Goal: Task Accomplishment & Management: Use online tool/utility

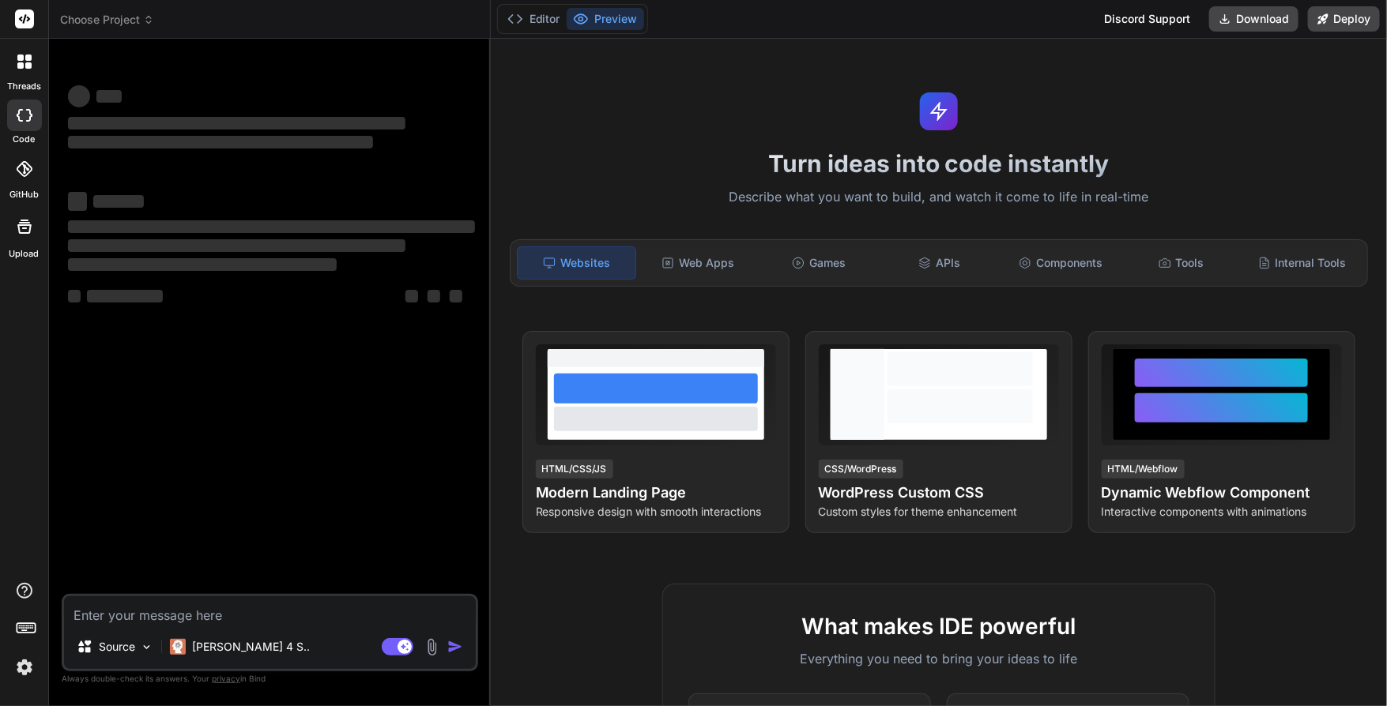
click at [21, 678] on img at bounding box center [24, 667] width 27 height 27
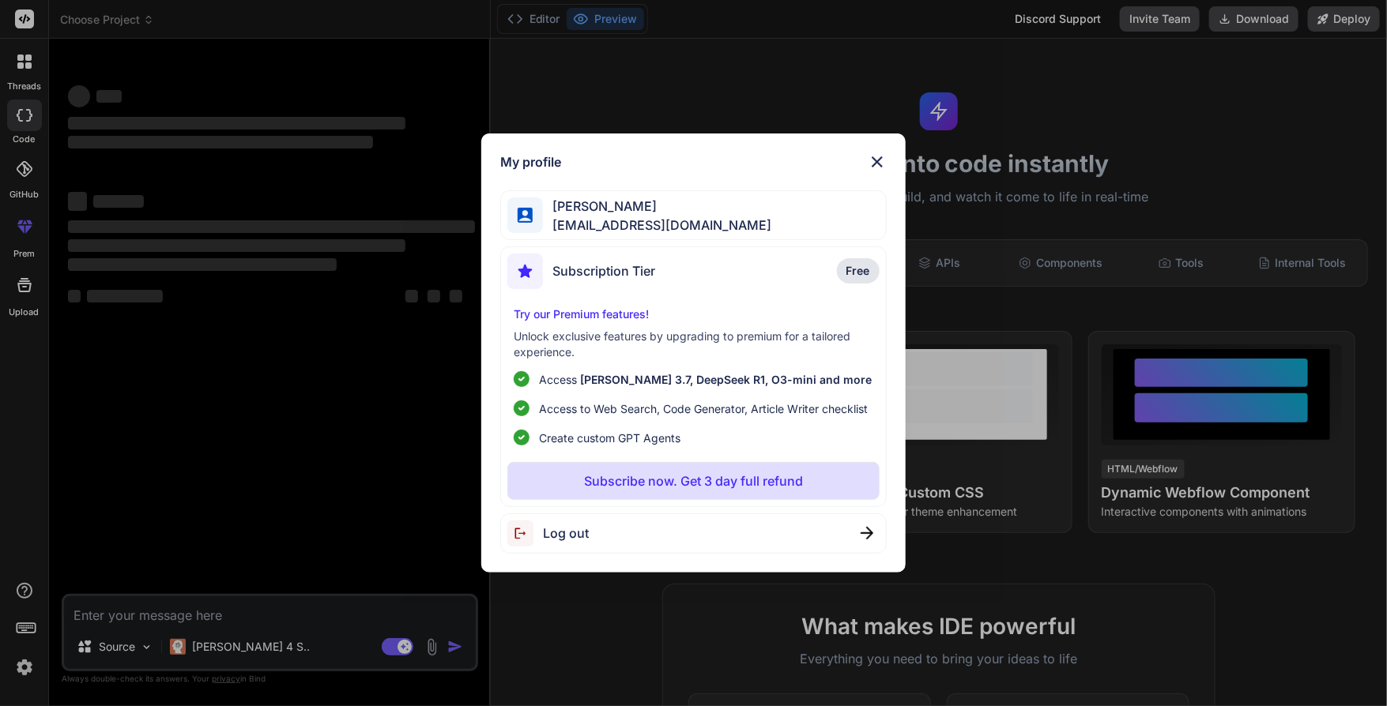
click at [239, 358] on div "My profile Trần Anh tva13@xby3.com Subscription Tier Free Try our Premium featu…" at bounding box center [693, 353] width 1387 height 706
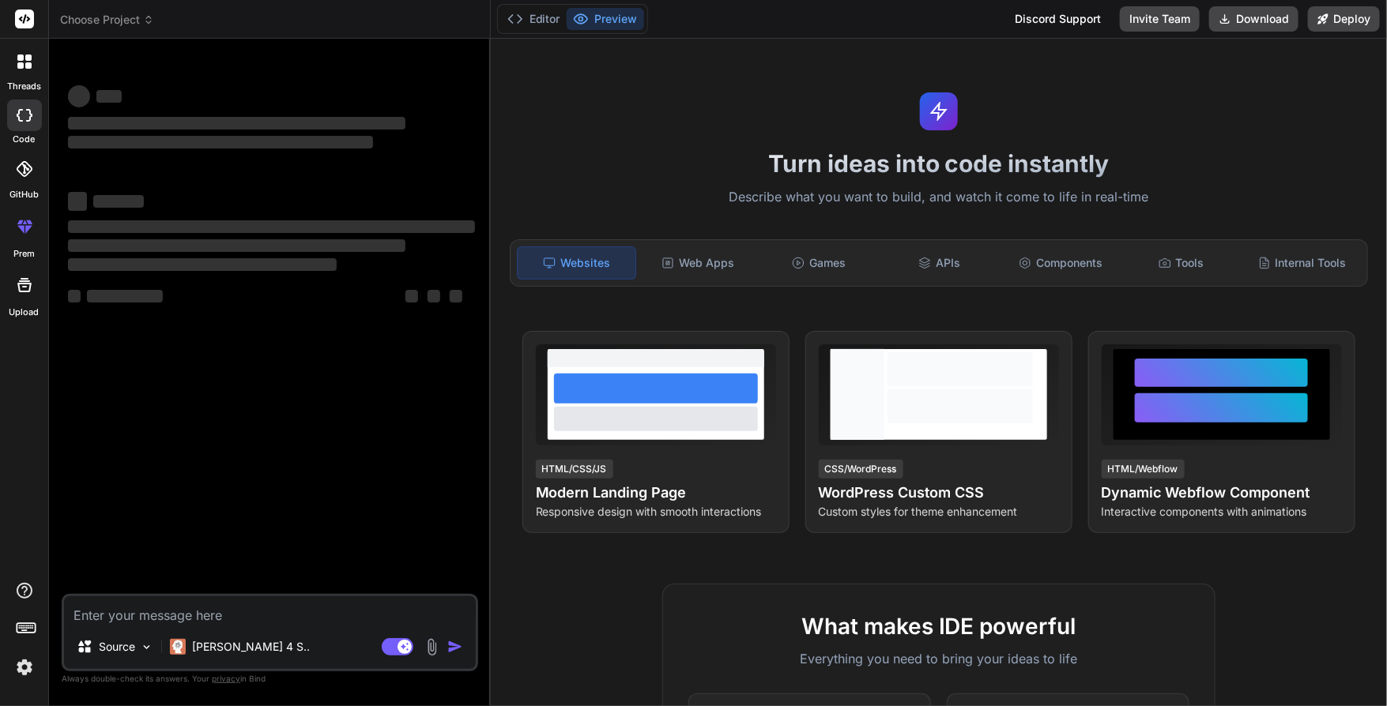
click at [16, 660] on img at bounding box center [24, 667] width 27 height 27
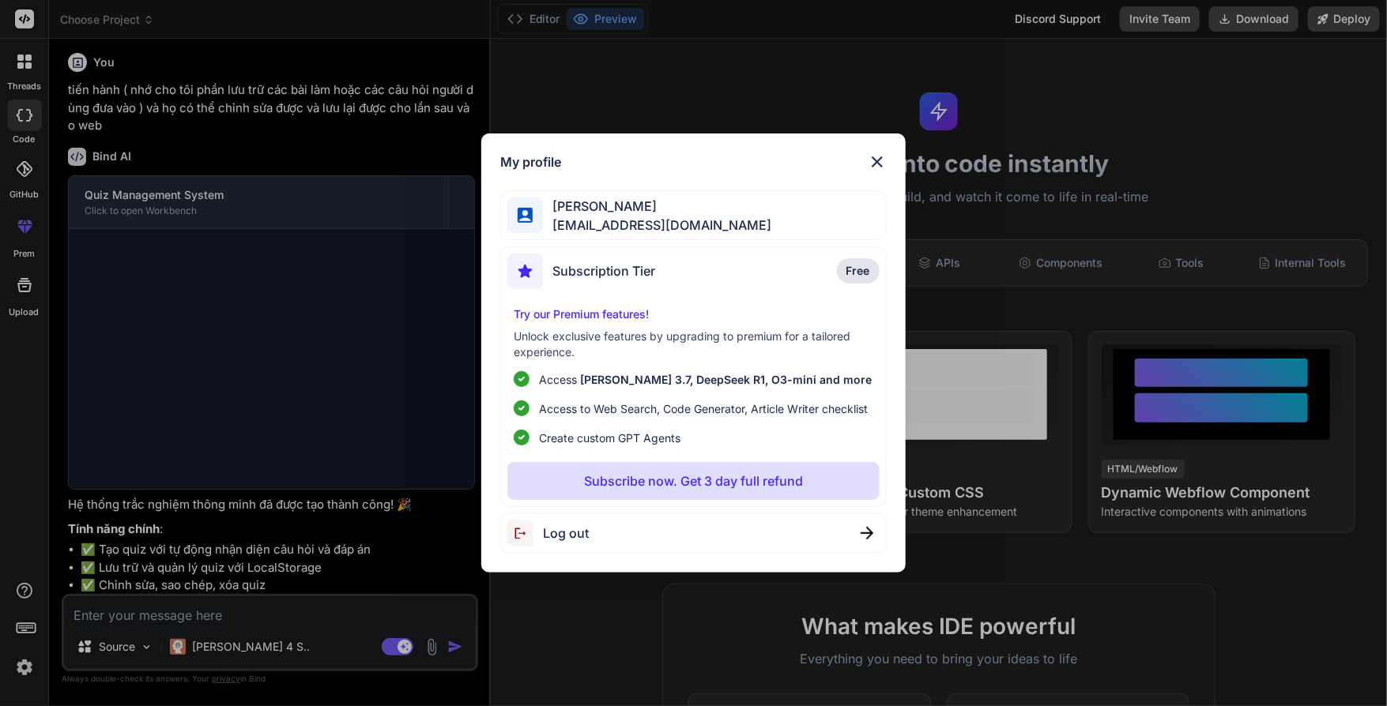
click at [684, 543] on div "Log out" at bounding box center [693, 534] width 386 height 40
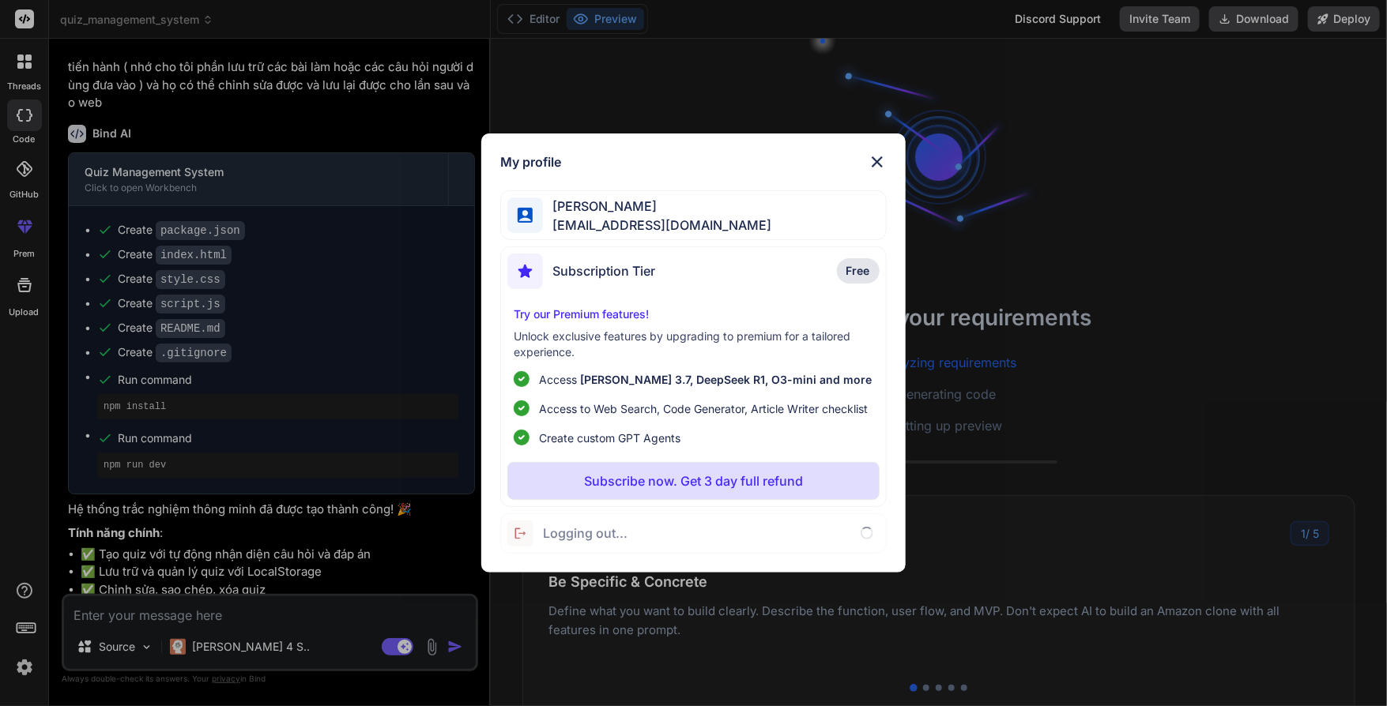
click at [879, 151] on div at bounding box center [938, 157] width 237 height 237
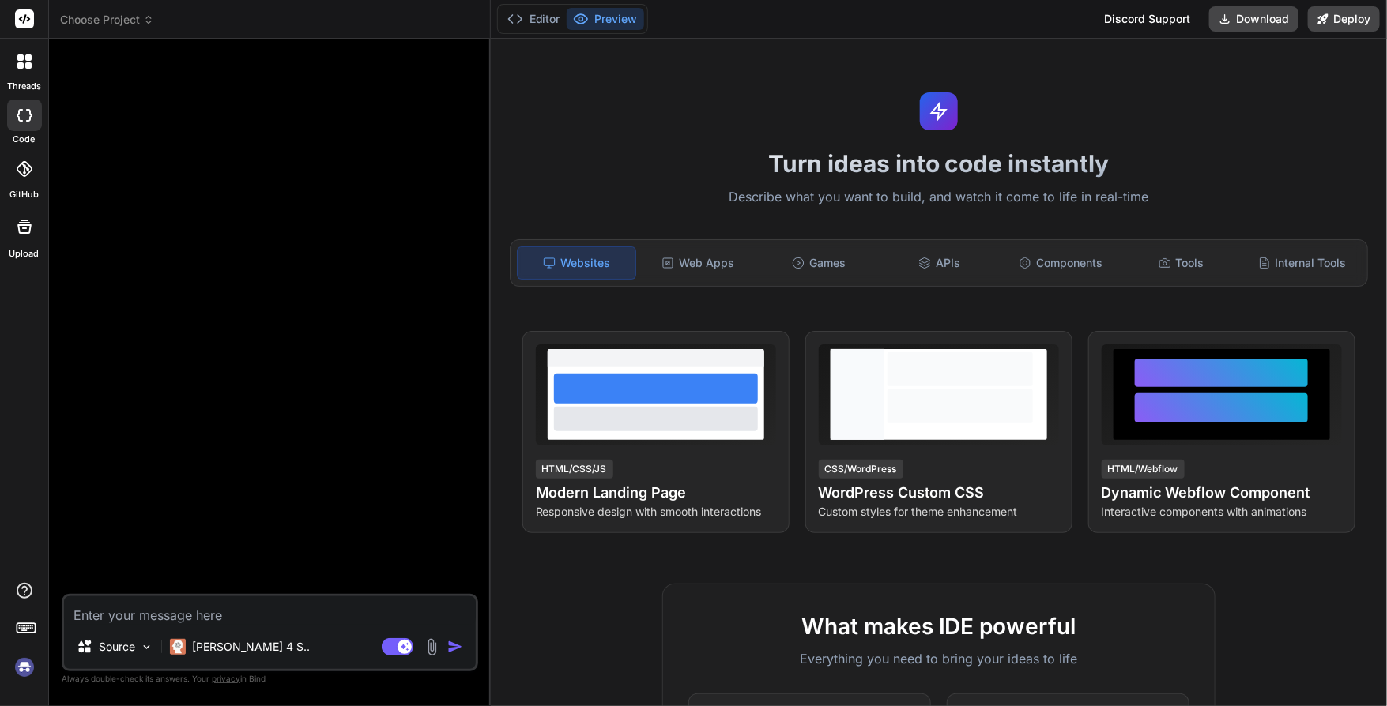
scroll to position [109, 0]
click at [21, 674] on img at bounding box center [24, 667] width 27 height 27
click at [21, 668] on img at bounding box center [24, 667] width 27 height 27
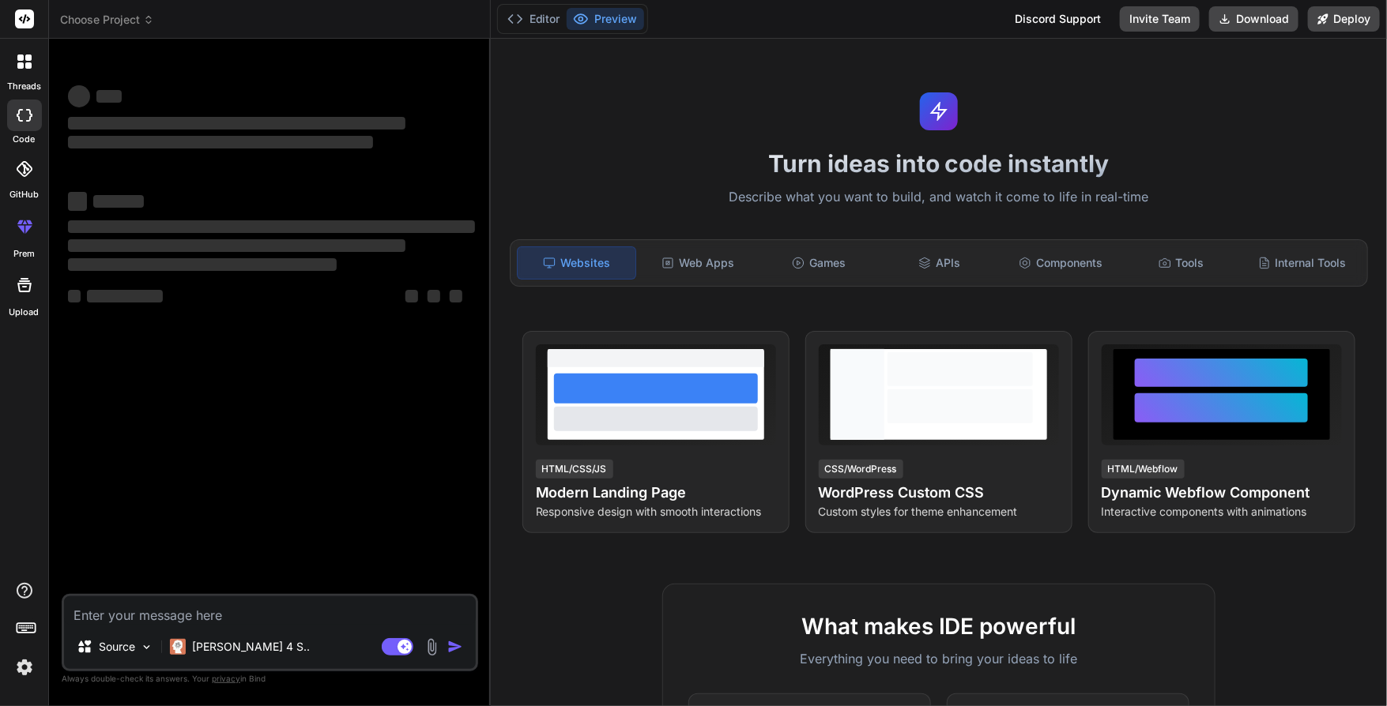
type textarea "x"
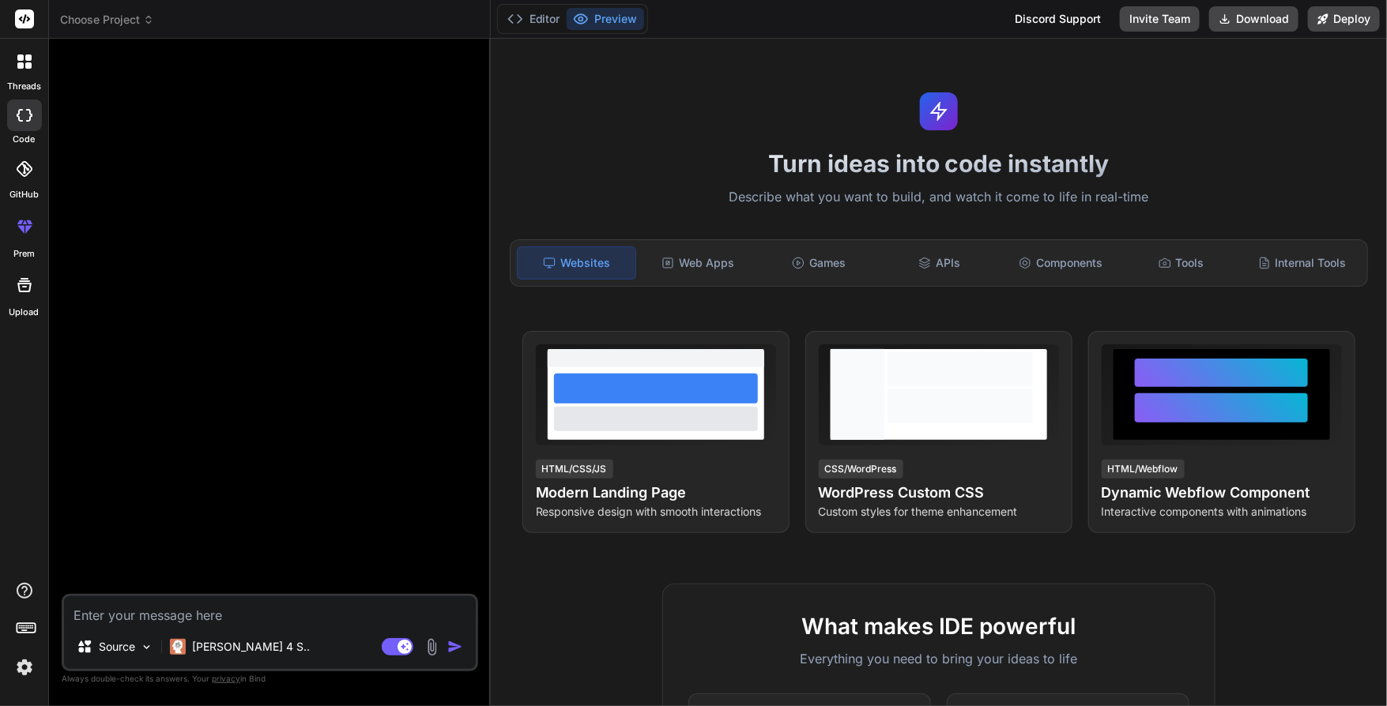
click at [185, 618] on textarea at bounding box center [270, 611] width 412 height 28
type textarea "xa"
type textarea "x"
type textarea "xây"
type textarea "x"
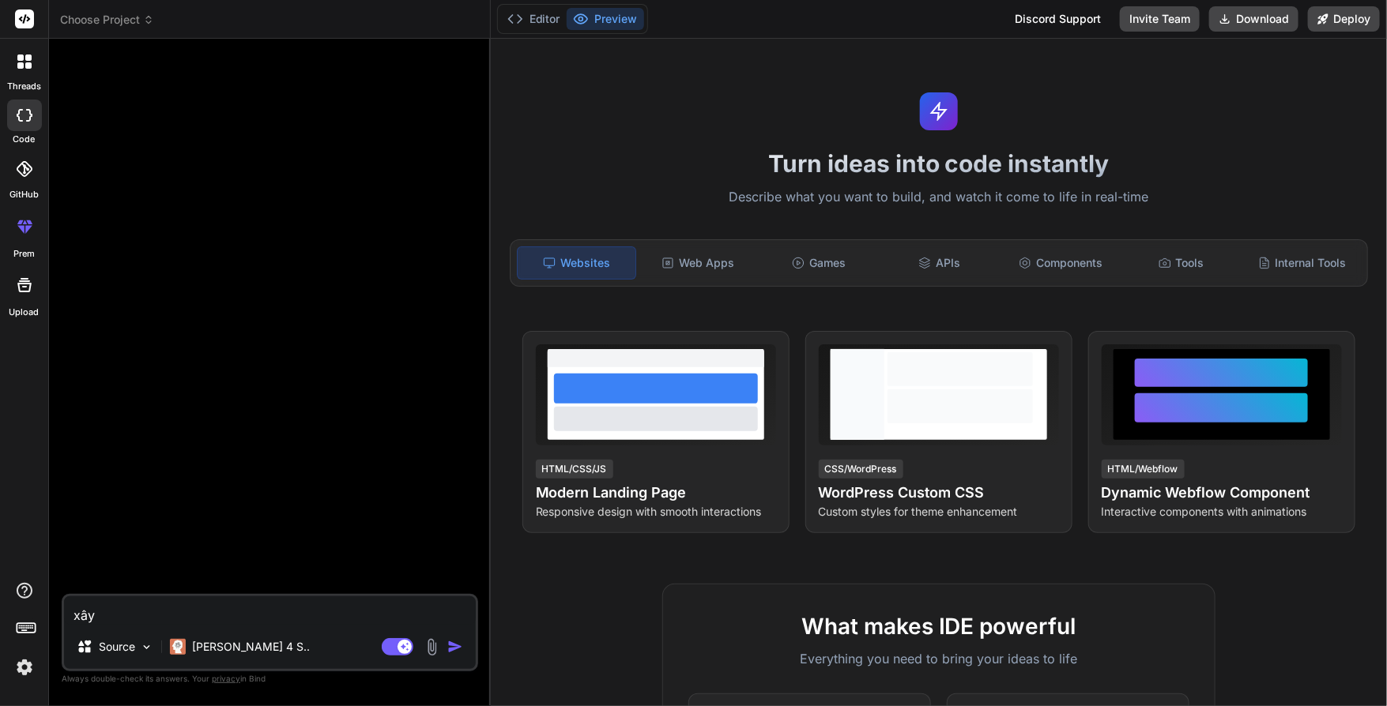
type textarea "xây"
type textarea "x"
type textarea "xây d"
type textarea "x"
type textarea "xây du"
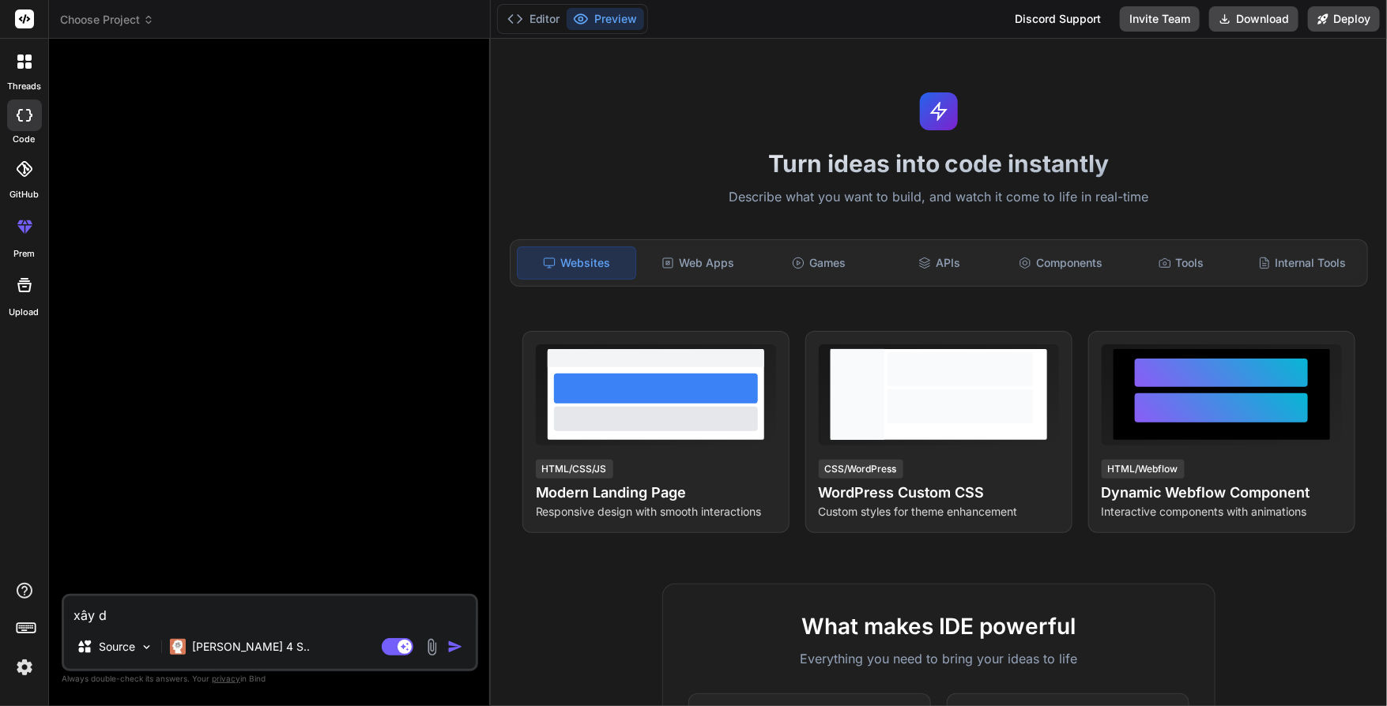
type textarea "x"
type textarea "xây dư"
type textarea "x"
type textarea "xây dưn"
type textarea "x"
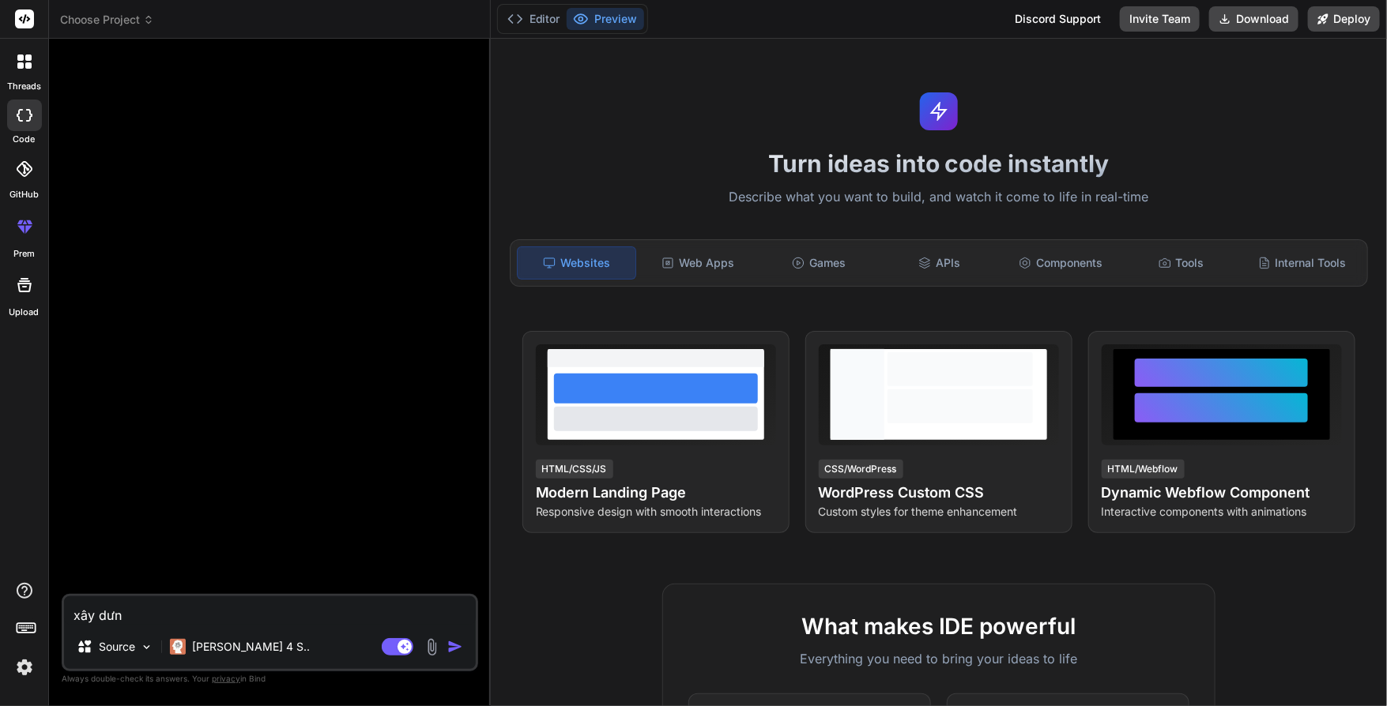
type textarea "xây dưng"
type textarea "x"
type textarea "xây dựng"
type textarea "x"
type textarea "xây dựng"
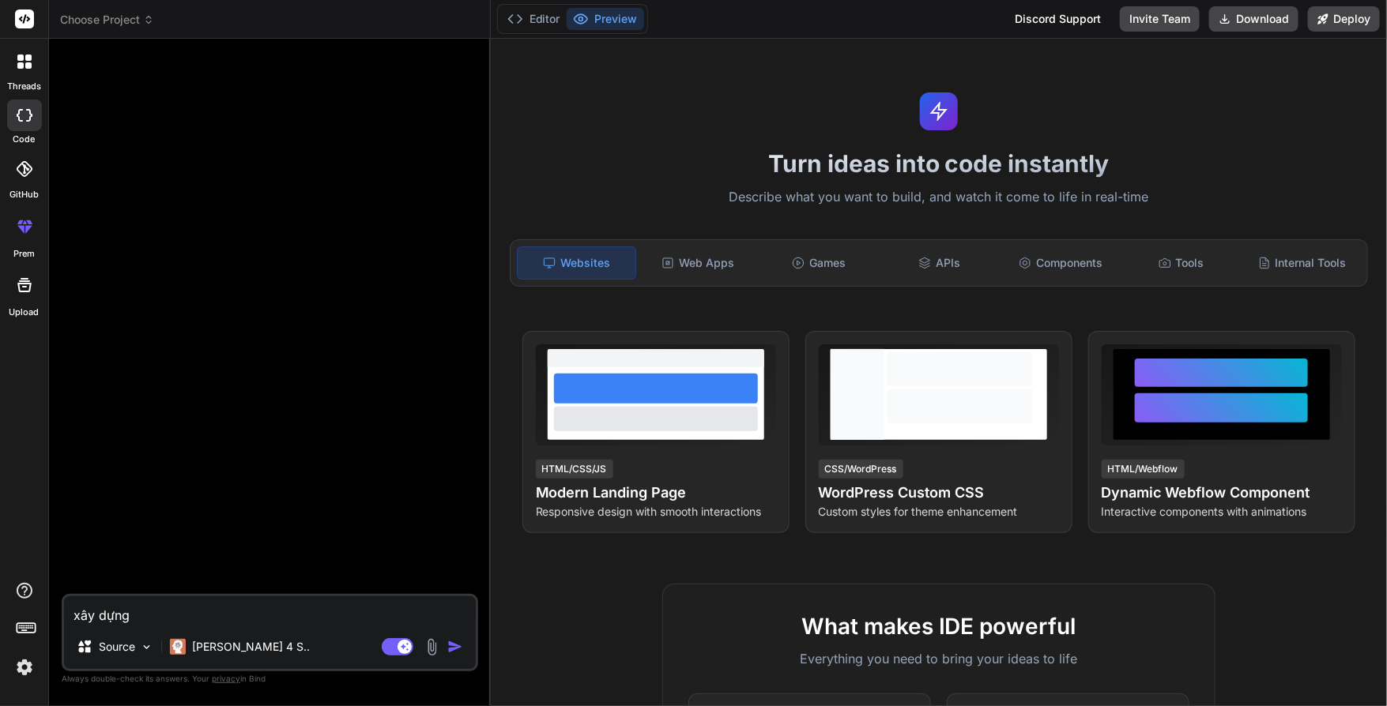
type textarea "x"
type textarea "xây dựng c"
type textarea "x"
type textarea "xây dựng ch"
type textarea "x"
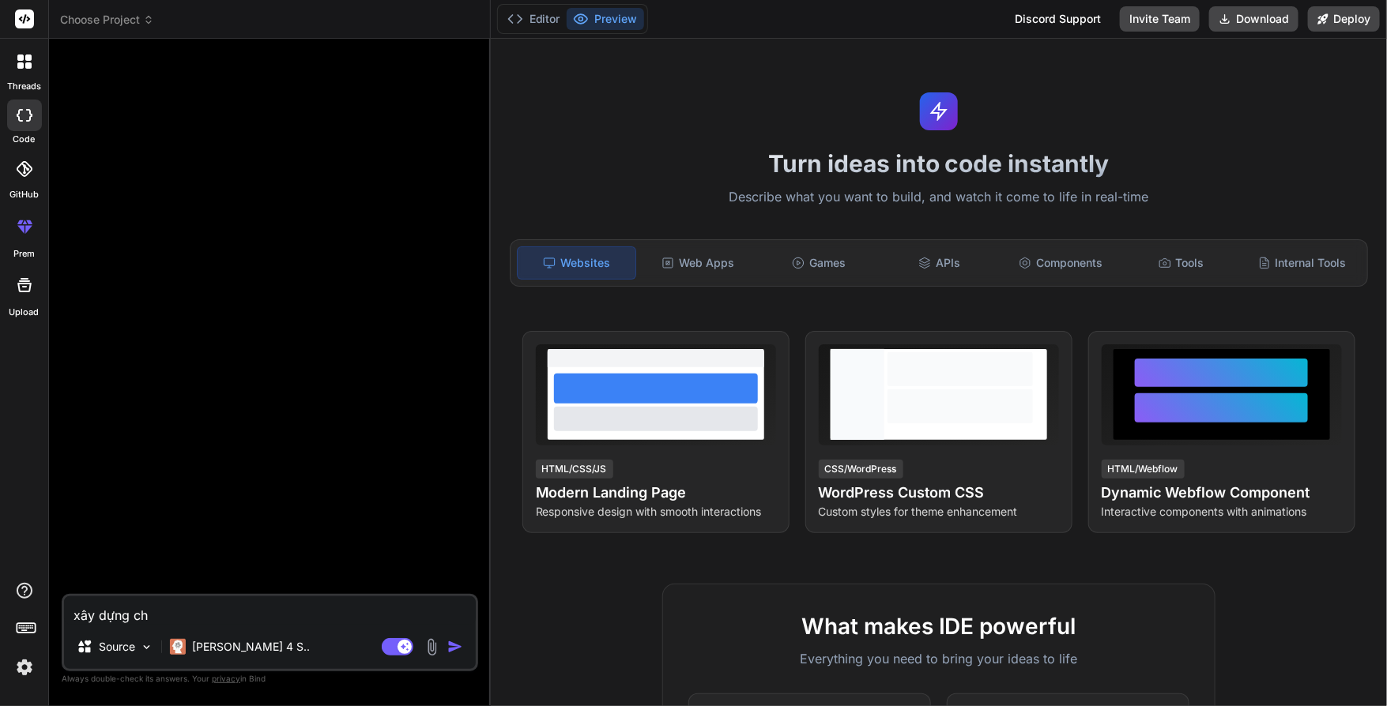
type textarea "xây dựng cho"
type textarea "x"
type textarea "xây dựng cho"
type textarea "x"
type textarea "xây dựng cho o"
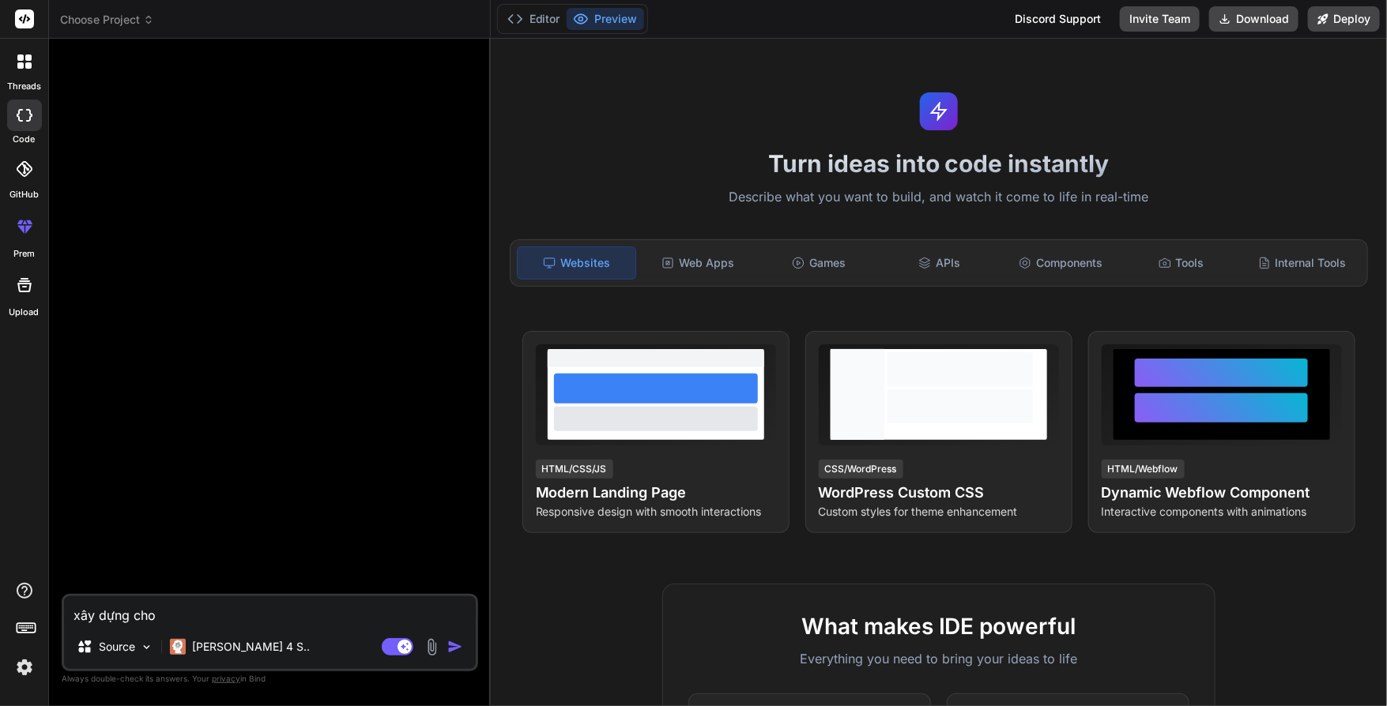
type textarea "x"
type textarea "xây dựng cho"
type textarea "x"
type textarea "xây dựng cho t"
type textarea "x"
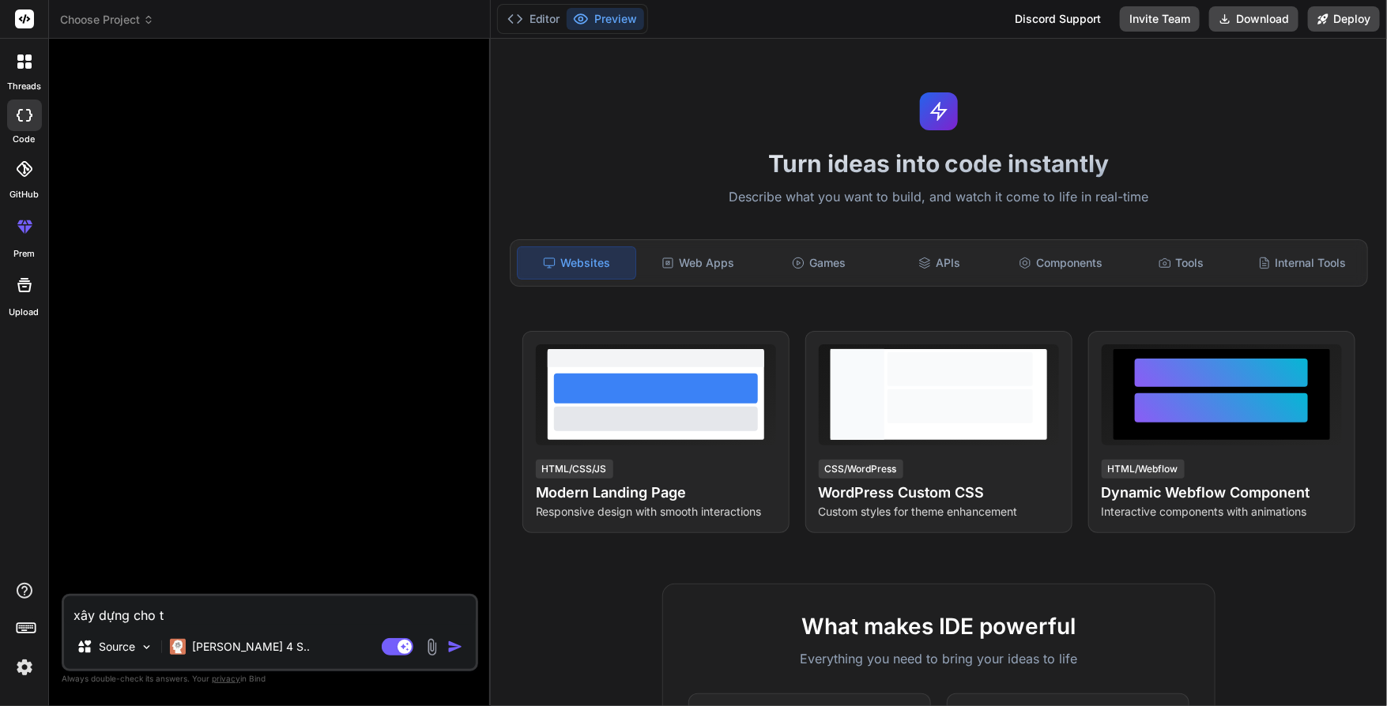
type textarea "xây dựng cho to"
type textarea "x"
type textarea "xây dựng cho tô"
type textarea "x"
type textarea "xây dựng cho tôi"
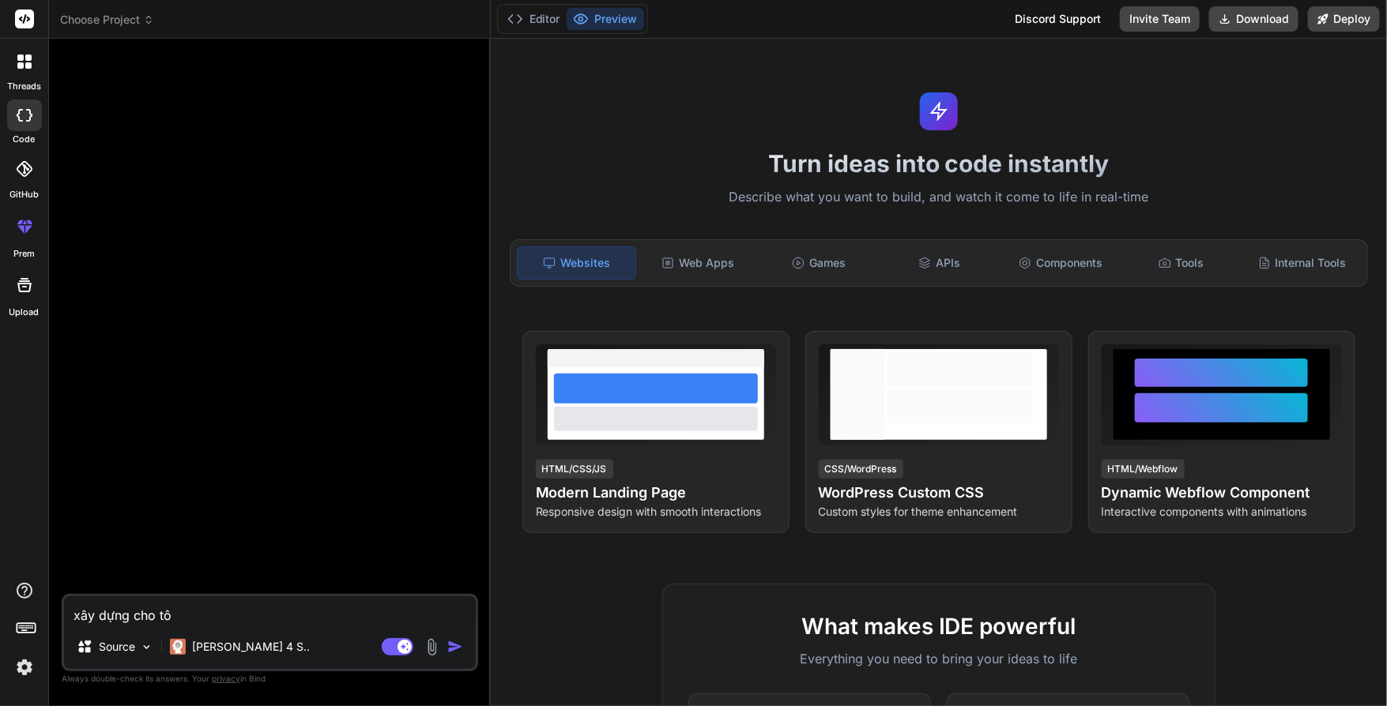
type textarea "x"
type textarea "xây dựng cho tôi"
type textarea "x"
type textarea "xây dựng cho tôi m"
type textarea "x"
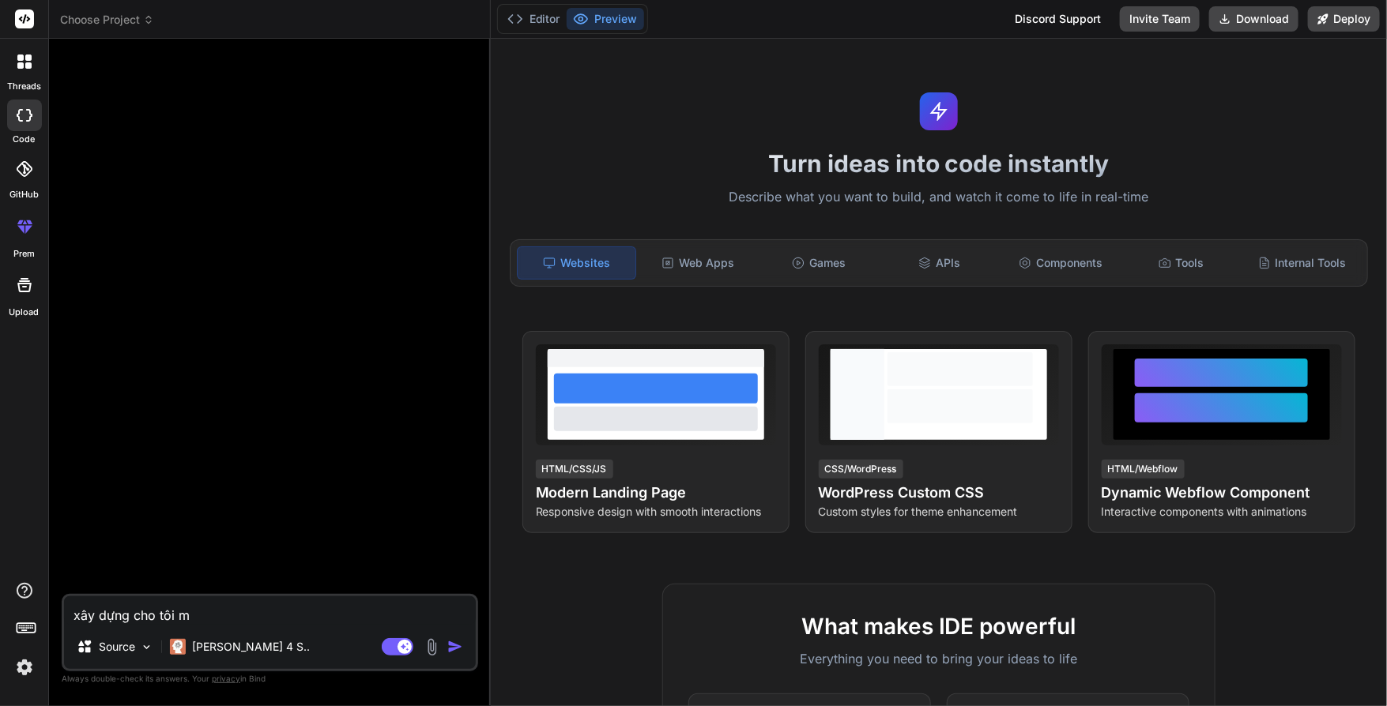
type textarea "xây dựng cho tôi mo"
type textarea "x"
type textarea "xây dựng cho tôi mô"
type textarea "x"
type textarea "xây dựng cho tôi một"
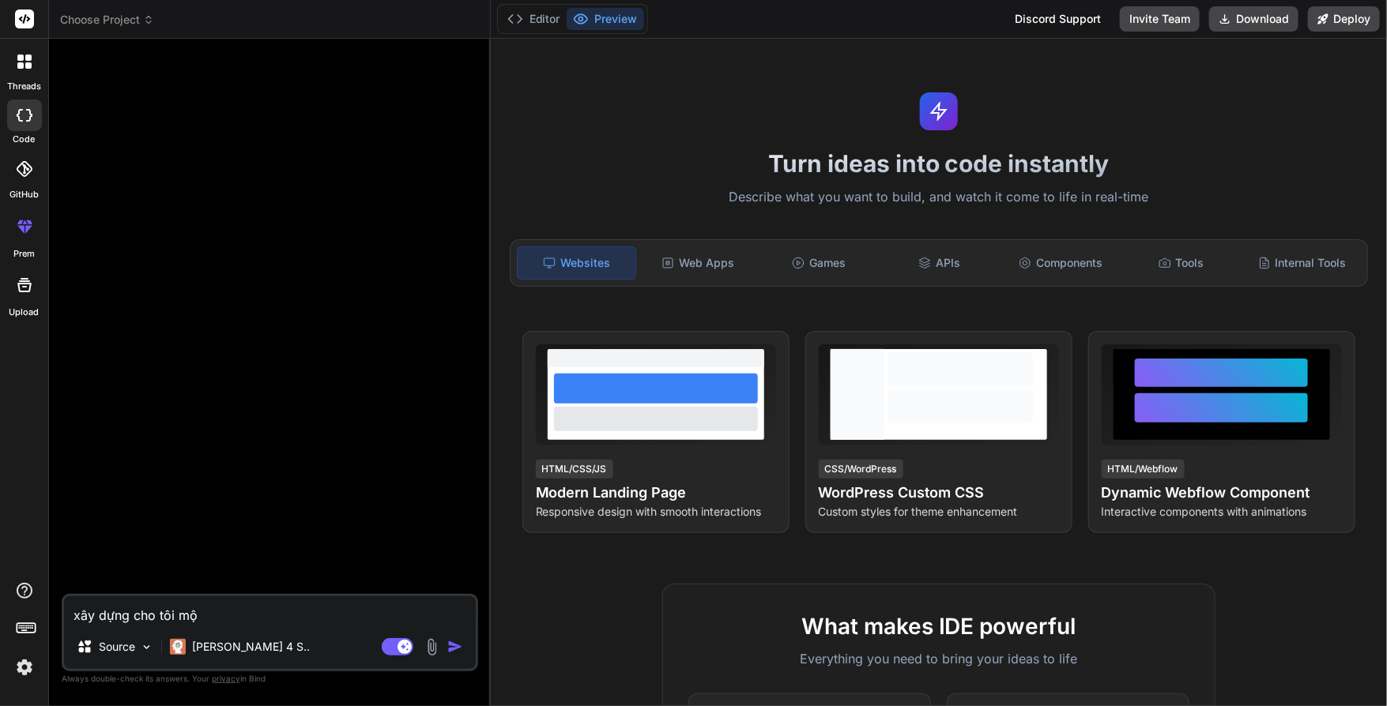
type textarea "x"
type textarea "xây dựng cho tôi một"
type textarea "x"
type textarea "xây dựng cho tôi một t"
type textarea "x"
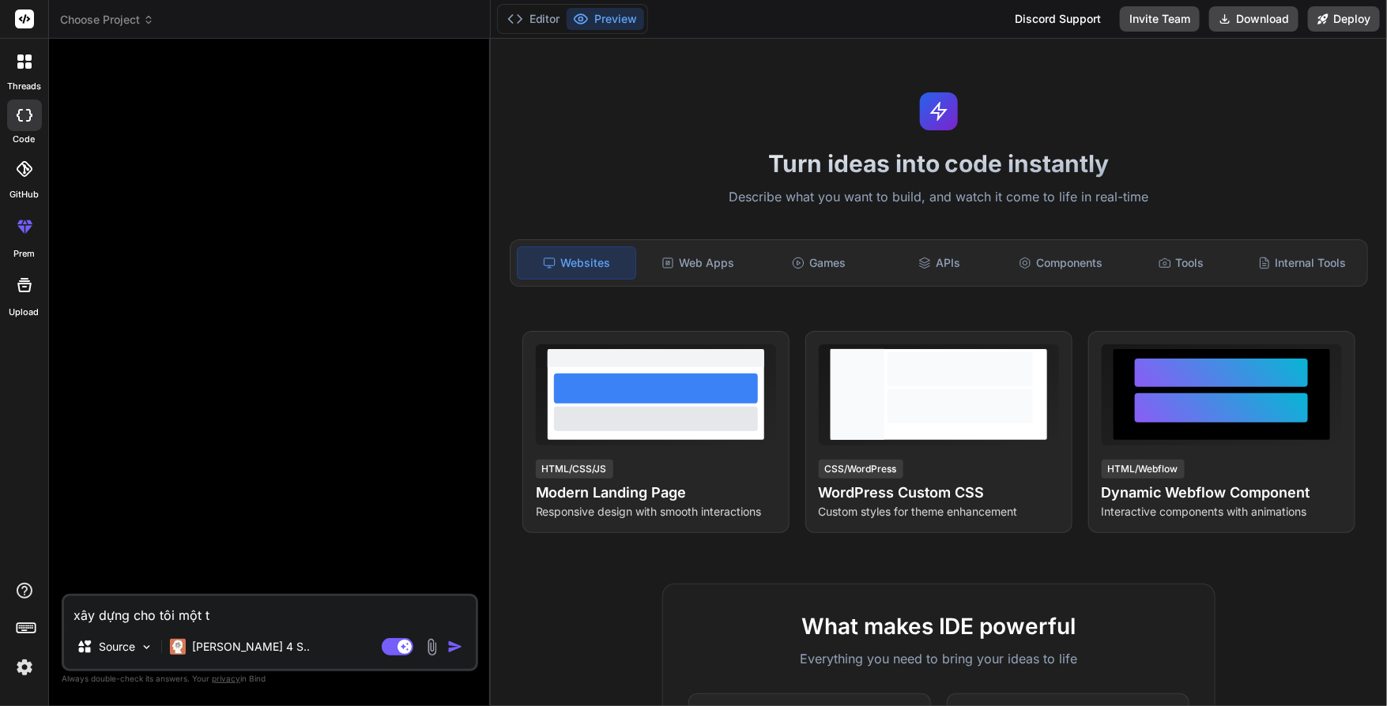
type textarea "xây dựng cho tôi một tr"
type textarea "x"
type textarea "xây dựng cho tôi một t"
type textarea "x"
type textarea "xây dựng cho tôi một tr"
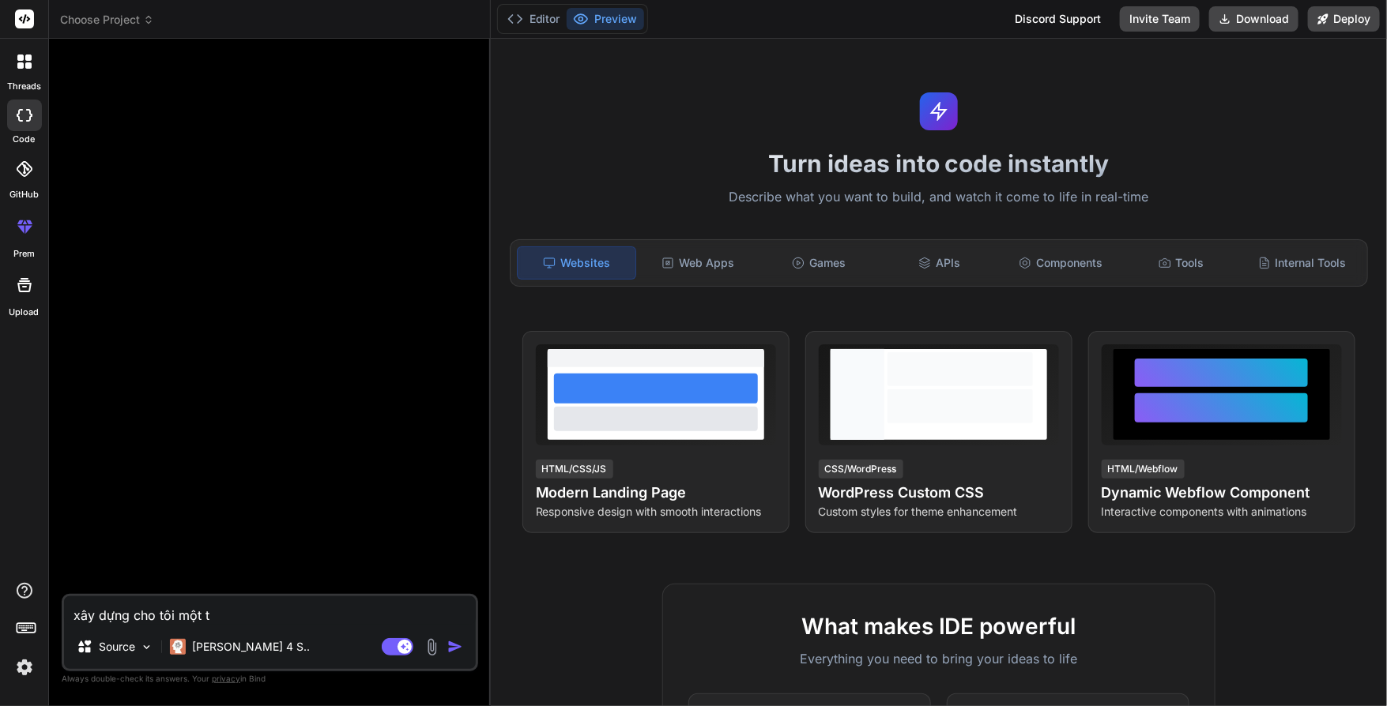
type textarea "x"
type textarea "xây dựng cho tôi một tra"
type textarea "x"
type textarea "xây dựng cho tôi một tran"
type textarea "x"
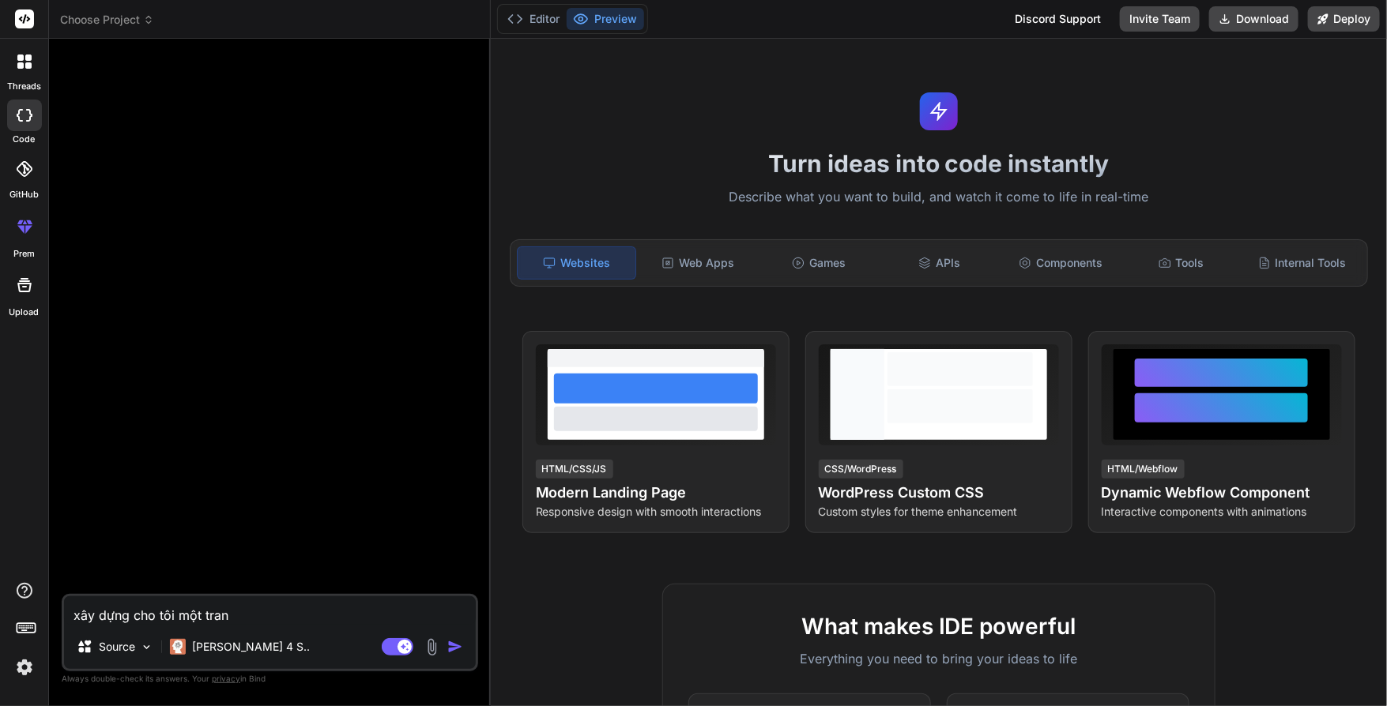
type textarea "xây dựng cho tôi một trang"
type textarea "x"
type textarea "xây dựng cho tôi một trang"
type textarea "x"
type textarea "xây dựng cho tôi một trang ư"
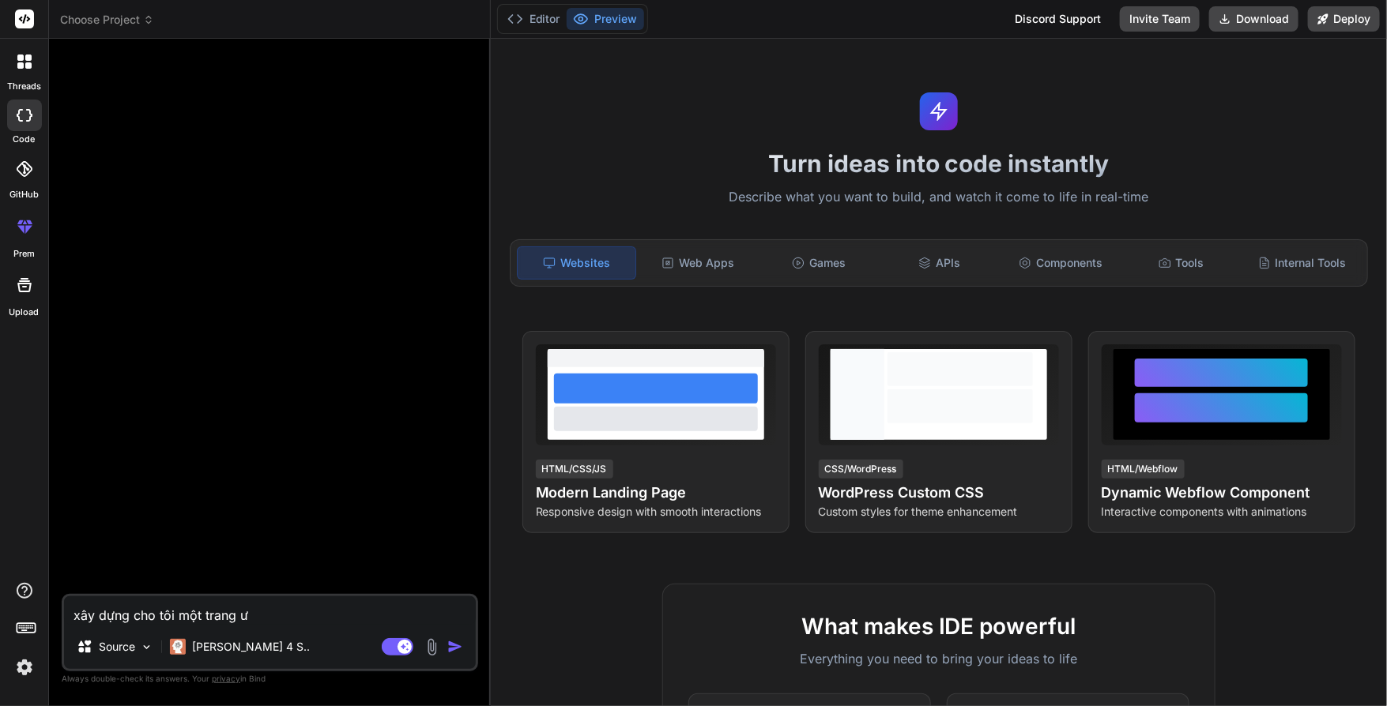
type textarea "x"
type textarea "xây dựng cho tôi một trang w"
type textarea "x"
type textarea "xây dựng cho tôi một trang we"
type textarea "x"
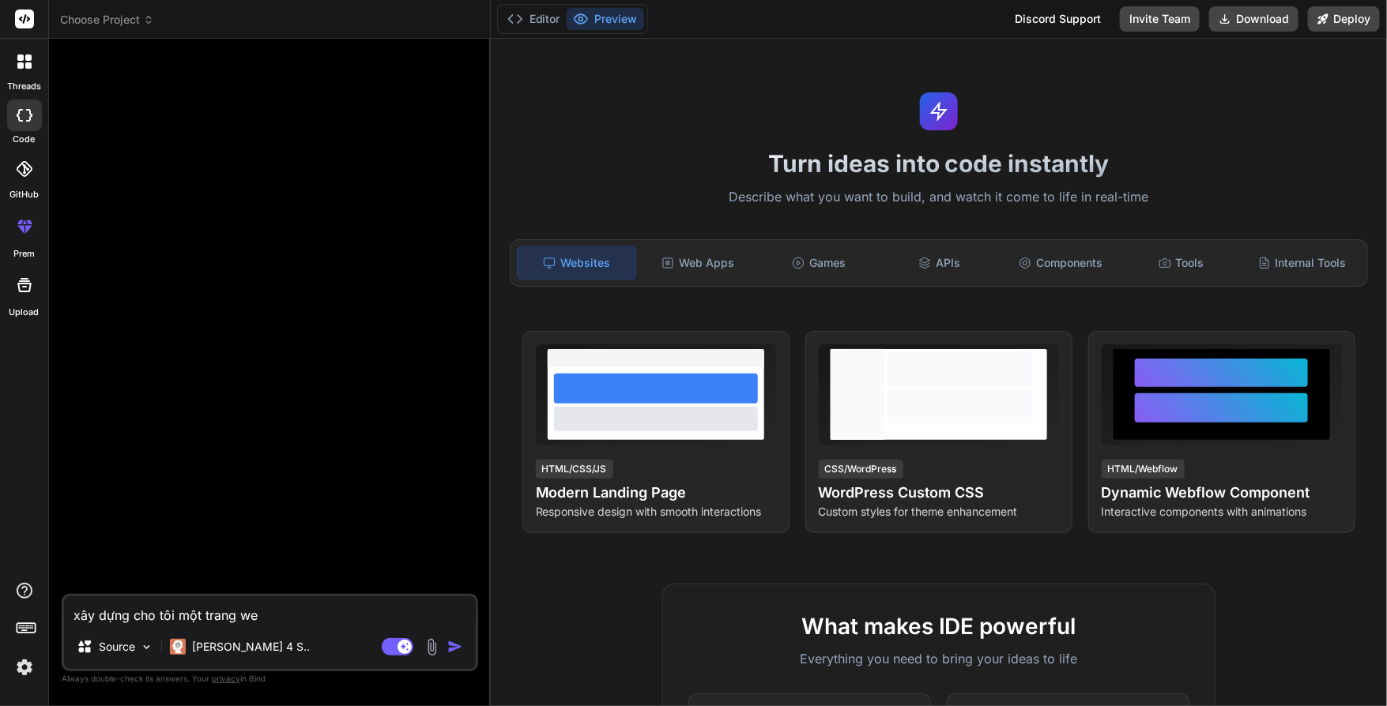
type textarea "xây dựng cho tôi một trang web"
type textarea "x"
type textarea "xây dựng cho tôi một trang web"
type textarea "x"
type textarea "xây dựng cho tôi một trang web n"
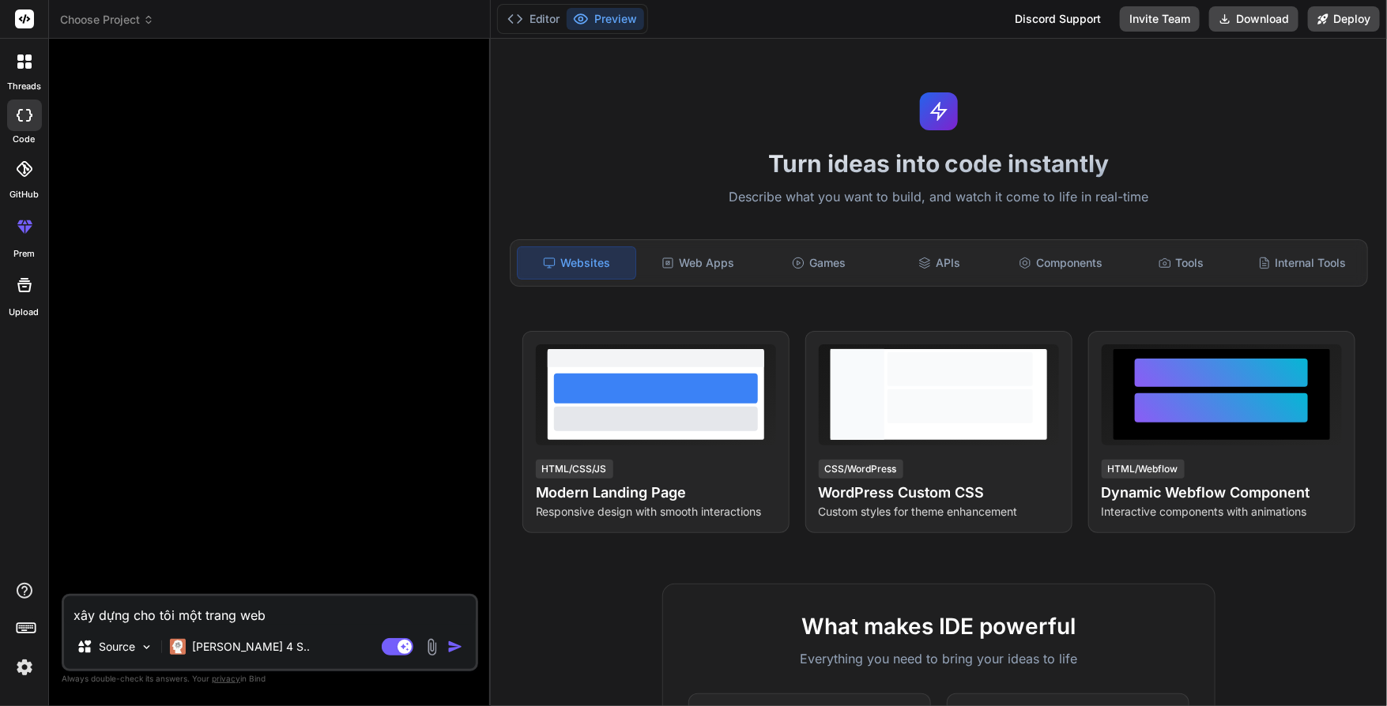
type textarea "x"
type textarea "xây dựng cho tôi một trang web no"
type textarea "x"
type textarea "xây dựng cho tôi một trang web nơ"
type textarea "x"
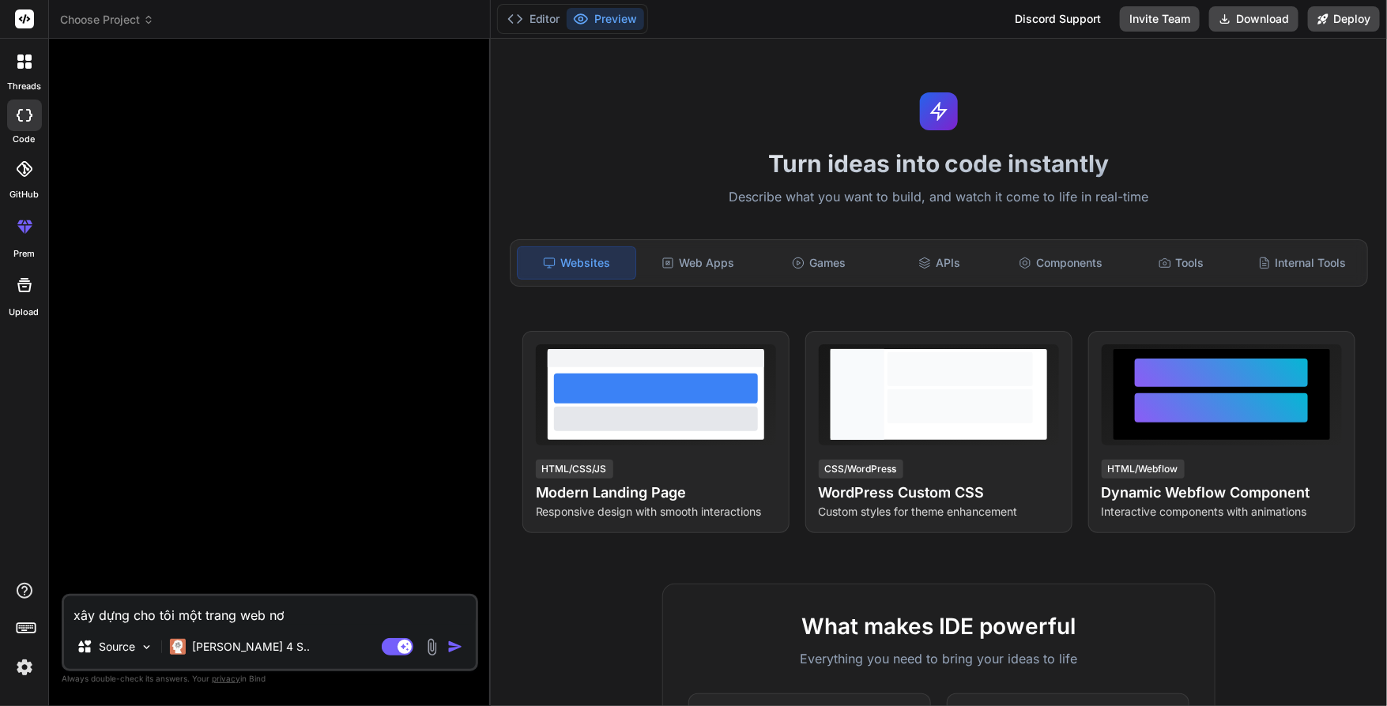
type textarea "xây dựng cho tôi một trang web nơi"
type textarea "x"
type textarea "xây dựng cho tôi một trang web nơi"
type textarea "x"
type textarea "xây dựng cho tôi một trang web nơi d"
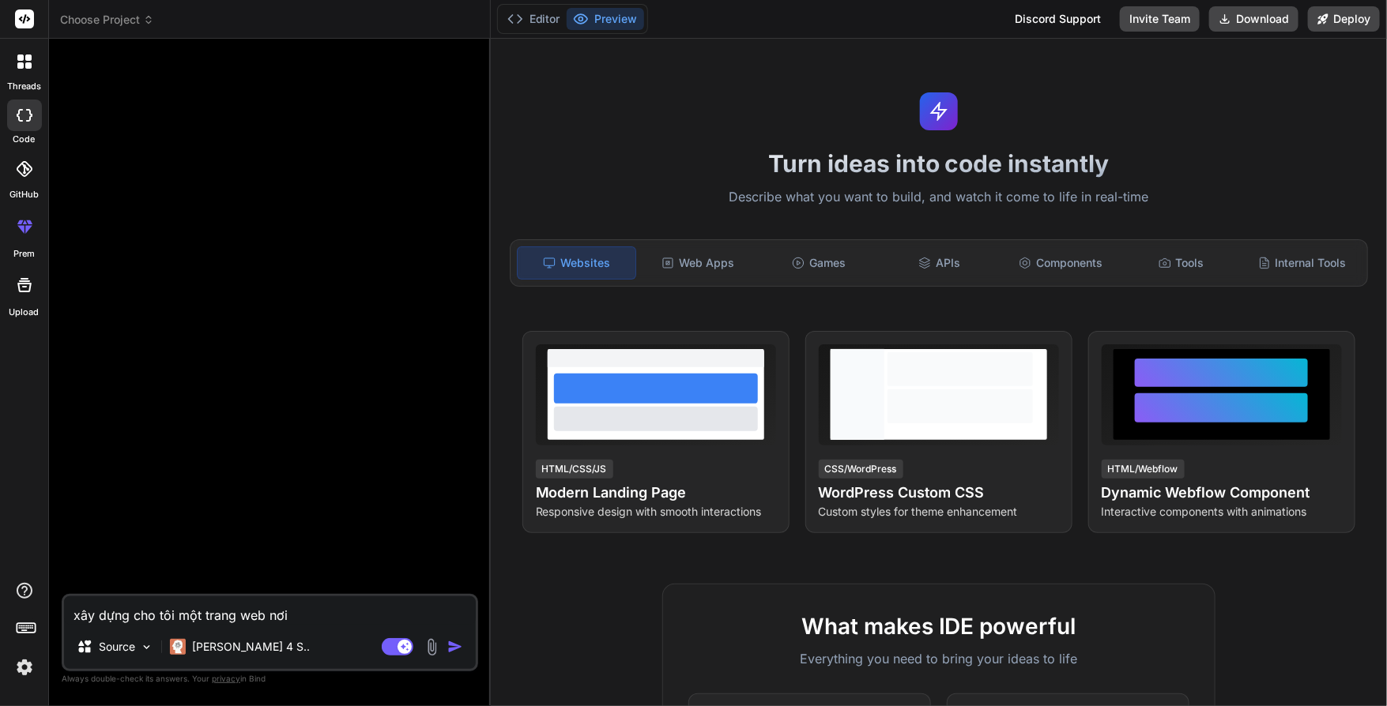
type textarea "x"
type textarea "xây dựng cho tôi một trang web nơi du"
type textarea "x"
type textarea "xây dựng cho tôi một trang web nơi d"
type textarea "x"
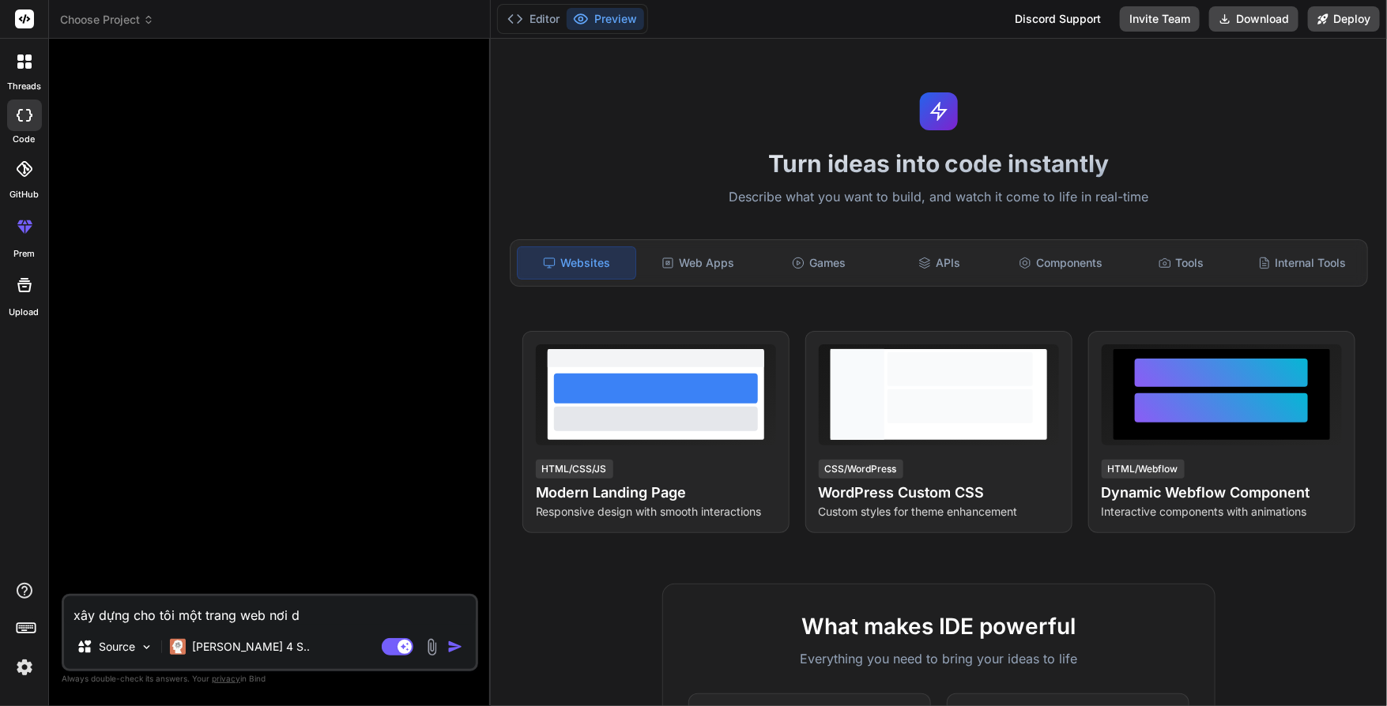
type textarea "xây dựng cho tôi một trang web nơi"
type textarea "x"
type textarea "xây dựng cho tôi một trang web nơi n"
type textarea "x"
type textarea "xây dựng cho tôi một trang web nơi ng"
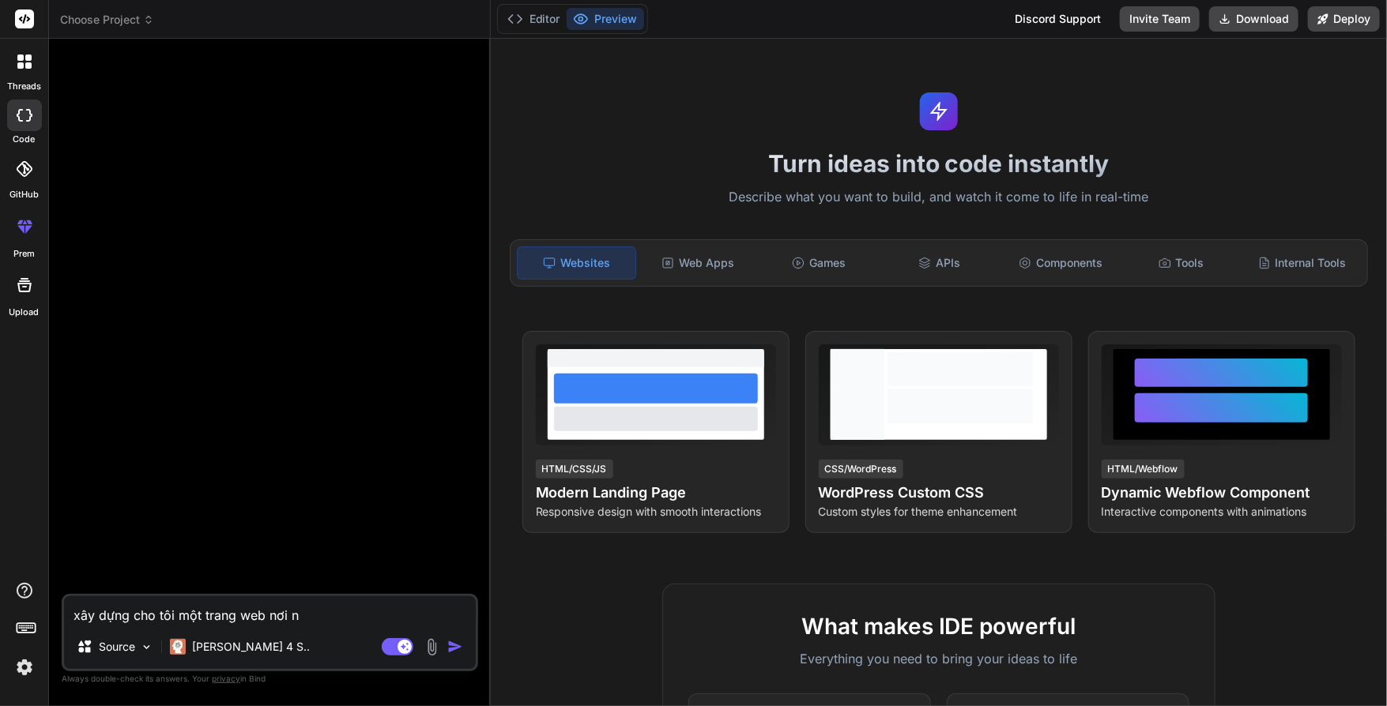
type textarea "x"
type textarea "xây dựng cho tôi một trang web nơi ngu"
type textarea "x"
type textarea "xây dựng cho tôi một trang web nơi ngưo"
type textarea "x"
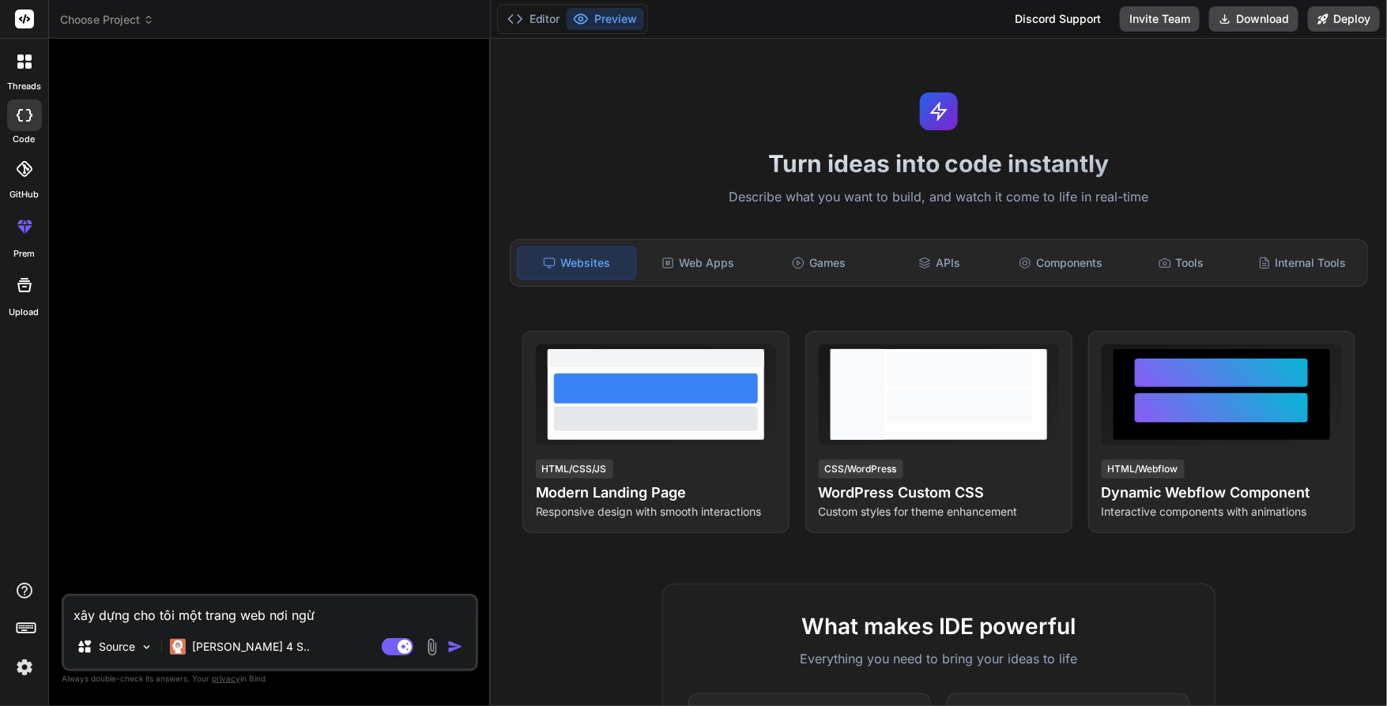
type textarea "xây dựng cho tôi một trang web nơi ngừo"
type textarea "x"
type textarea "xây dựng cho tôi một trang web nơi nguwof d"
type textarea "x"
type textarea "xây dựng cho tôi một trang web nơi nguwof du"
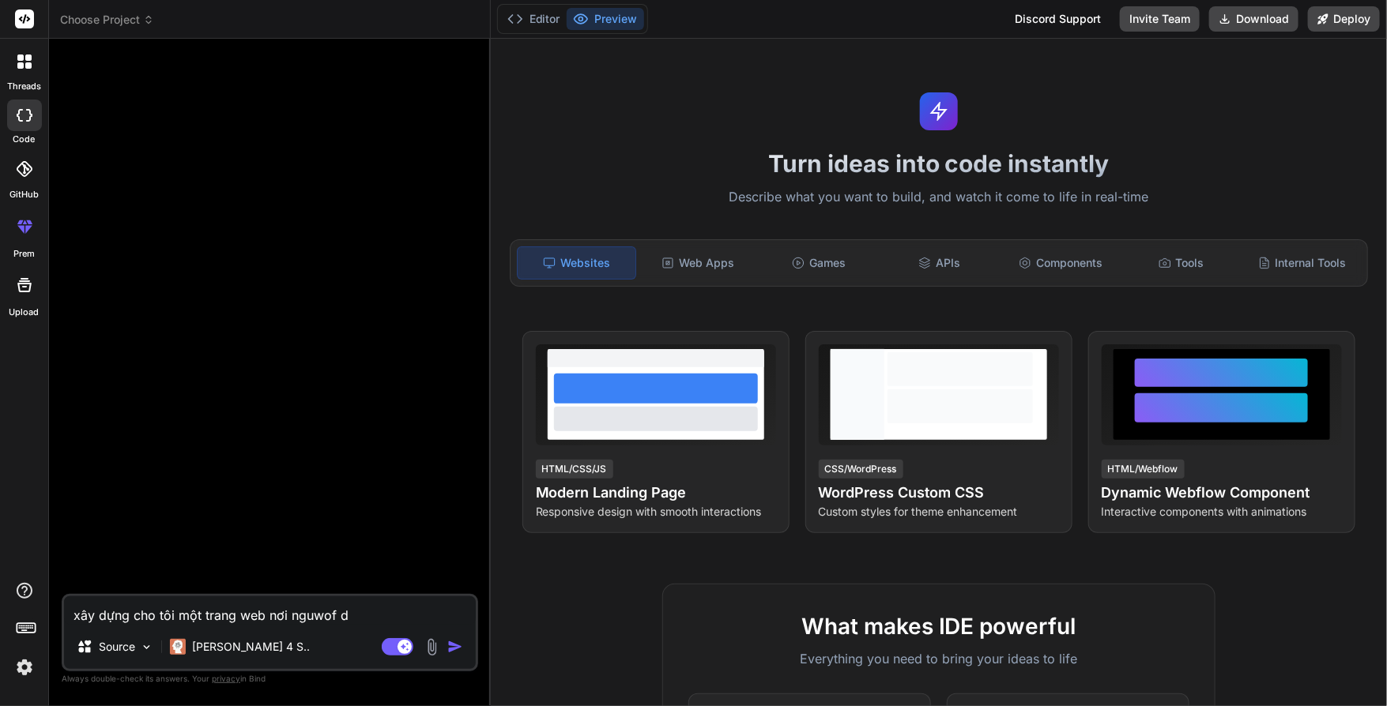
type textarea "x"
type textarea "xây dựng cho tôi một trang web nơi nguwof dù"
type textarea "x"
type textarea "xây dựng cho tôi một trang web nơi nguwof dùg"
type textarea "x"
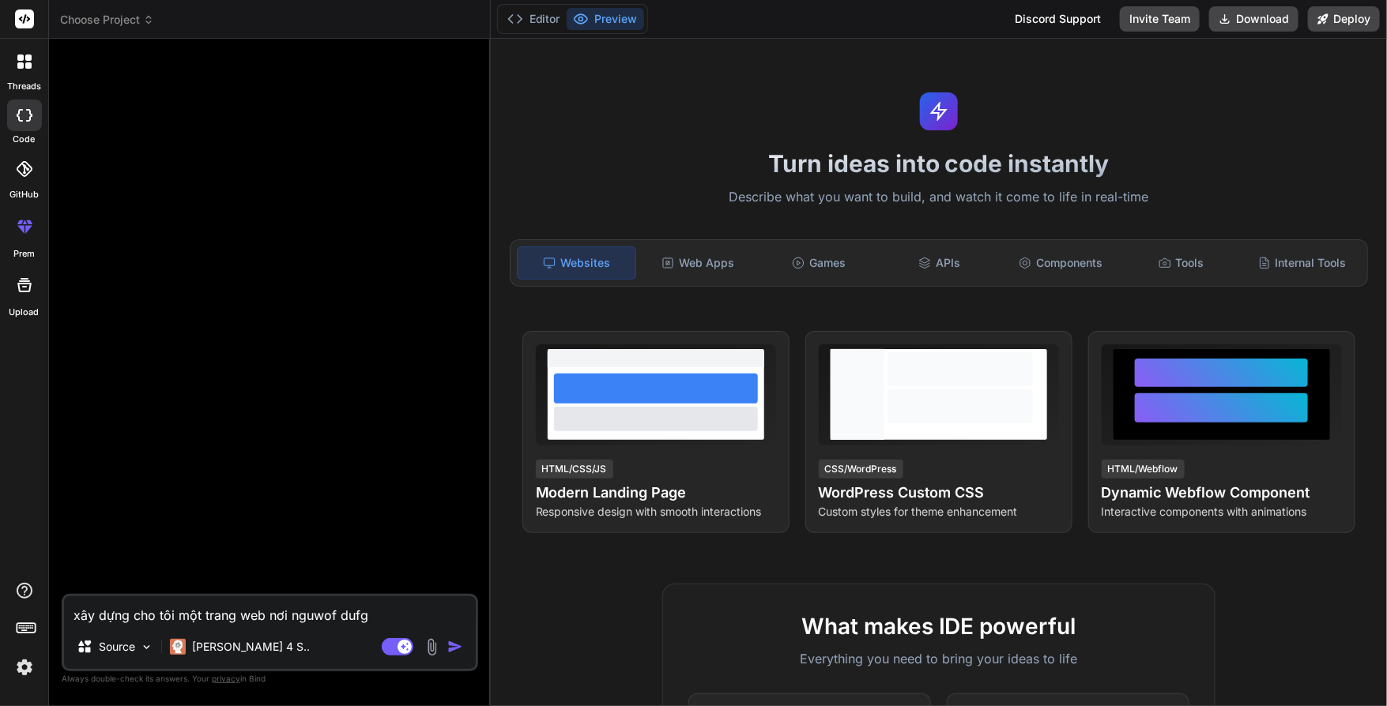
type textarea "xây dựng cho tôi một trang web nơi nguwof dufg"
type textarea "x"
type textarea "xây dựng cho tôi một trang web nơi nguwof dufg"
type textarea "x"
type textarea "xây dựng cho tôi một trang web nơi nguwof duf"
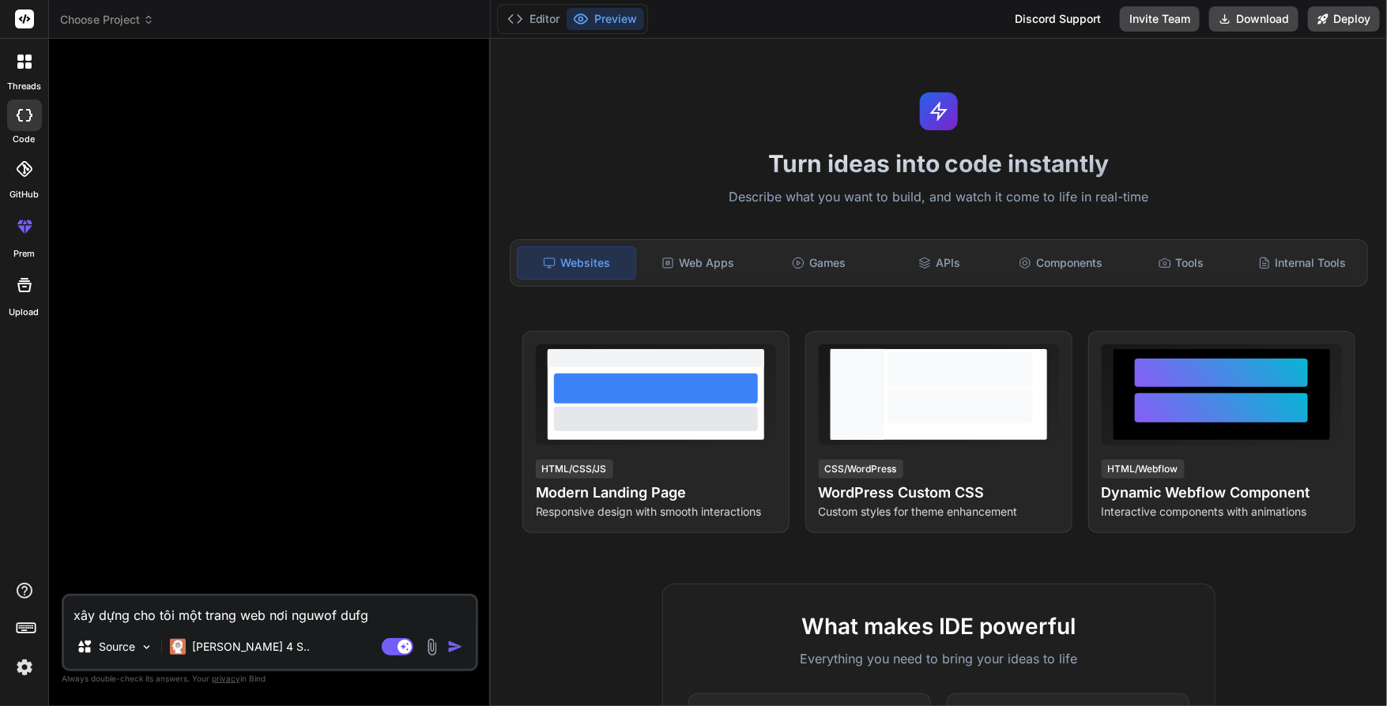
type textarea "x"
type textarea "xây dựng cho tôi một trang web nơi nguwof du"
type textarea "x"
type textarea "xây dựng cho tôi một trang web nơi nguwof d"
type textarea "x"
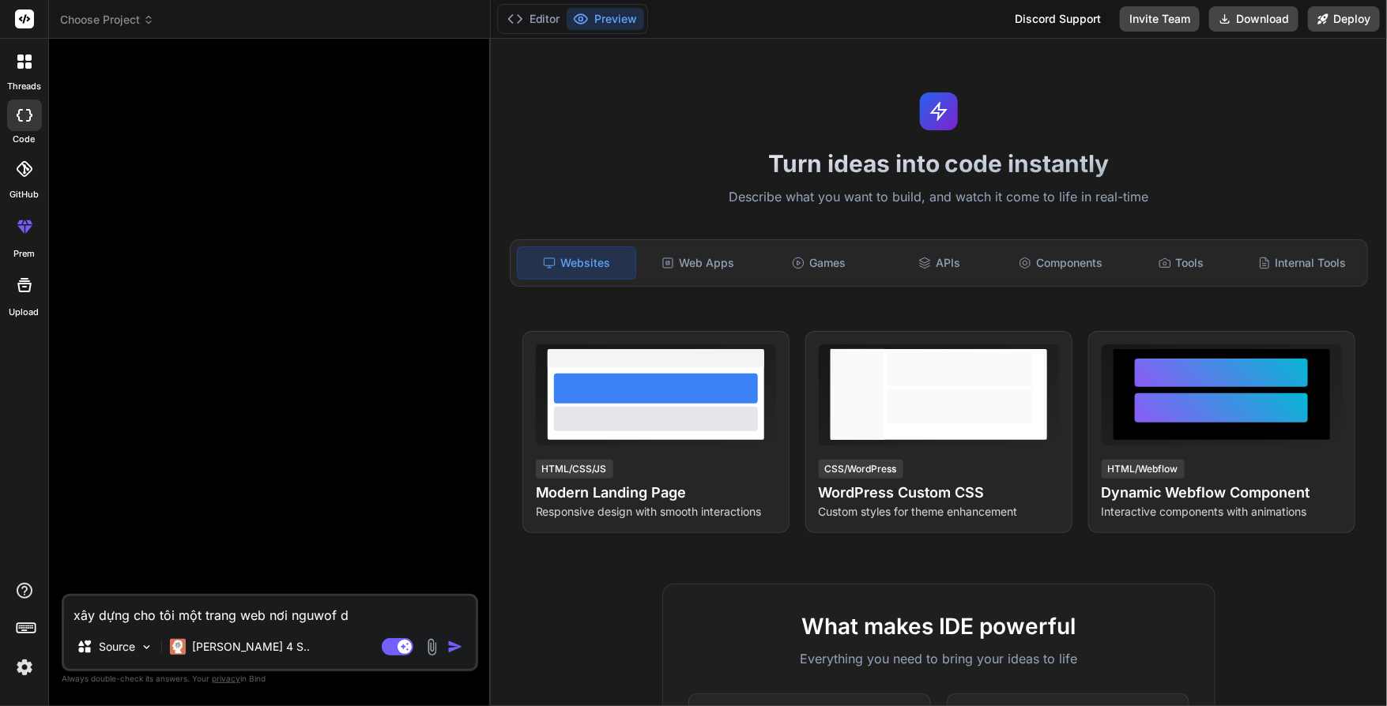
type textarea "xây dựng cho tôi một trang web nơi nguwof du"
type textarea "x"
type textarea "xây dựng cho tôi một trang web nơi nguwof dun"
type textarea "x"
type textarea "xây dựng cho tôi một trang web nơi nguwof dung"
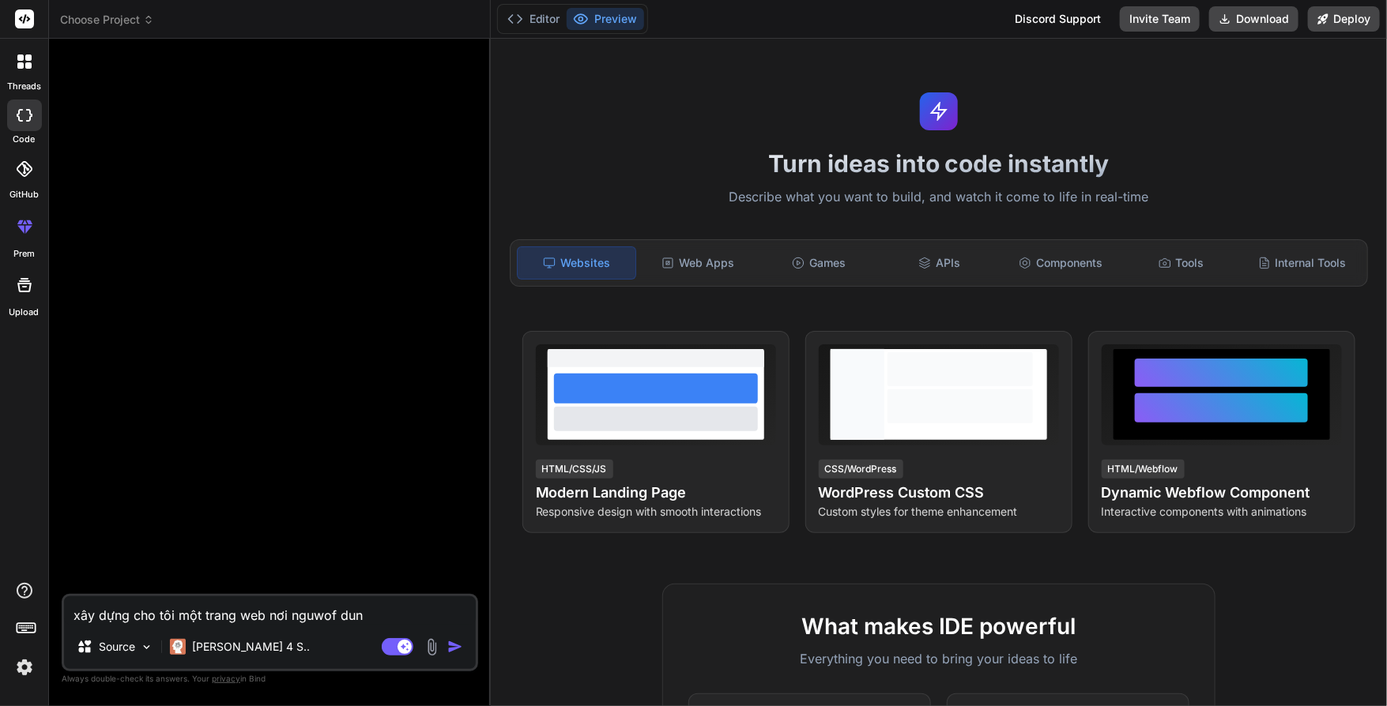
type textarea "x"
type textarea "xây dựng cho tôi một trang web nơi nguwof dùng"
type textarea "x"
type textarea "xây dựng cho tôi một trang web nơi nguwof dùng"
type textarea "x"
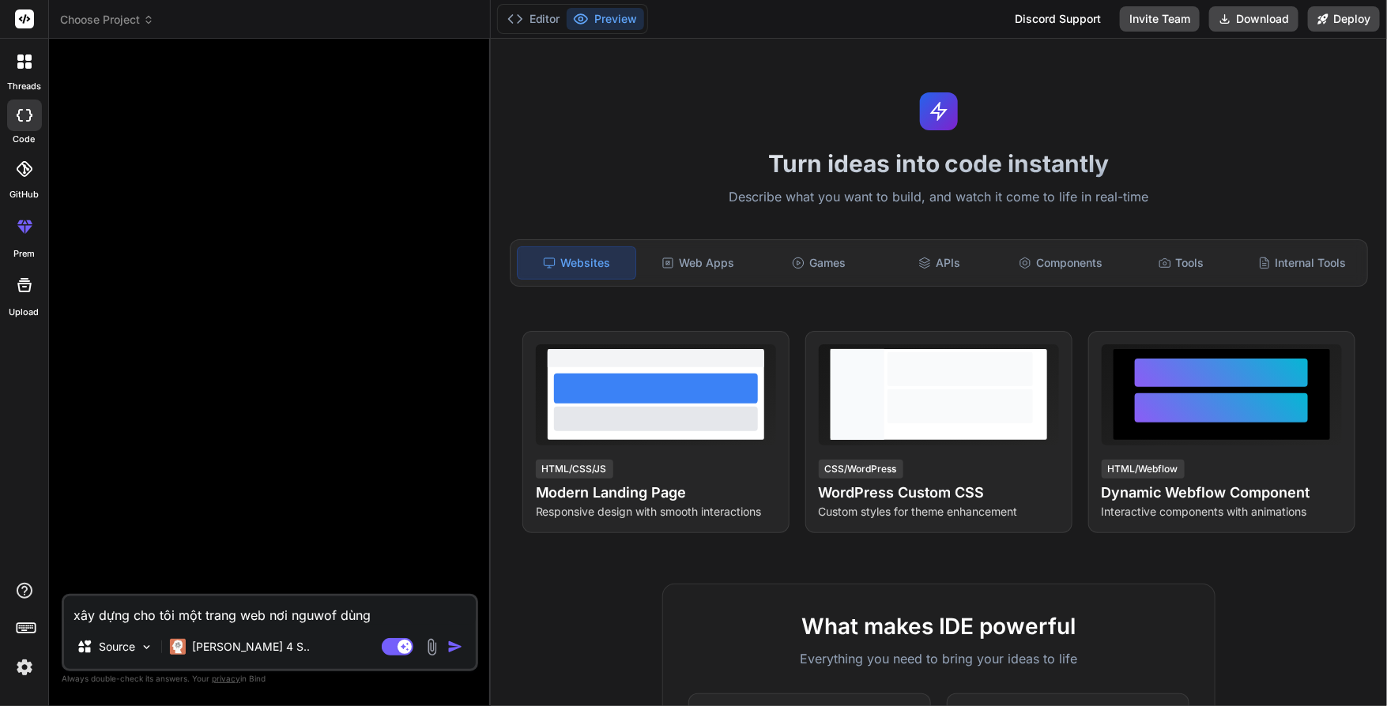
type textarea "xây dựng cho tôi một trang web nơi nguwof dùng c"
type textarea "x"
type textarea "xây dựng cho tôi một trang web nơi nguwof dùng ch"
type textarea "x"
type textarea "xây dựng cho tôi một trang web nơi nguwof dùng chp"
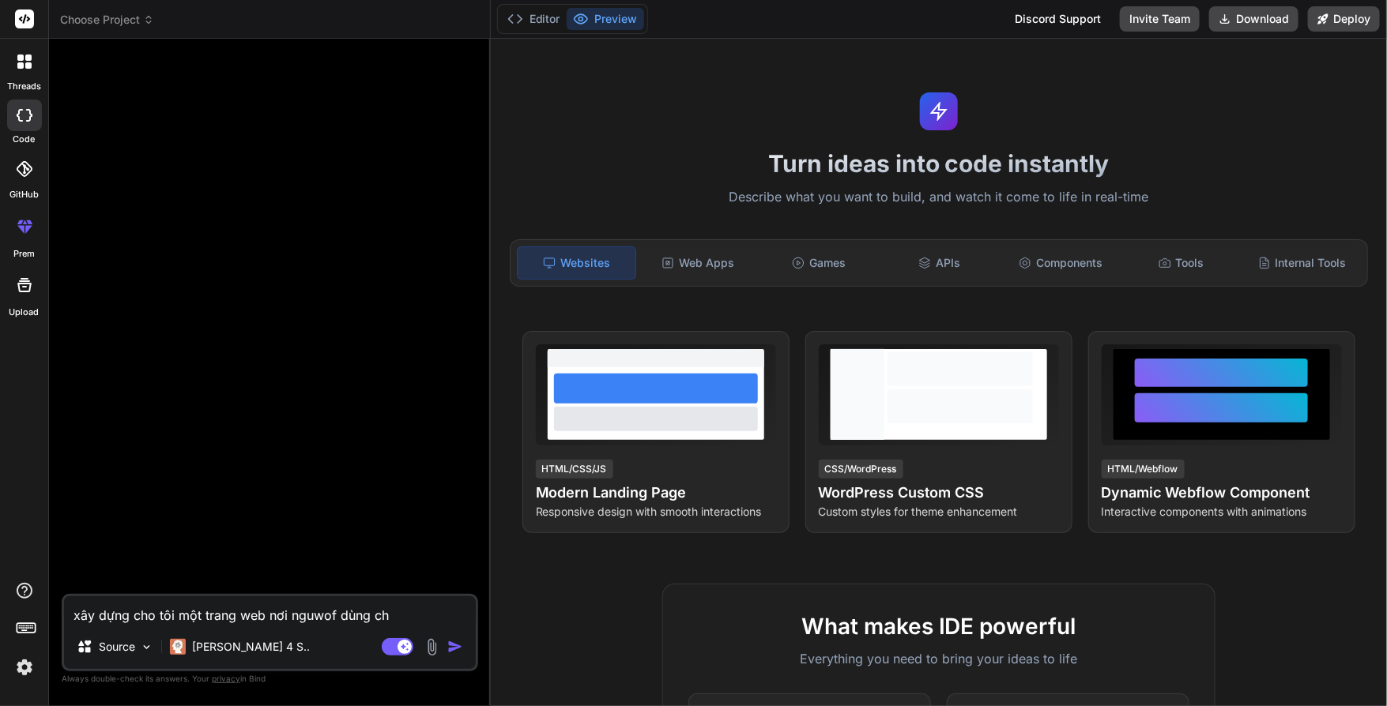
type textarea "x"
type textarea "xây dựng cho tôi một trang web nơi nguwof dùng ch"
type textarea "x"
type textarea "xây dựng cho tôi một trang web nơi nguwof dùng chs"
type textarea "x"
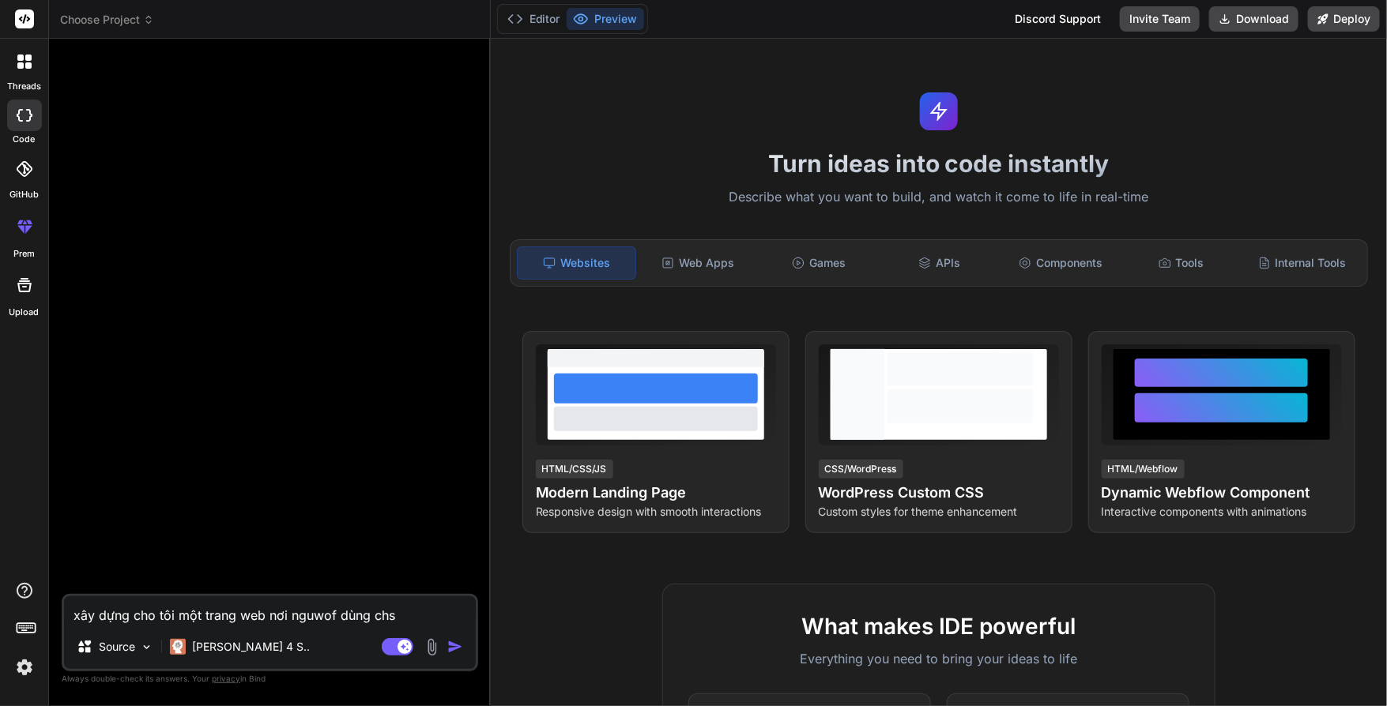
type textarea "xây dựng cho tôi một trang web nơi nguwof dùng chsi"
type textarea "x"
type textarea "xây dựng cho tôi một trang web nơi nguwof dùng chsi"
type textarea "x"
type textarea "xây dựng cho tôi một trang web nơi nguwof dùng chsi"
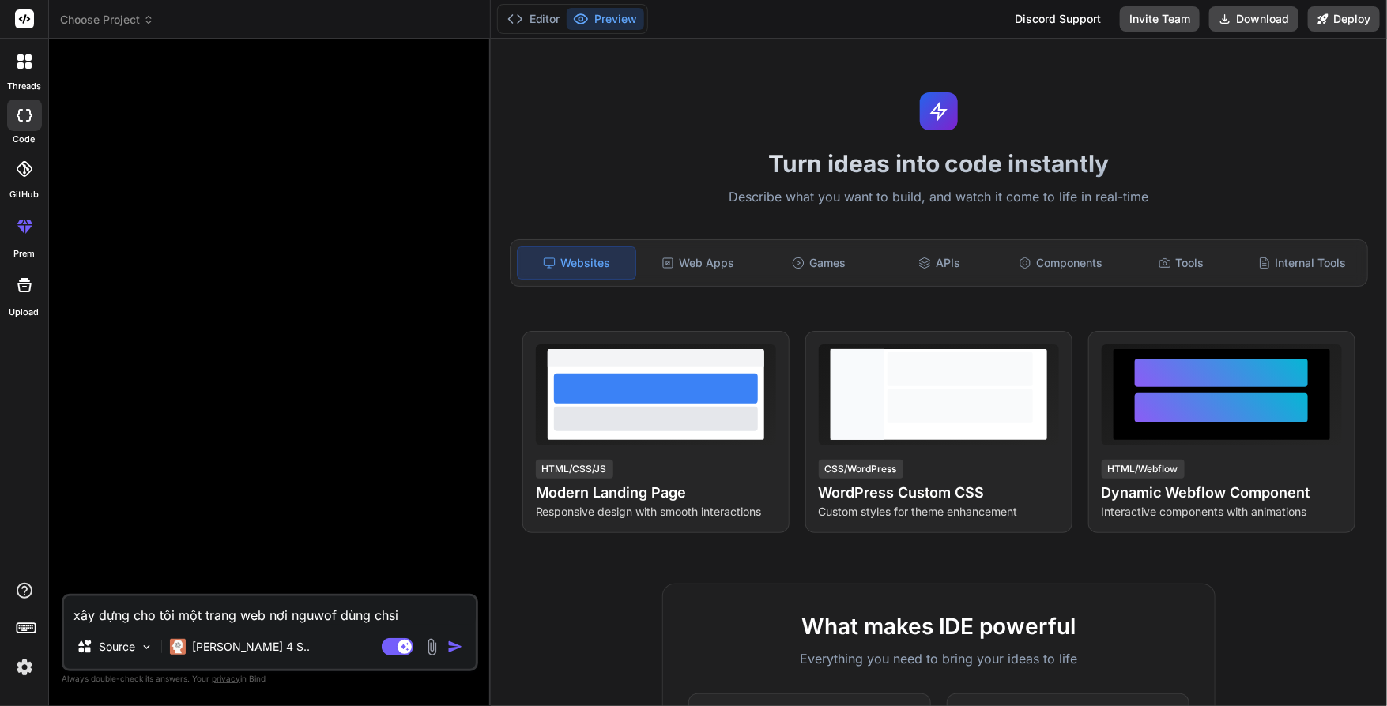
type textarea "x"
type textarea "xây dựng cho tôi một trang web nơi nguwof dùng chs"
type textarea "x"
type textarea "xây dựng cho tôi một trang web nơi nguwof dùng ch"
type textarea "x"
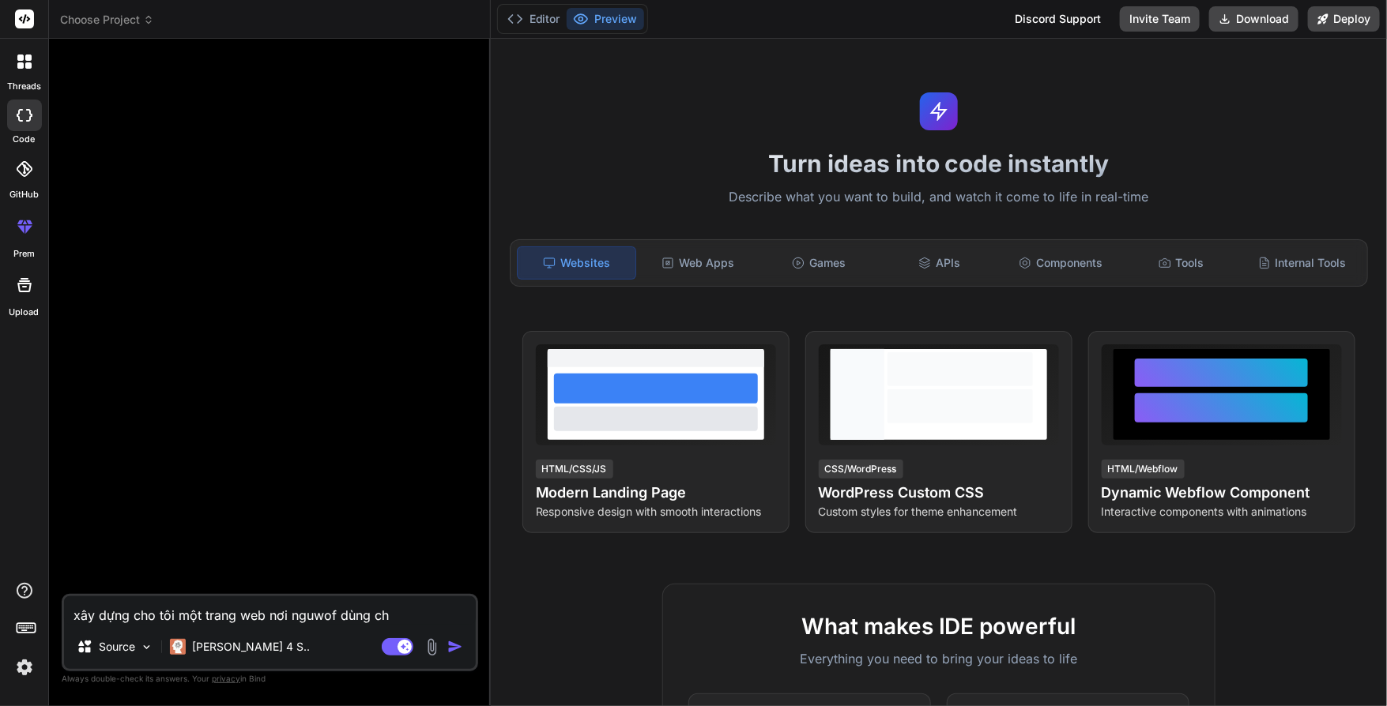
type textarea "xây dựng cho tôi một trang web nơi nguwof dùng c"
type textarea "x"
type textarea "xây dựng cho tôi một trang web nơi nguwof dùng co"
type textarea "x"
type textarea "xây dựng cho tôi một trang web nơi nguwof dùng có"
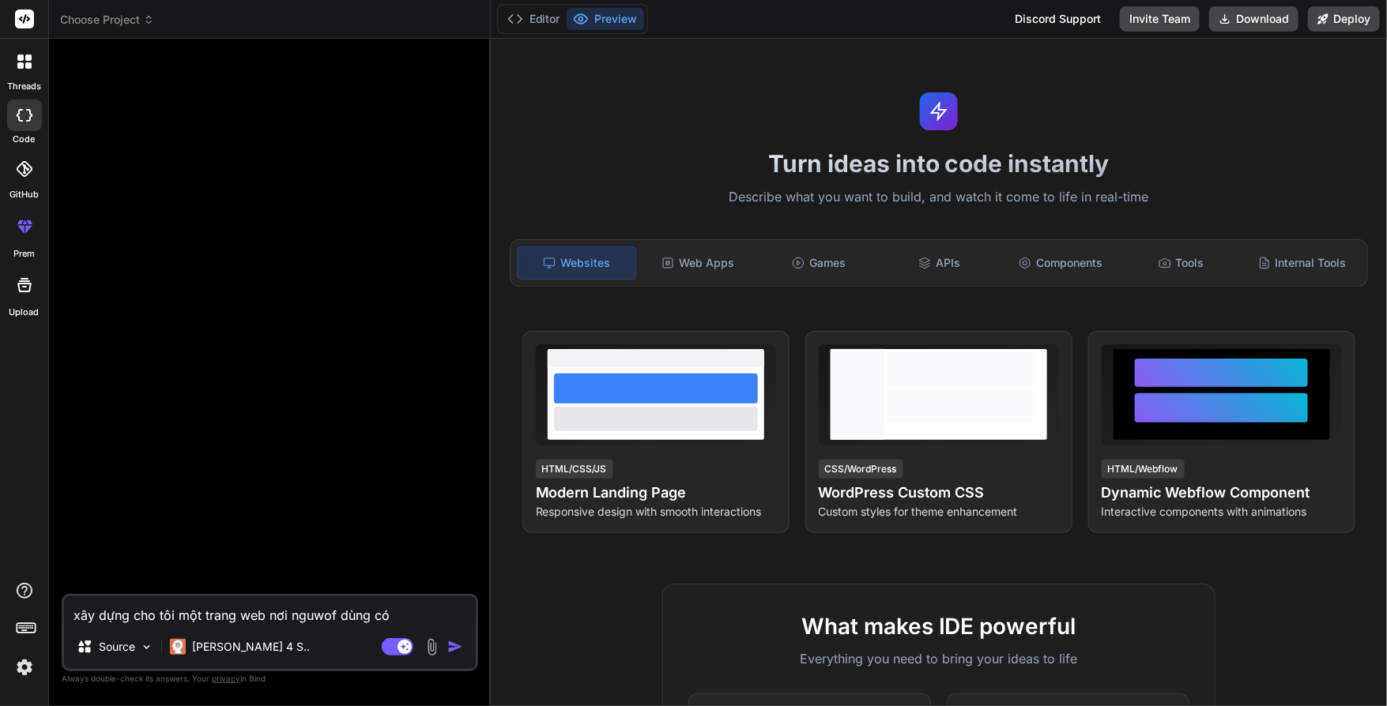
type textarea "x"
type textarea "xây dựng cho tôi một trang web nơi nguwof dùng có"
type textarea "x"
type textarea "xây dựng cho tôi một trang web nơi nguwof dùng có t"
type textarea "x"
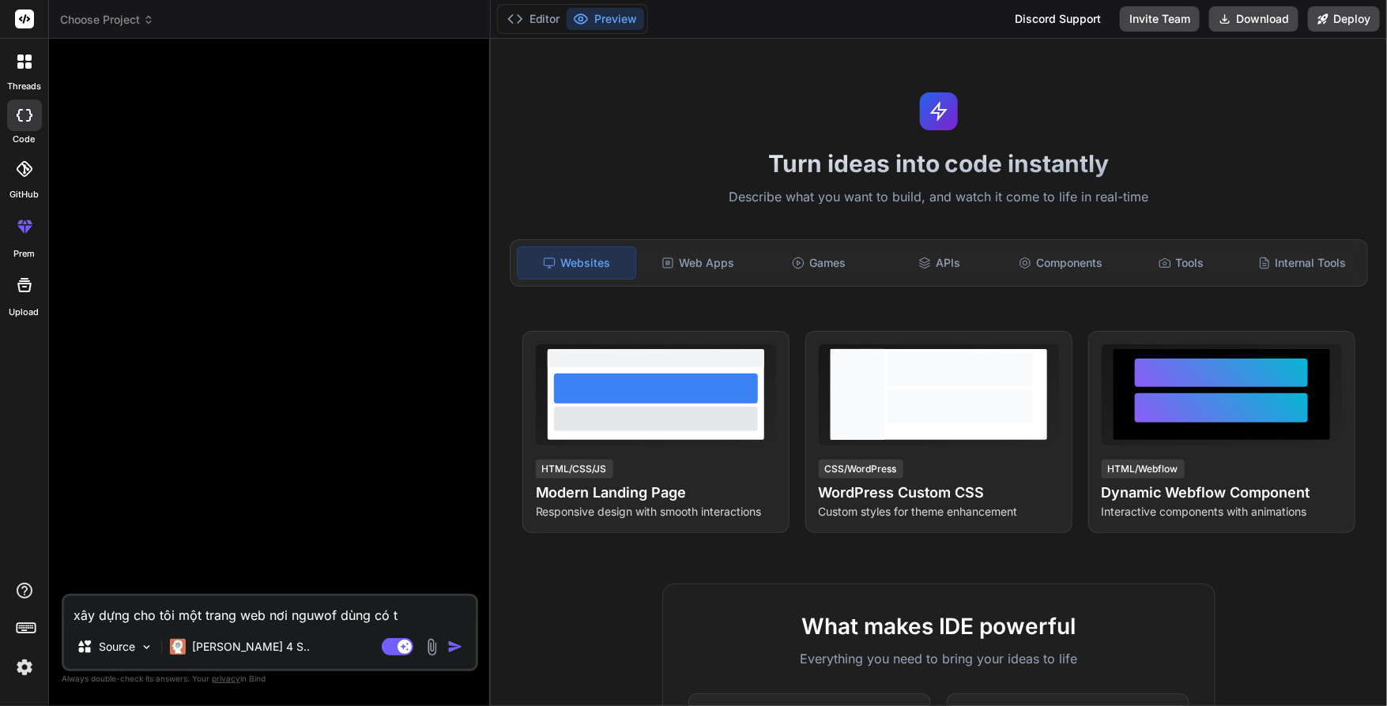
type textarea "xây dựng cho tôi một trang web nơi nguwof dùng có th"
type textarea "x"
type textarea "xây dựng cho tôi một trang web nơi nguwof dùng có the"
type textarea "x"
type textarea "xây dựng cho tôi một trang web nơi nguwof dùng có thê"
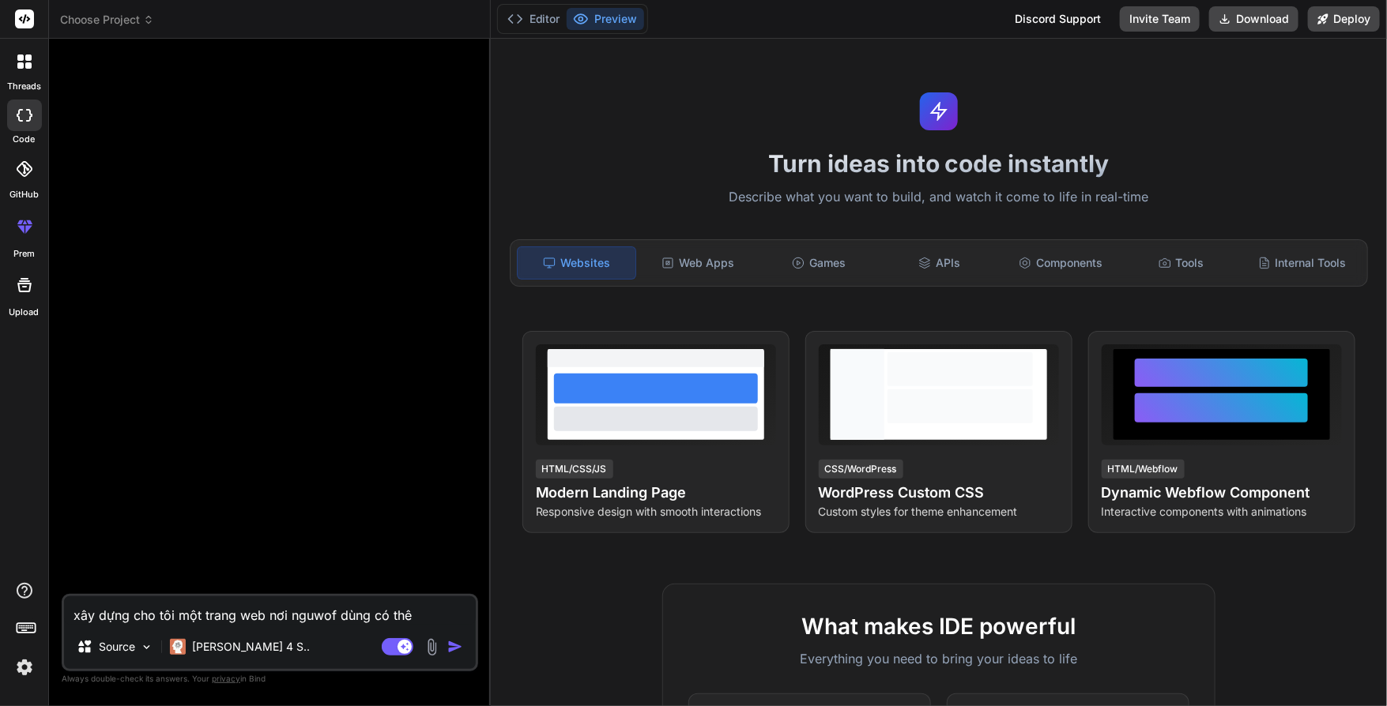
type textarea "x"
type textarea "xây dựng cho tôi một trang web nơi nguwof dùng có thể"
type textarea "x"
type textarea "xây dựng cho tôi một trang web nơi nguwof dùng có thể"
type textarea "x"
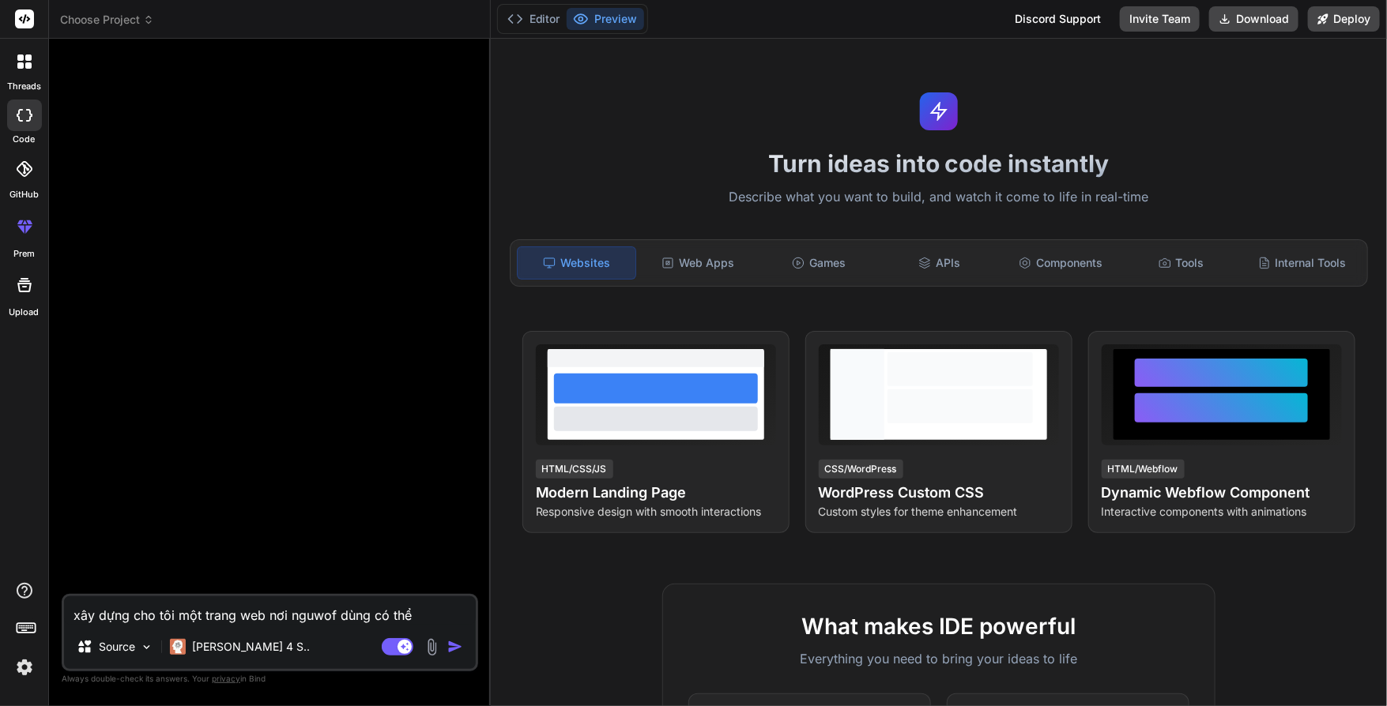
type textarea "xây dựng cho tôi một trang web nơi nguwof dùng có thể d"
type textarea "x"
type textarea "xây dựng cho tôi một trang web nơi nguwof dùng có thể đ"
type textarea "x"
type textarea "xây dựng cho tôi một trang web nơi nguwof dùng có thể đu"
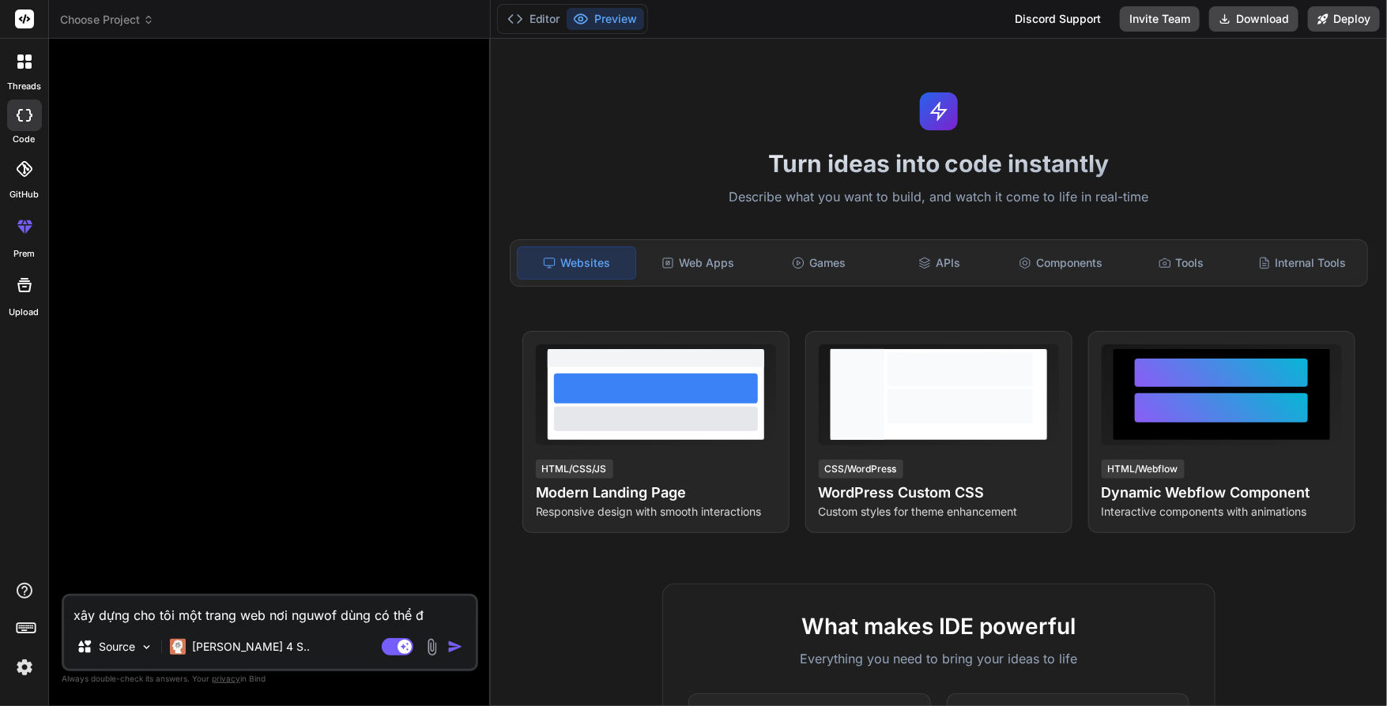
type textarea "x"
type textarea "xây dựng cho tôi một trang web nơi nguwof dùng có thể đua"
type textarea "x"
type textarea "xây dựng cho tôi một trang web nơi nguwof dùng có thể đưa"
type textarea "x"
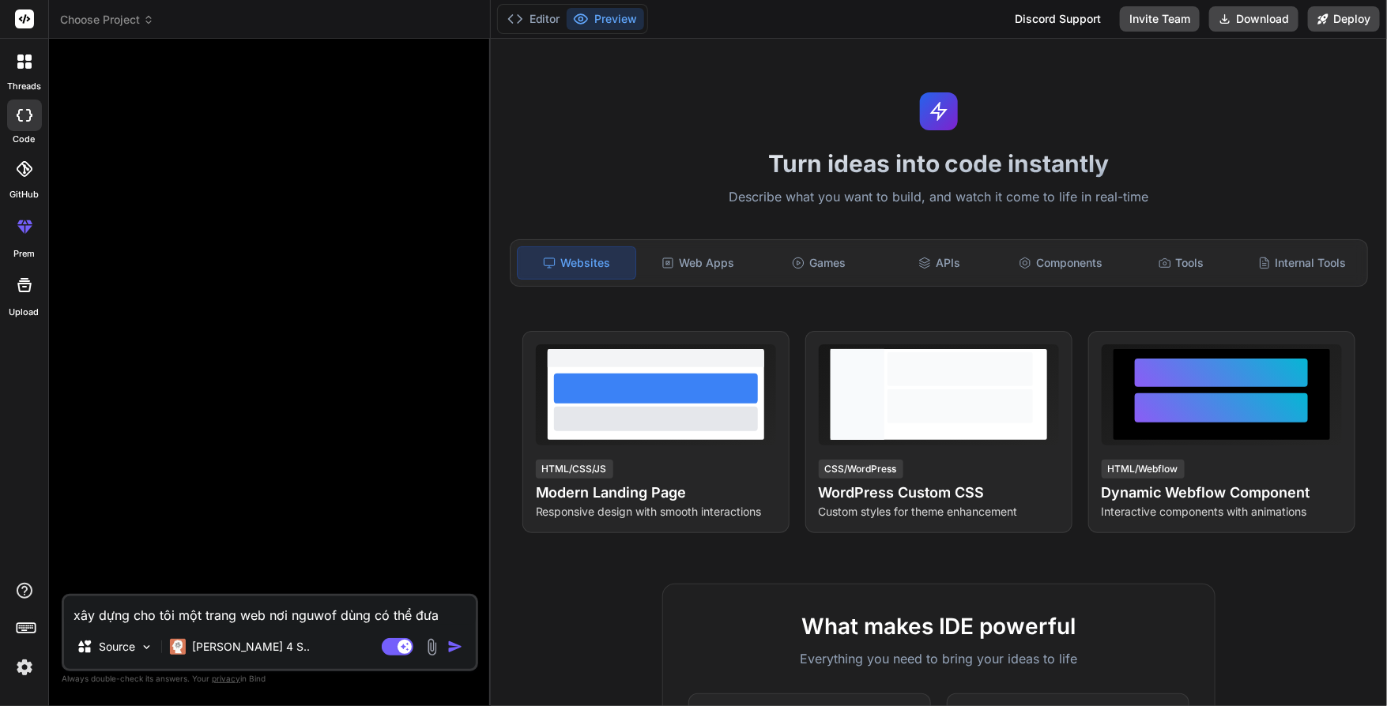
type textarea "xây dựng cho tôi một trang web nơi nguwof dùng có thể đưa"
type textarea "x"
type textarea "xây dựng cho tôi một trang web nơi nguwof dùng có thể đưa h"
type textarea "x"
type textarea "xây dựng cho tôi một trang web nơi nguwof dùng có thể đưa hi"
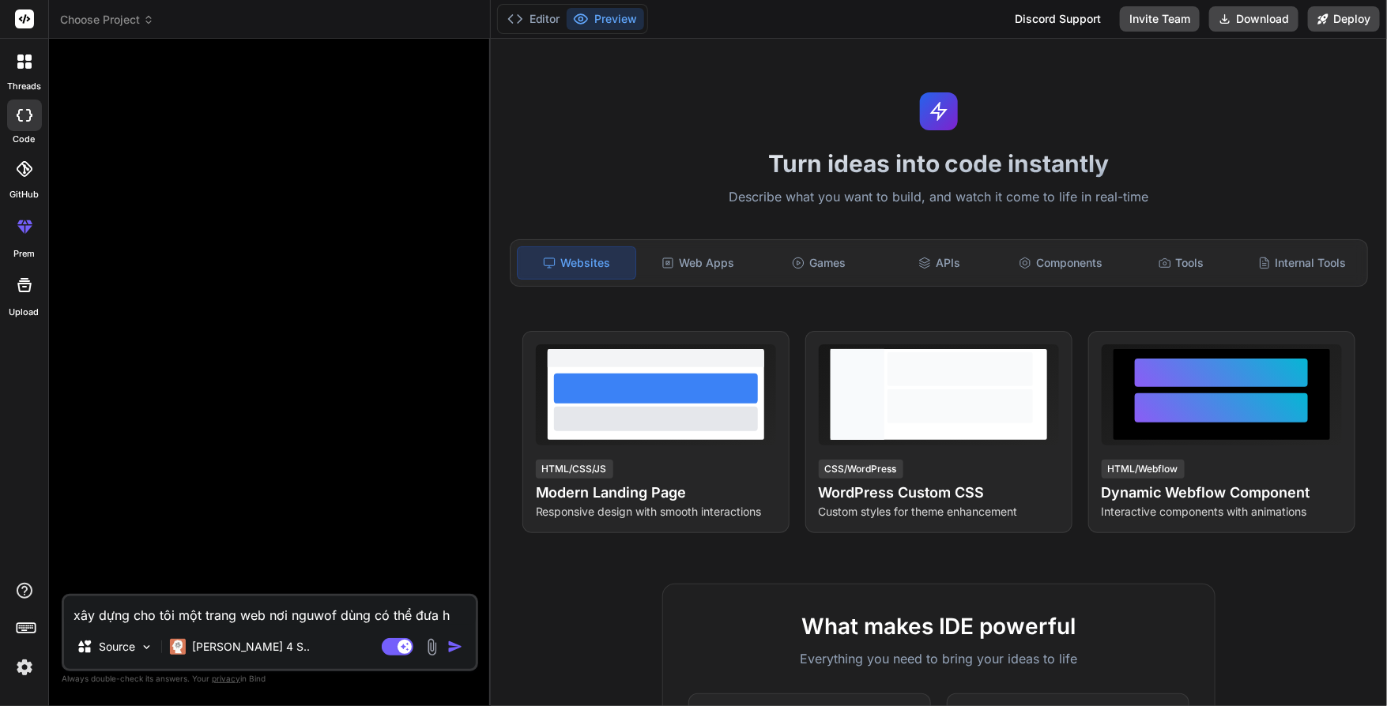
type textarea "x"
type textarea "xây dựng cho tôi một trang web nơi nguwof dùng có thể đưa hin"
type textarea "x"
type textarea "xây dựng cho tôi một trang web nơi nguwof dùng có thể đưa hìn"
type textarea "x"
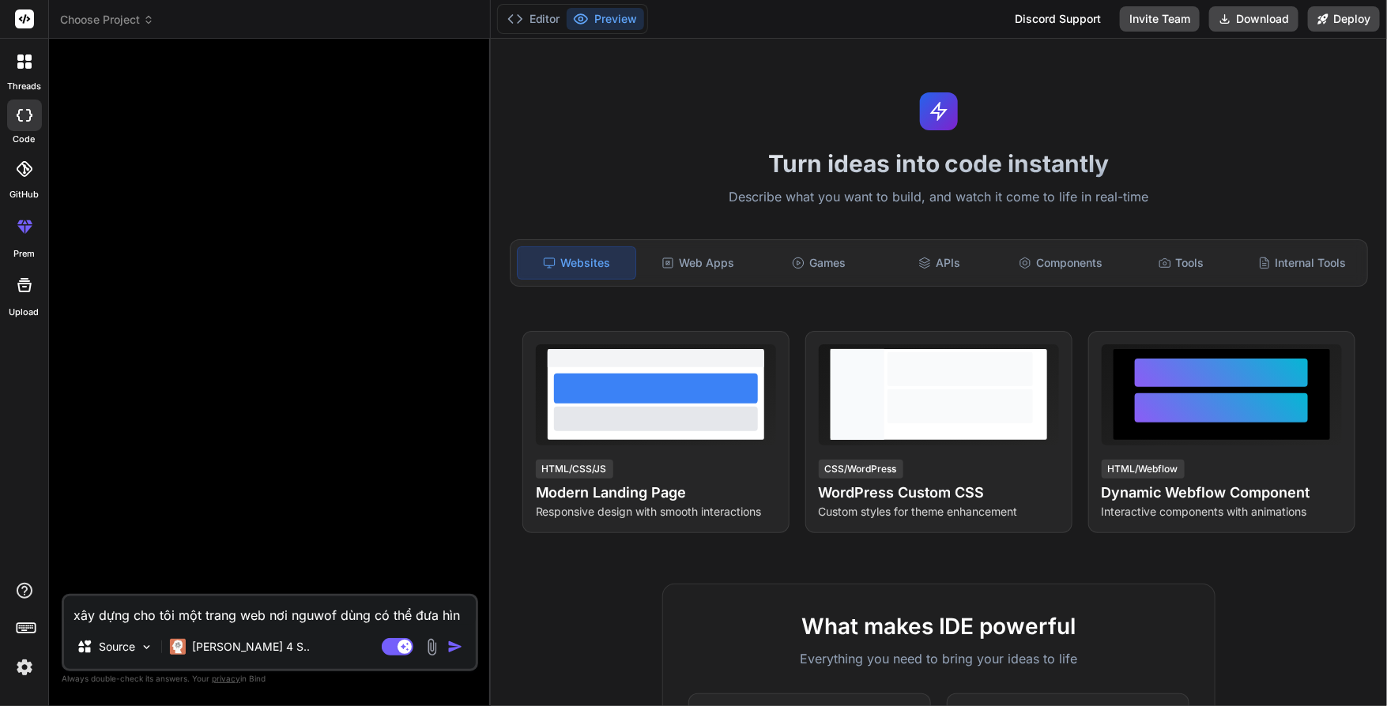
type textarea "xây dựng cho tôi một trang web nơi nguwof dùng có thể đưa hình"
type textarea "x"
type textarea "xây dựng cho tôi một trang web nơi nguwof dùng có thể đưa hình"
type textarea "x"
type textarea "xây dựng cho tôi một trang web nơi nguwof dùng có thể đưa hình a"
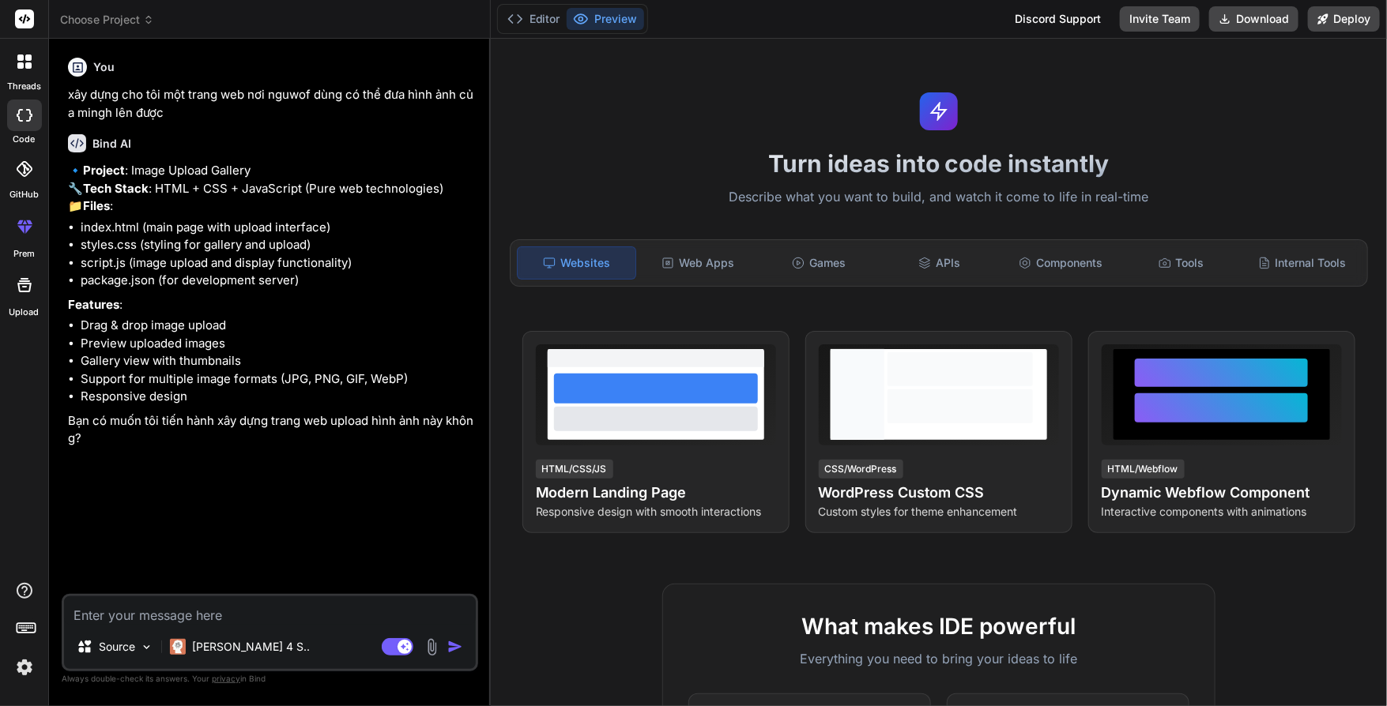
click at [217, 607] on textarea at bounding box center [270, 611] width 412 height 28
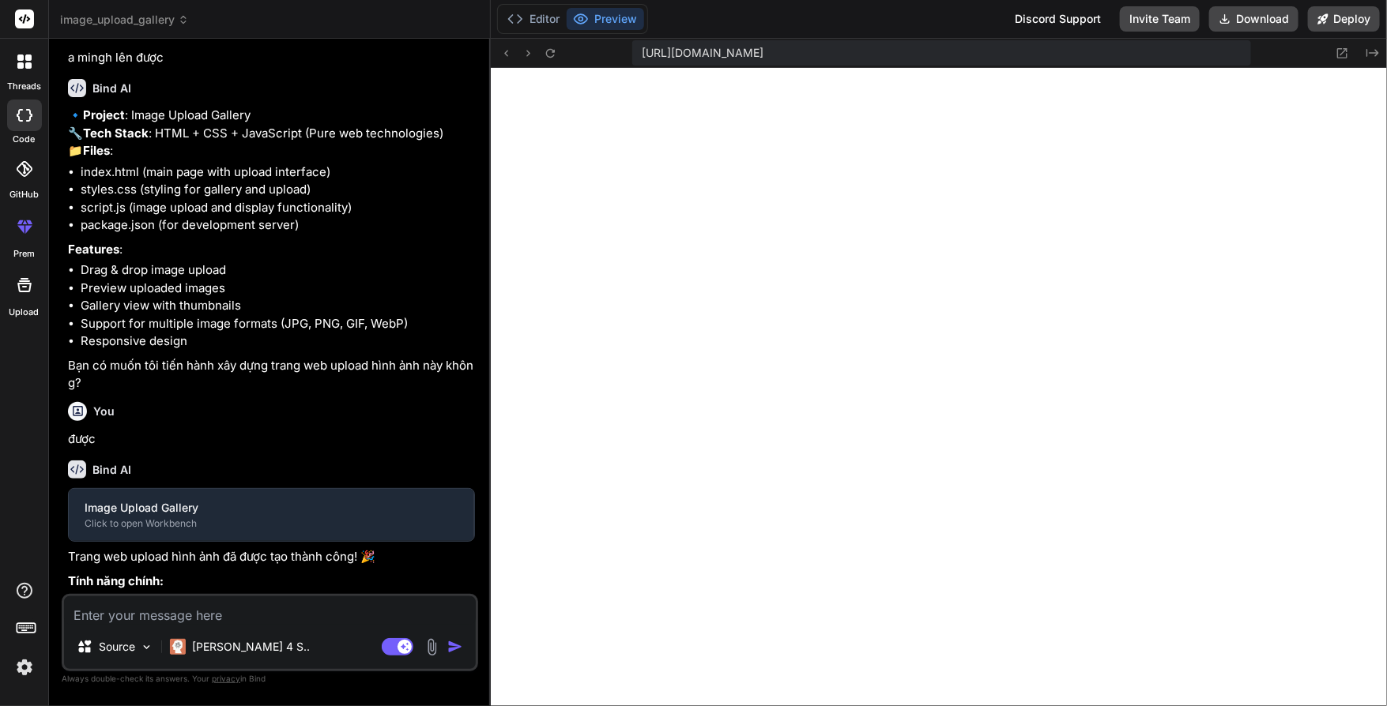
scroll to position [1091, 0]
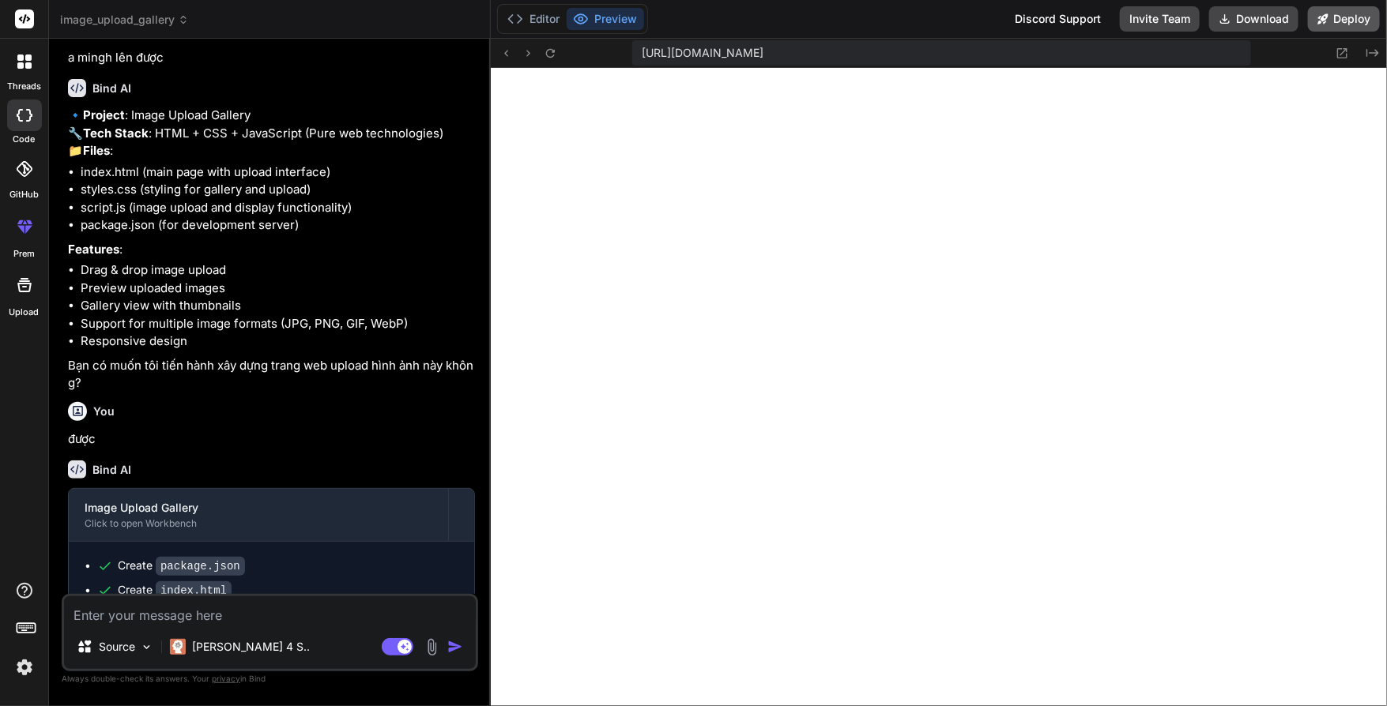
click at [1330, 24] on button "Deploy" at bounding box center [1344, 18] width 72 height 25
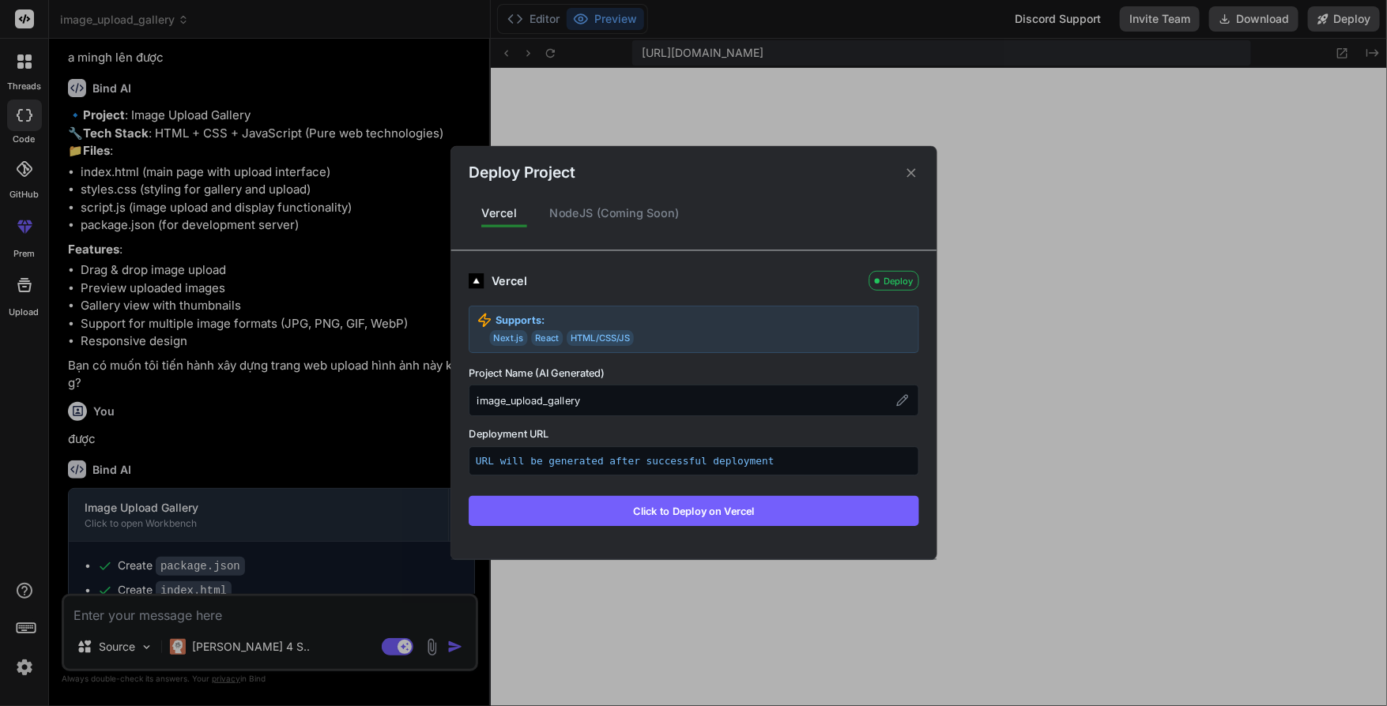
click at [605, 405] on div "image_upload_gallery" at bounding box center [694, 401] width 450 height 32
drag, startPoint x: 618, startPoint y: 400, endPoint x: 447, endPoint y: 397, distance: 170.7
click at [445, 397] on div "Deploy Project Vercel NodeJS (Coming Soon) Vercel Deploy Supports: Next.js Reac…" at bounding box center [693, 353] width 1387 height 706
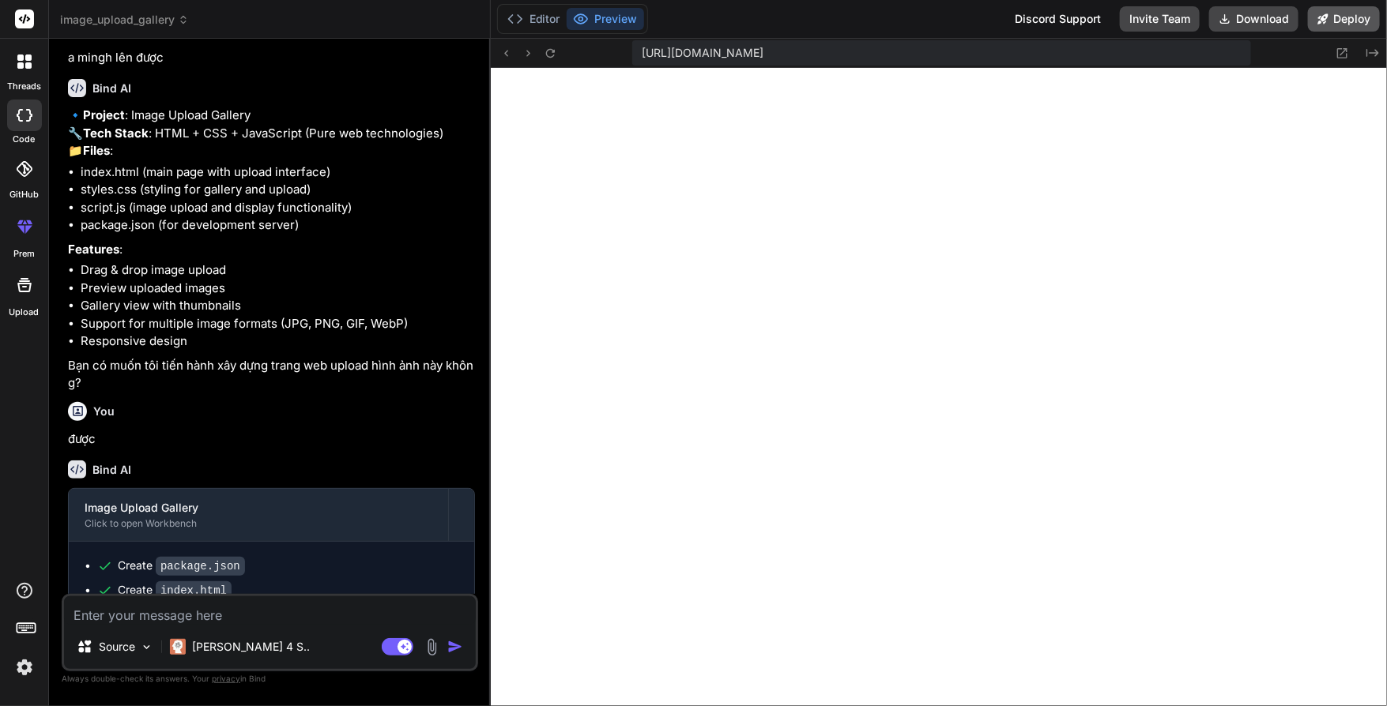
click at [1330, 9] on button "Deploy" at bounding box center [1344, 18] width 72 height 25
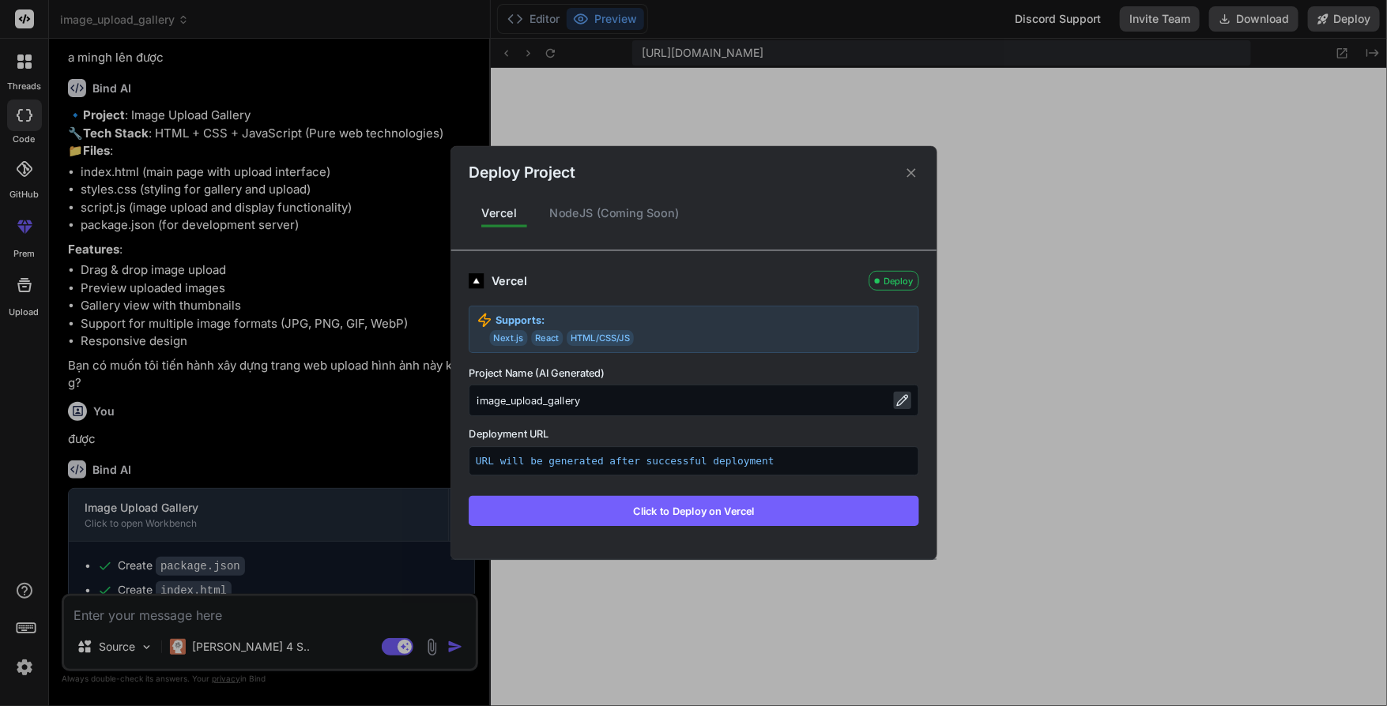
click at [908, 399] on icon at bounding box center [902, 400] width 13 height 13
drag, startPoint x: 710, startPoint y: 400, endPoint x: 427, endPoint y: 402, distance: 282.1
click at [427, 402] on div "Deploy Project Vercel NodeJS (Coming Soon) Vercel Deploy Supports: Next.js Reac…" at bounding box center [693, 353] width 1387 height 706
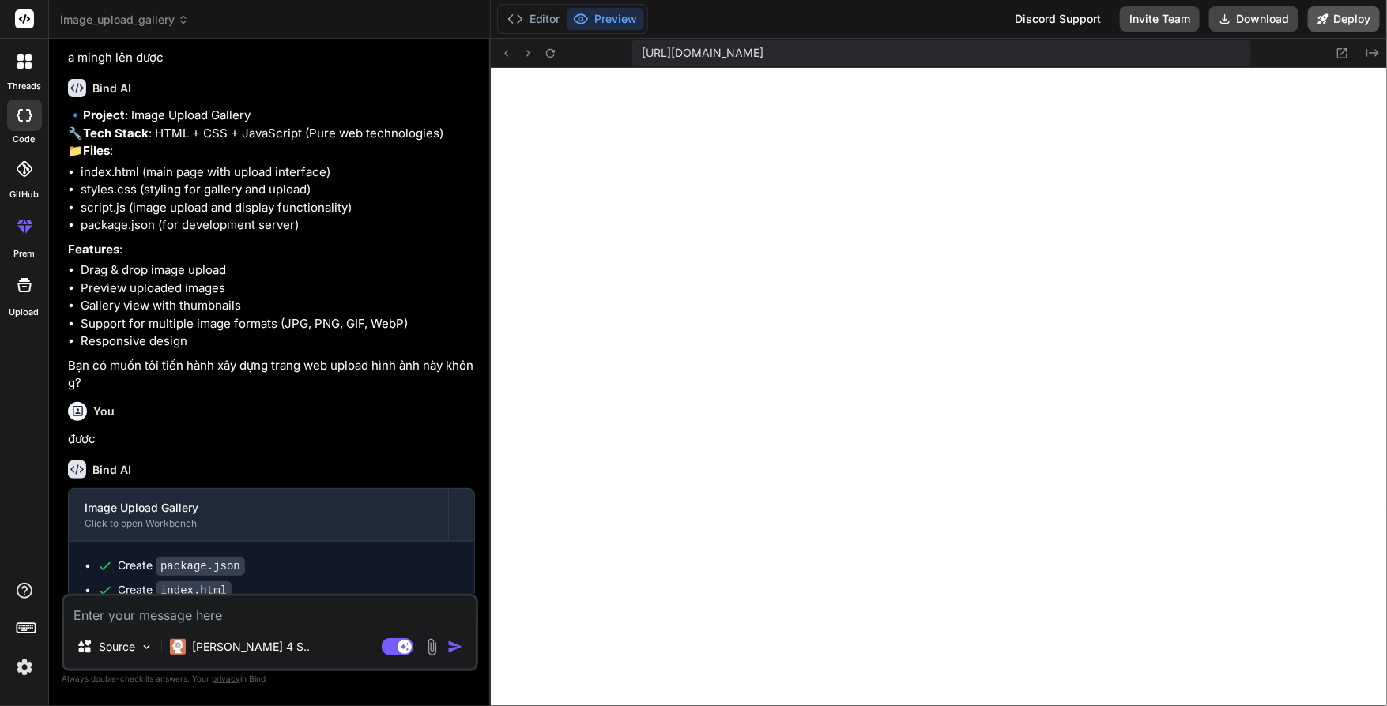
click at [1356, 24] on button "Deploy" at bounding box center [1344, 18] width 72 height 25
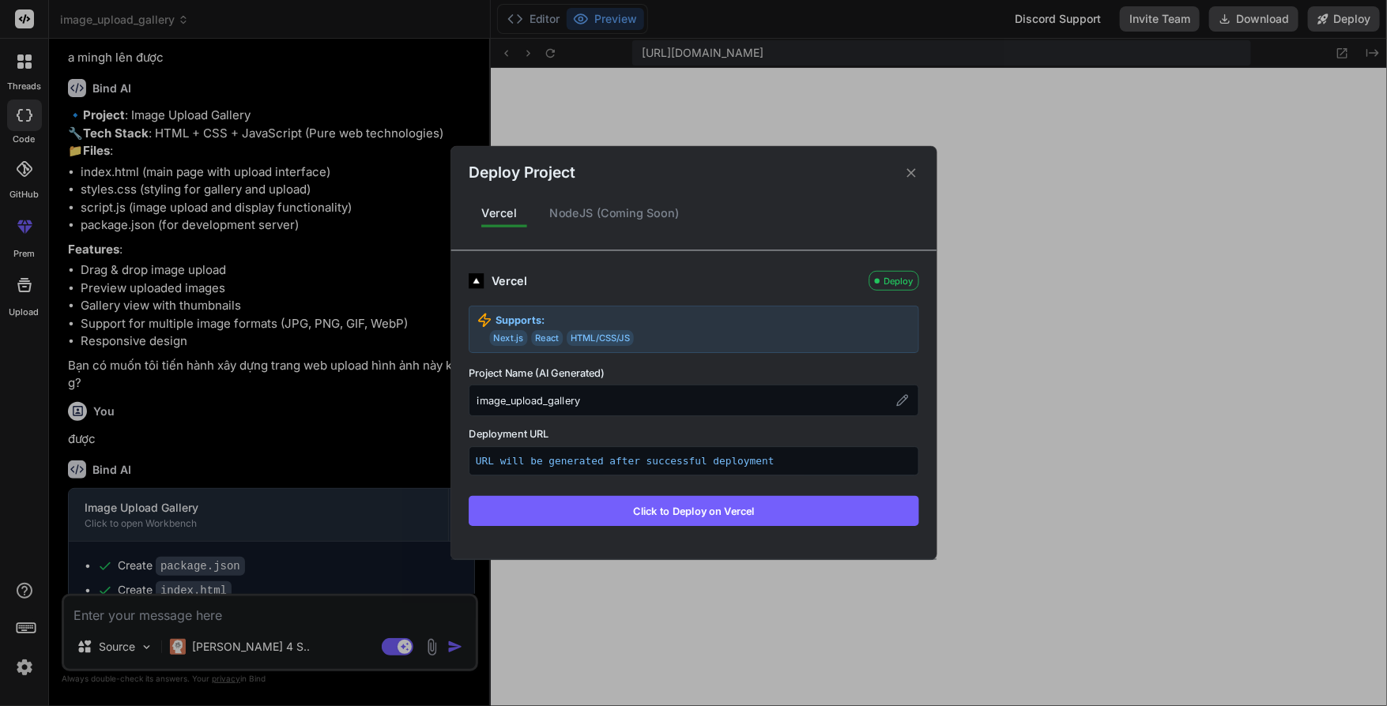
click at [593, 389] on div "image_upload_gallery" at bounding box center [694, 401] width 450 height 32
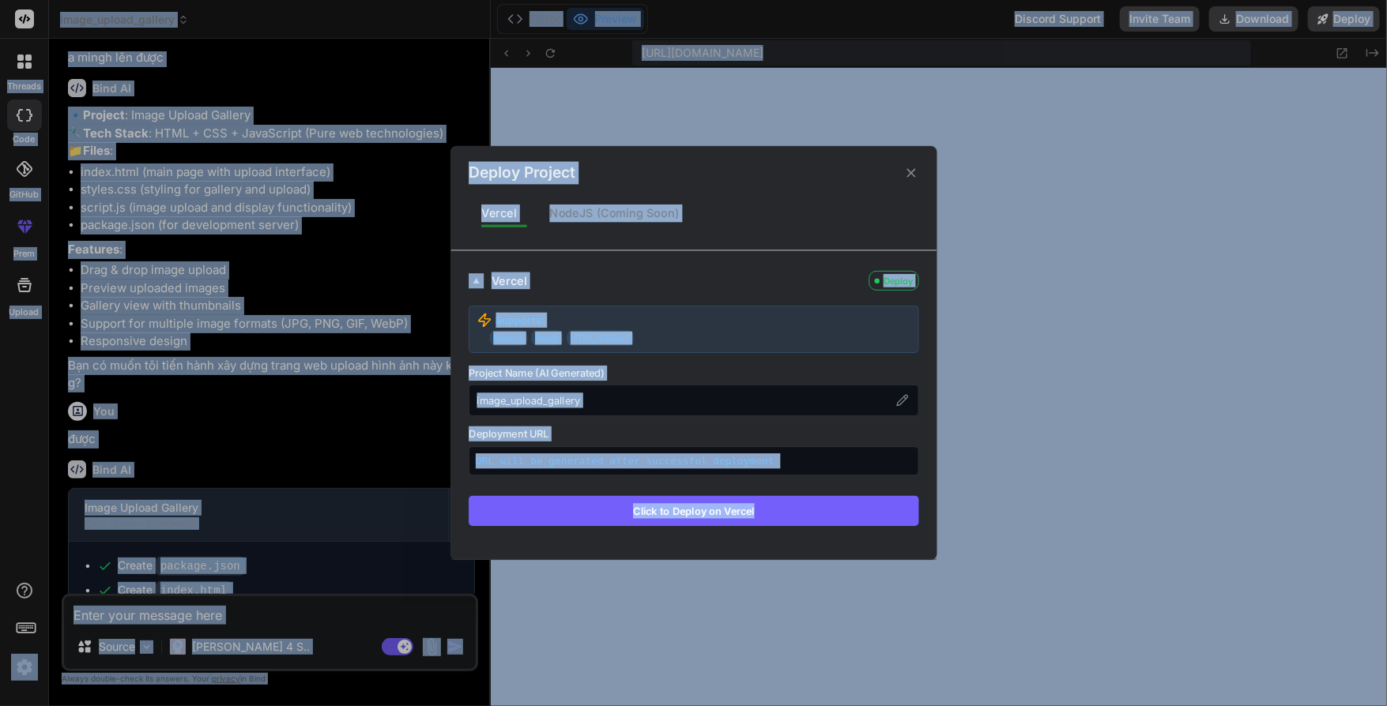
click at [607, 400] on div "image_upload_gallery" at bounding box center [694, 401] width 450 height 32
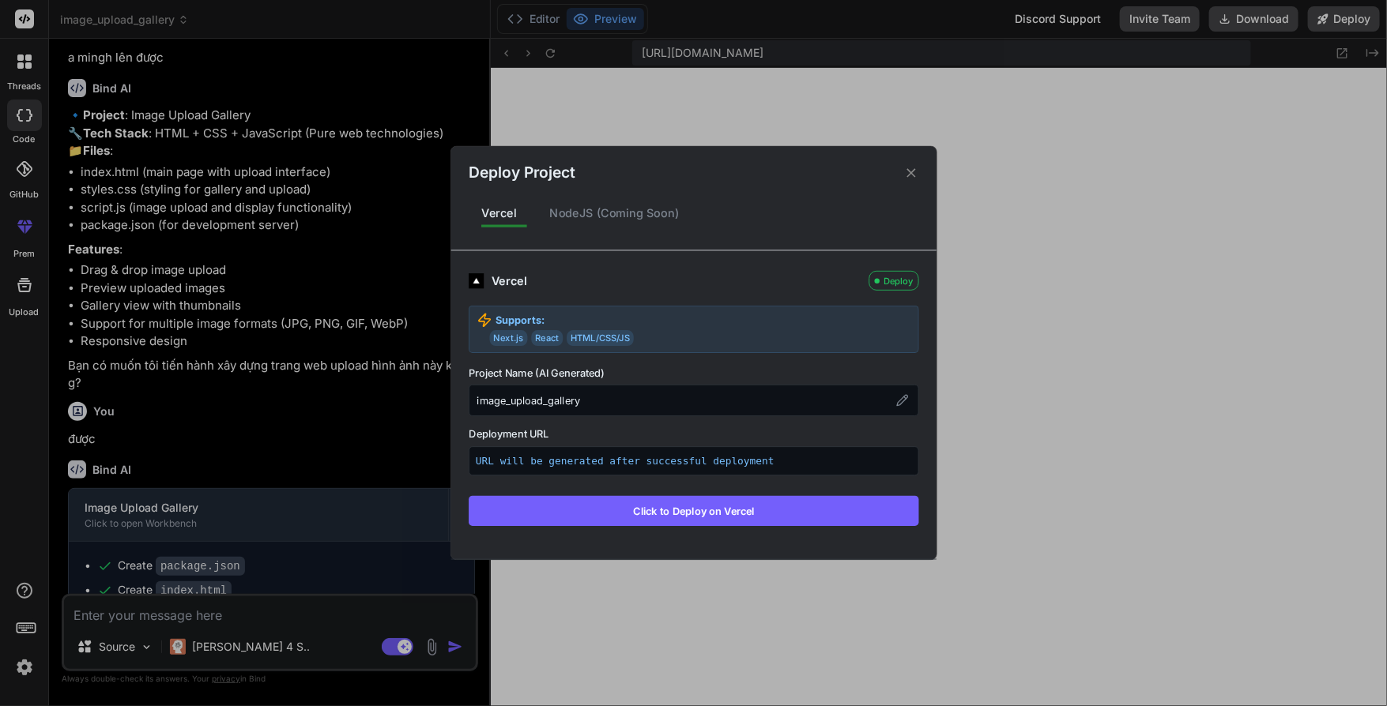
click at [608, 400] on div "image_upload_gallery" at bounding box center [694, 401] width 450 height 32
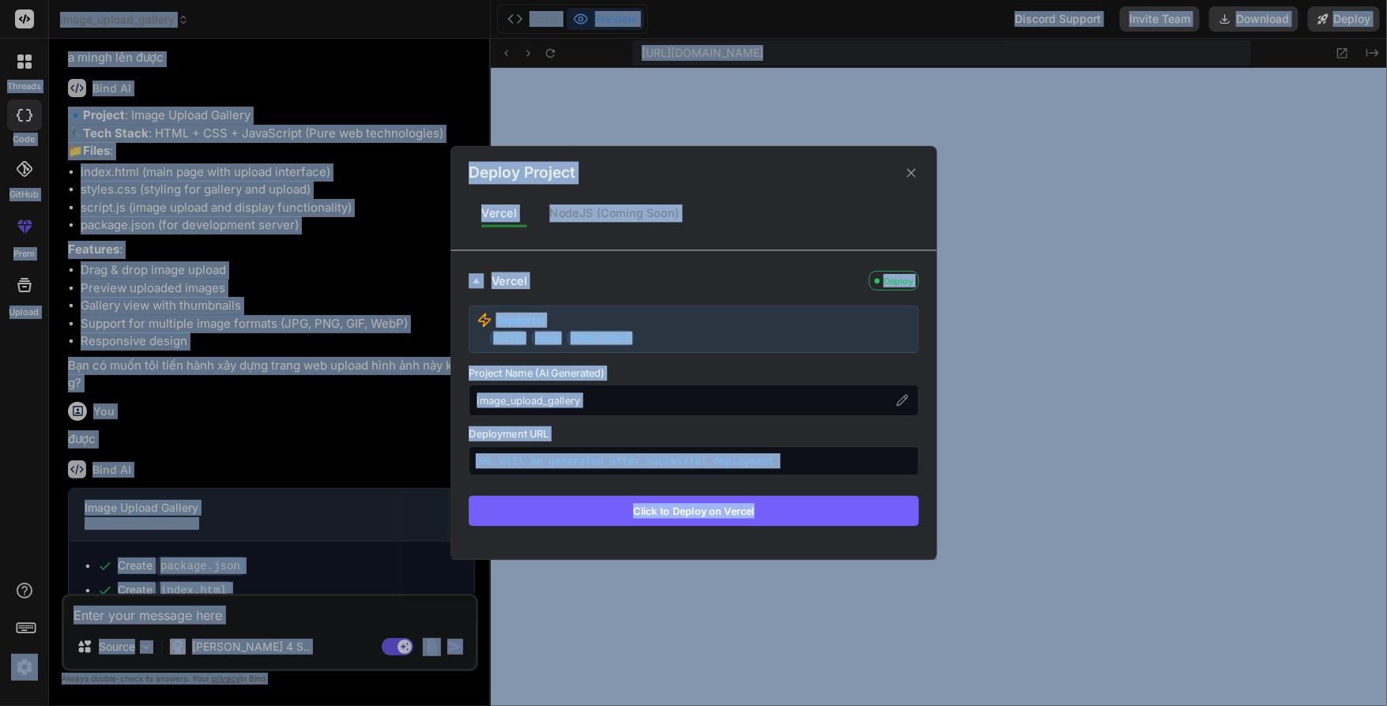
click at [608, 400] on div "image_upload_gallery" at bounding box center [694, 401] width 450 height 32
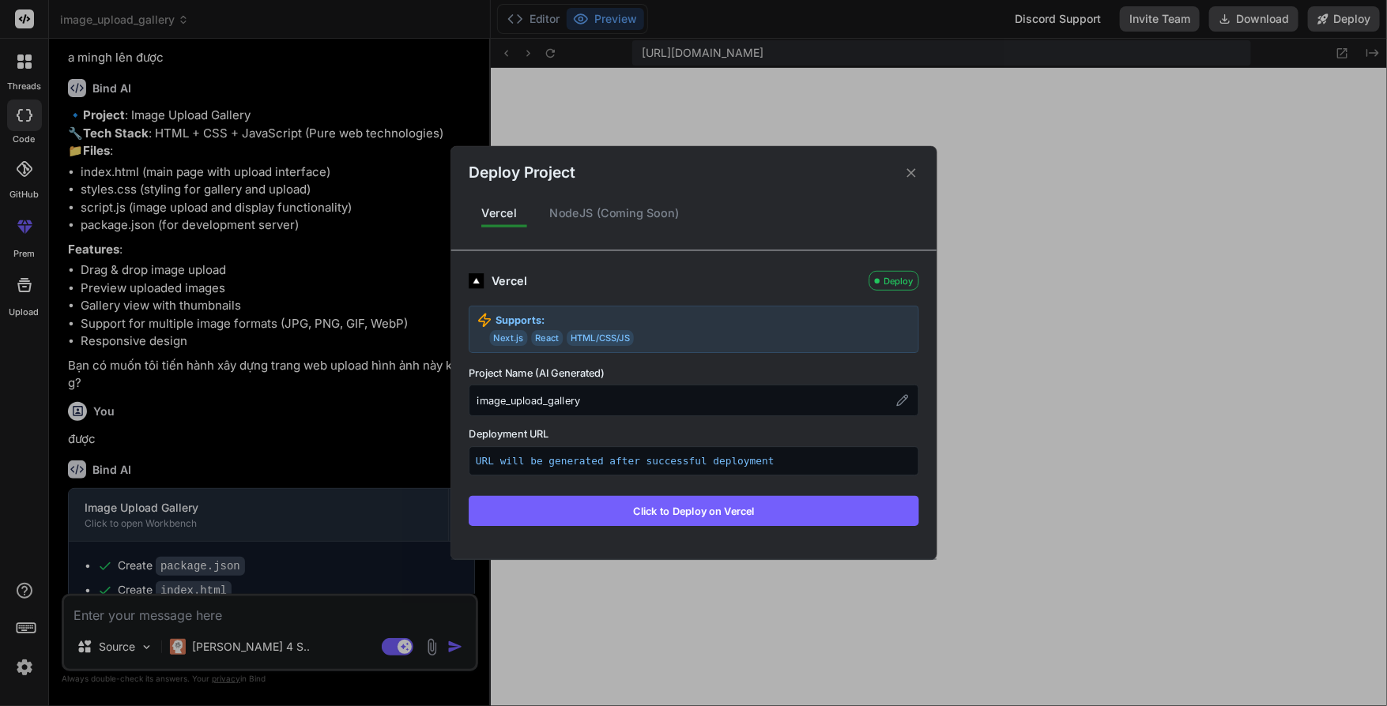
click at [608, 400] on div "image_upload_gallery" at bounding box center [694, 401] width 450 height 32
click at [693, 527] on div "Vercel Deploy Supports: Next.js React HTML/CSS/JS Project Name (AI Generated) i…" at bounding box center [692, 395] width 485 height 291
click at [687, 518] on button "Click to Deploy on Vercel" at bounding box center [694, 511] width 450 height 30
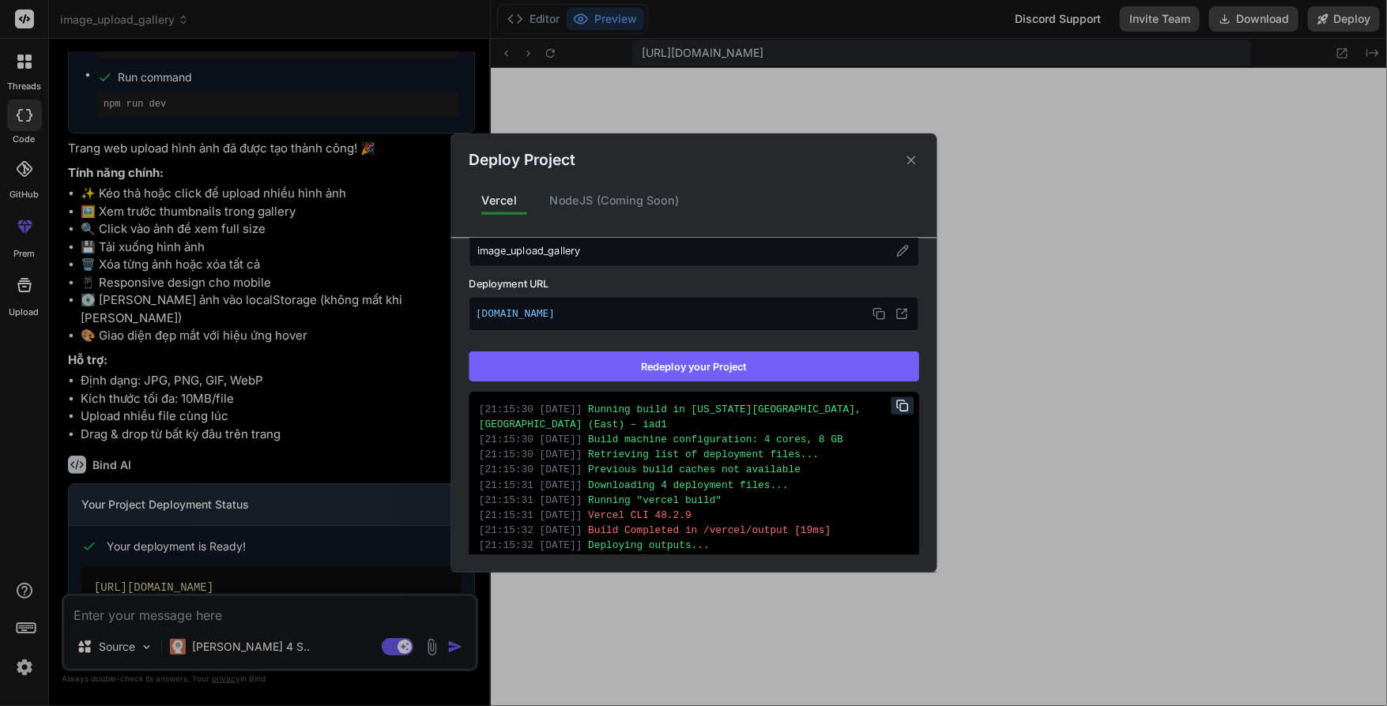
scroll to position [237, 0]
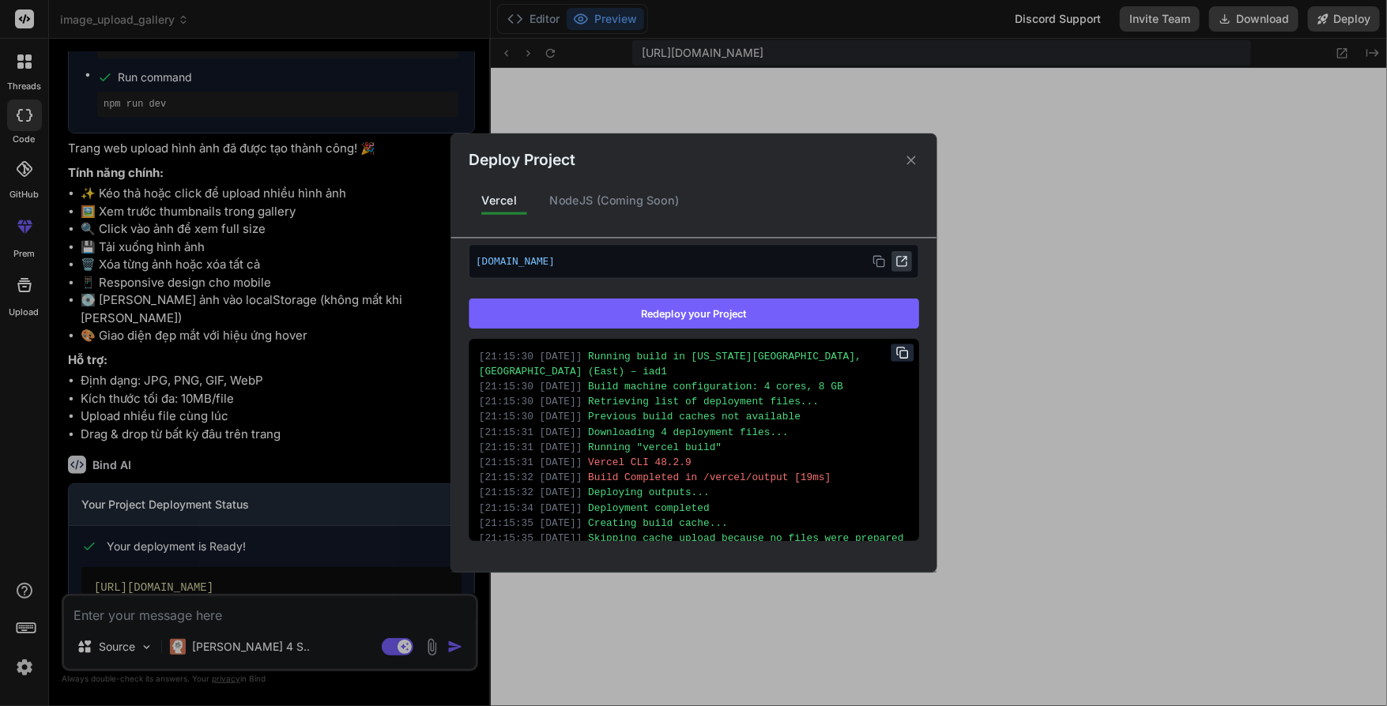
click at [895, 262] on icon at bounding box center [901, 261] width 13 height 13
click at [910, 160] on icon at bounding box center [910, 160] width 9 height 9
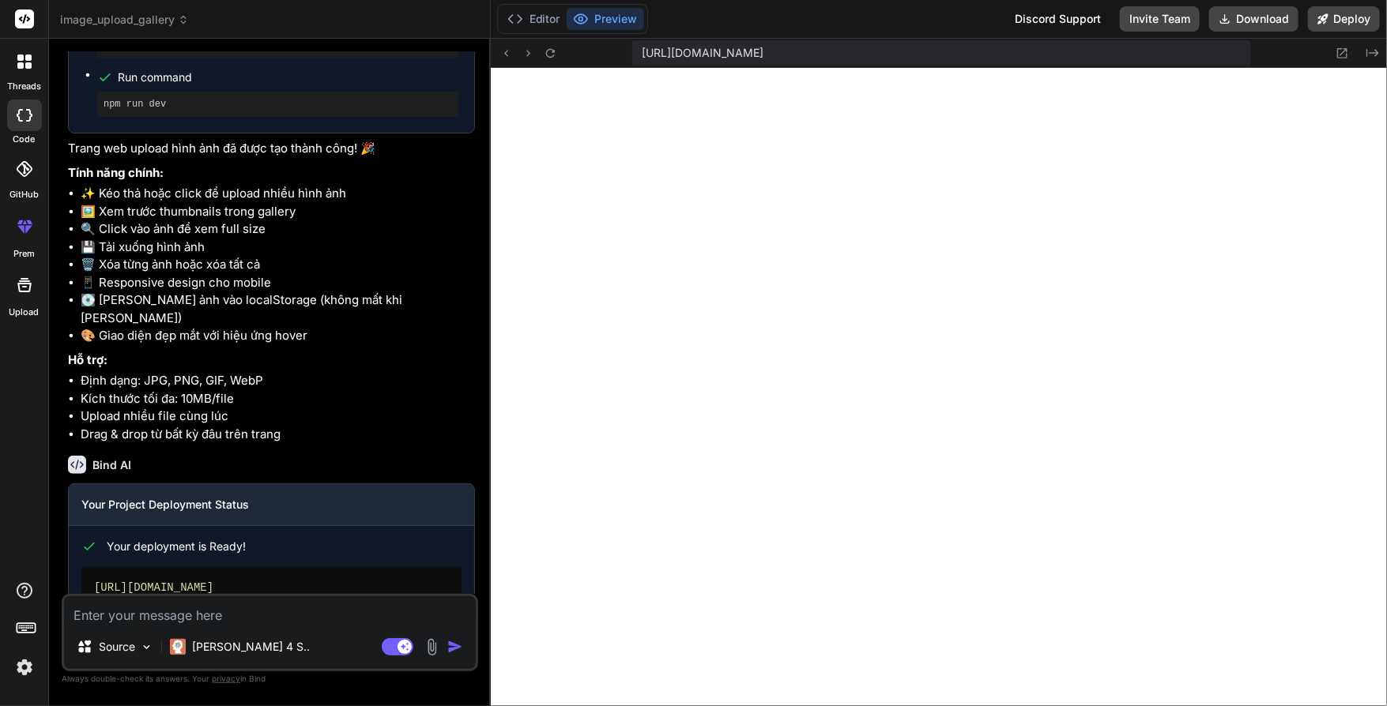
click at [173, 620] on textarea at bounding box center [270, 611] width 412 height 28
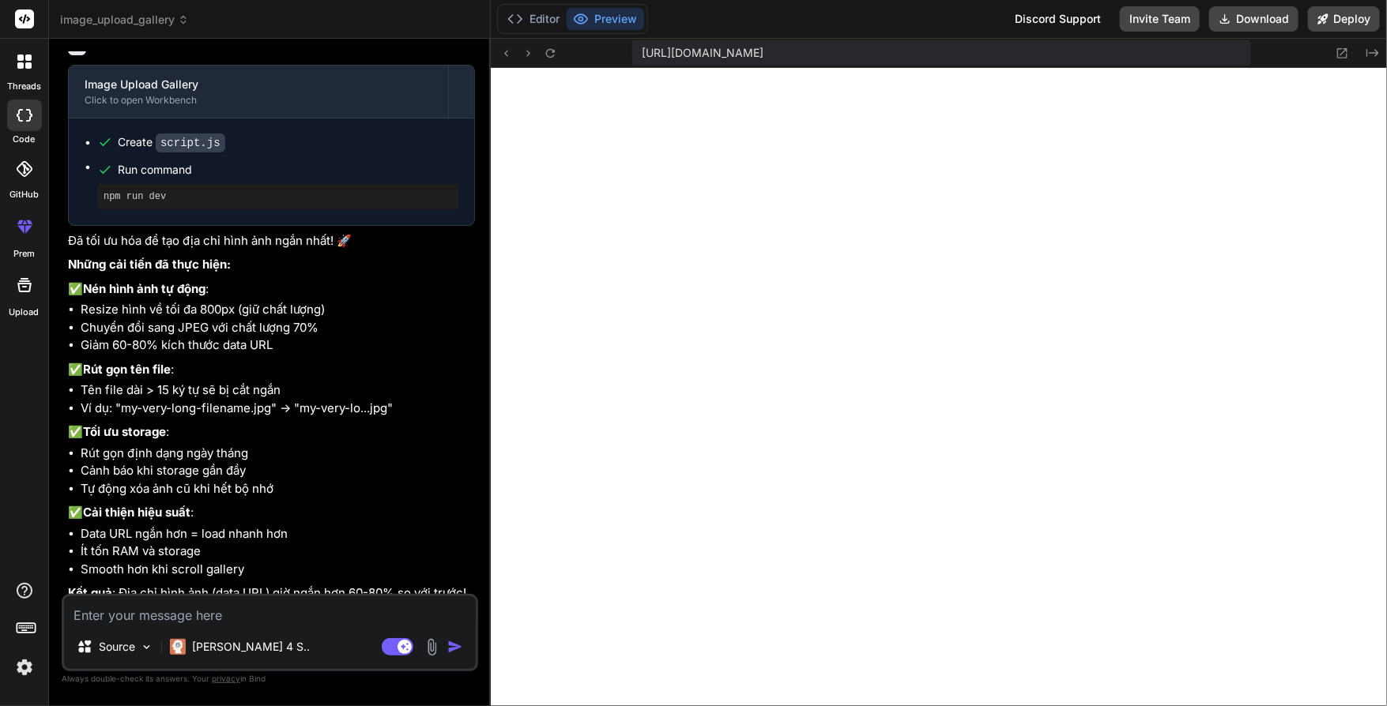
scroll to position [1448, 0]
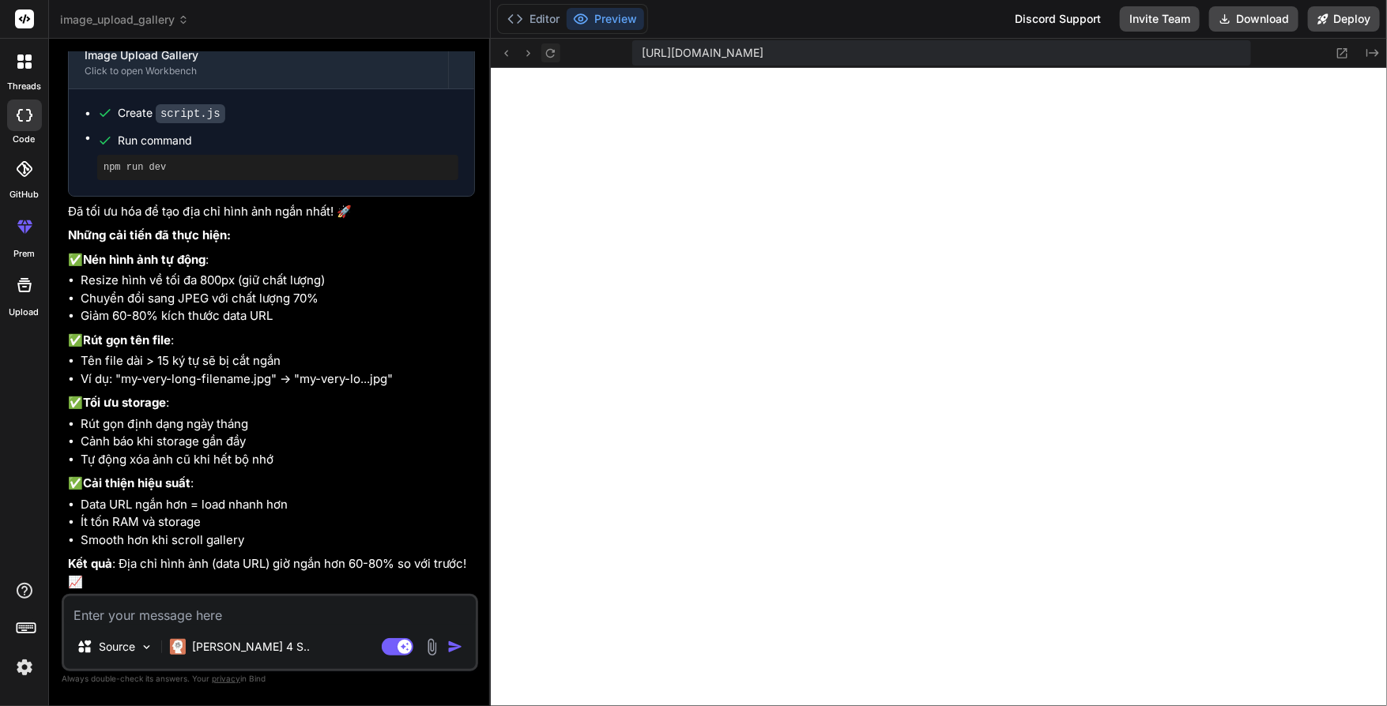
click at [545, 47] on icon at bounding box center [550, 53] width 13 height 13
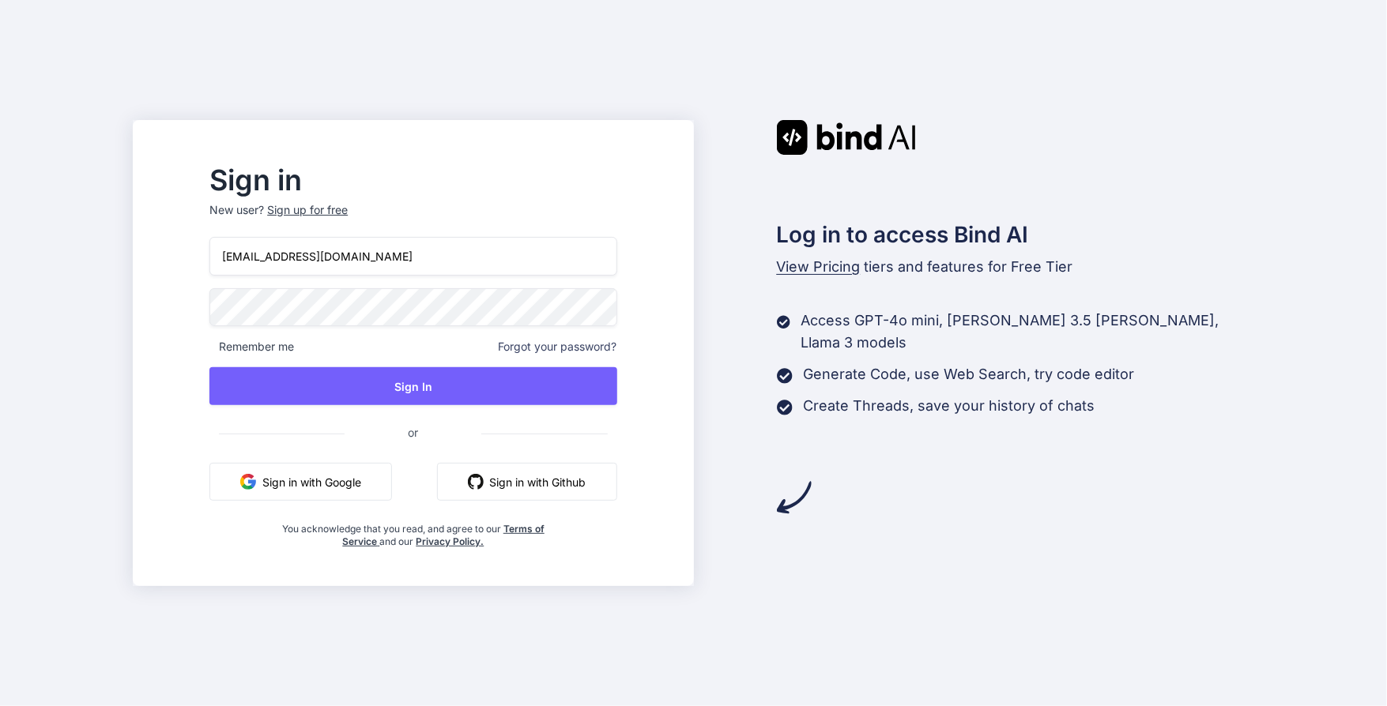
click at [367, 250] on input "[EMAIL_ADDRESS][DOMAIN_NAME]" at bounding box center [412, 256] width 407 height 39
paste input "7@plp2"
type input "[EMAIL_ADDRESS][DOMAIN_NAME]"
click at [352, 218] on p "New user? Sign up for free" at bounding box center [412, 219] width 407 height 35
click at [348, 208] on div "Sign up for free" at bounding box center [307, 210] width 81 height 16
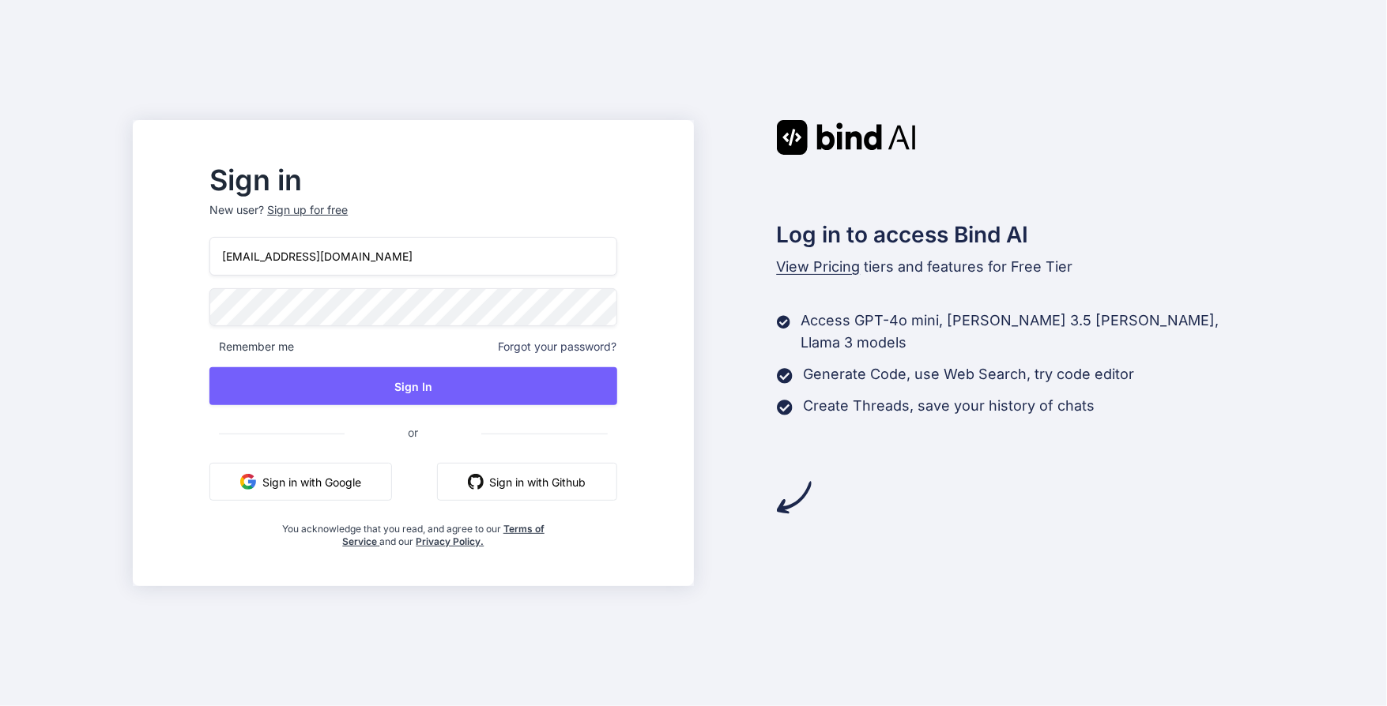
click at [341, 207] on div "Sign up for free" at bounding box center [307, 210] width 81 height 16
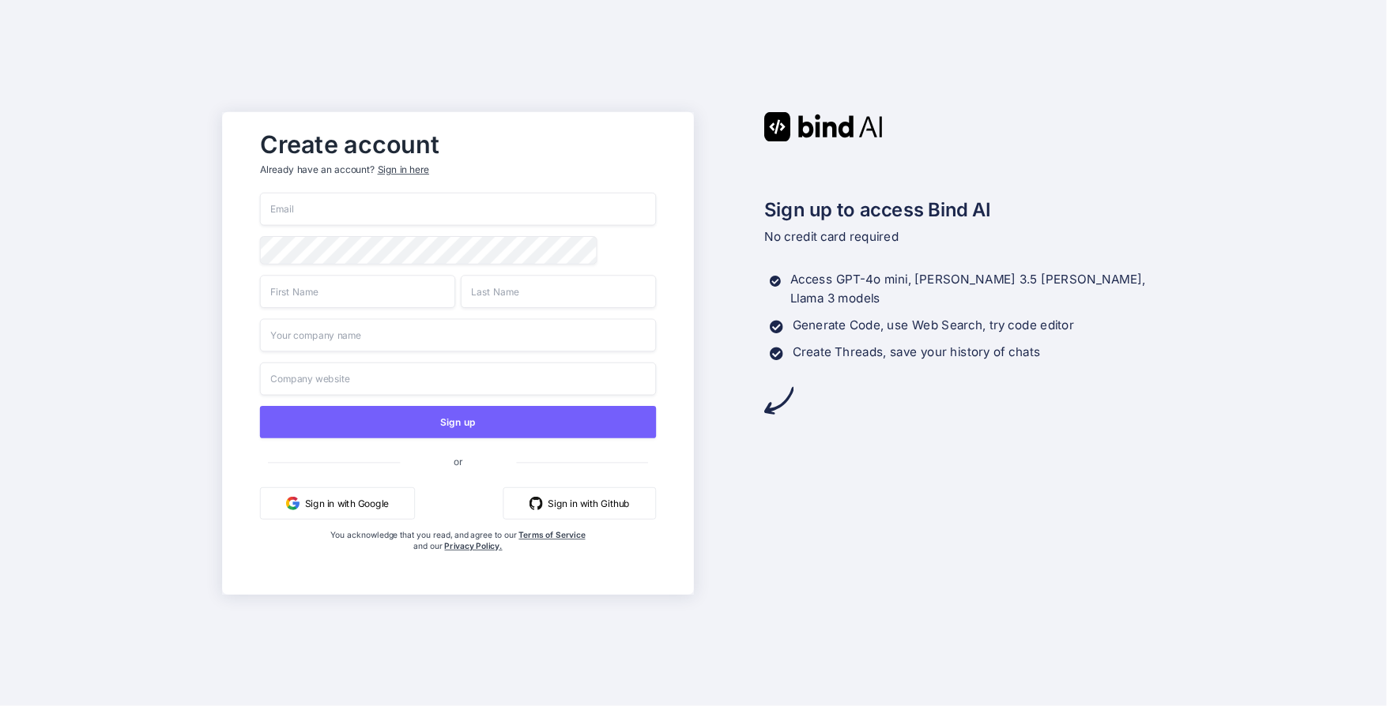
click at [394, 301] on input "text" at bounding box center [356, 291] width 195 height 33
type input "[PERSON_NAME]"
type input "[EMAIL_ADDRESS][DOMAIN_NAME]"
type input "[PERSON_NAME]"
type input "Danke"
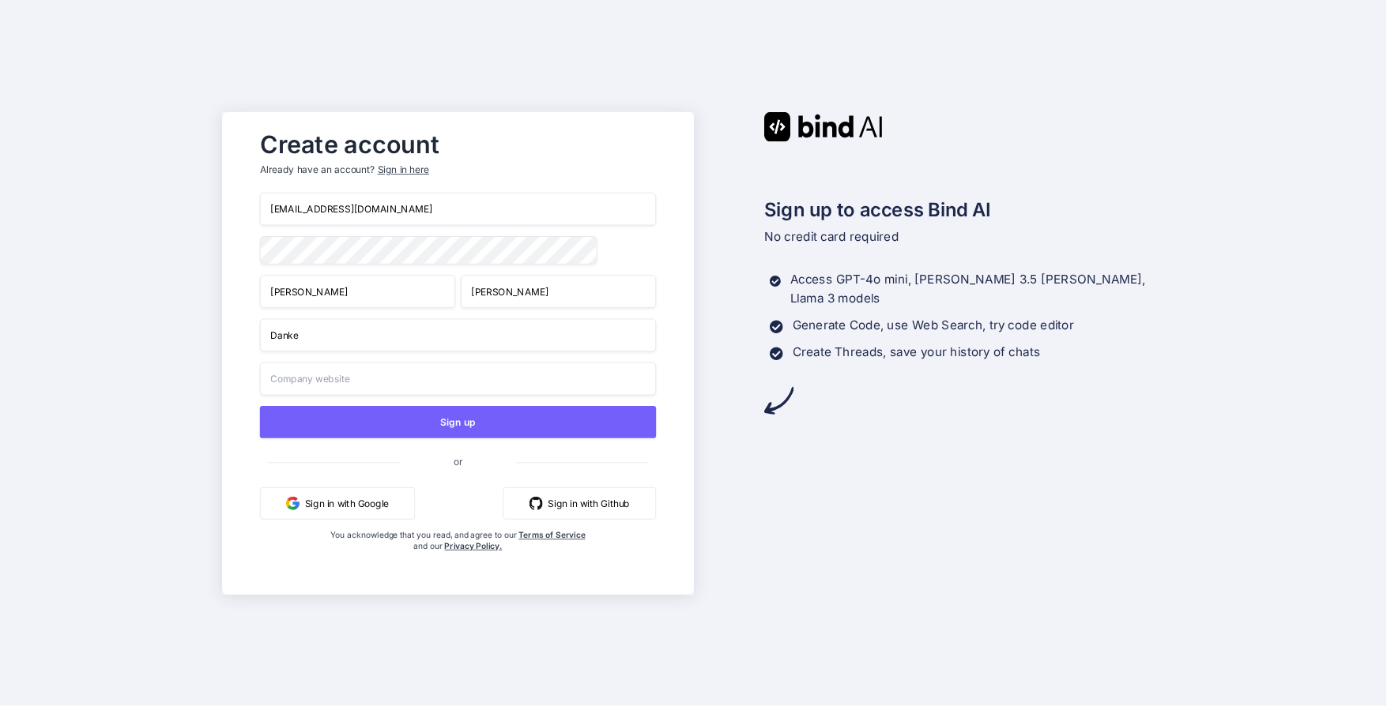
type input "Danke"
click at [731, 303] on div "Sign up to access Bind AI No credit card required Access GPT-4o mini, [PERSON_N…" at bounding box center [930, 263] width 472 height 303
click at [406, 198] on input "[EMAIL_ADDRESS][DOMAIN_NAME]" at bounding box center [457, 209] width 397 height 33
paste input "tva17@plp2"
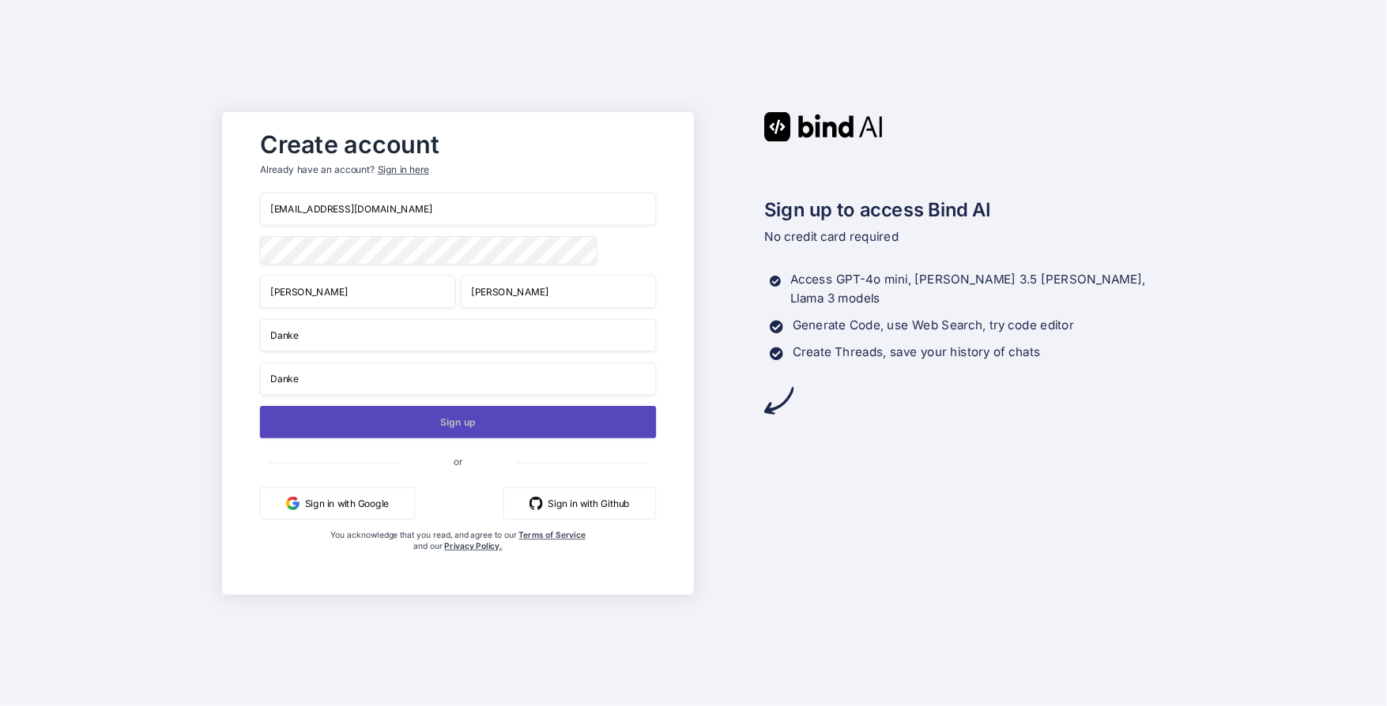
type input "[EMAIL_ADDRESS][DOMAIN_NAME]"
click at [446, 433] on button "Sign up" at bounding box center [457, 422] width 397 height 32
click at [476, 424] on button "Sign up" at bounding box center [457, 422] width 397 height 32
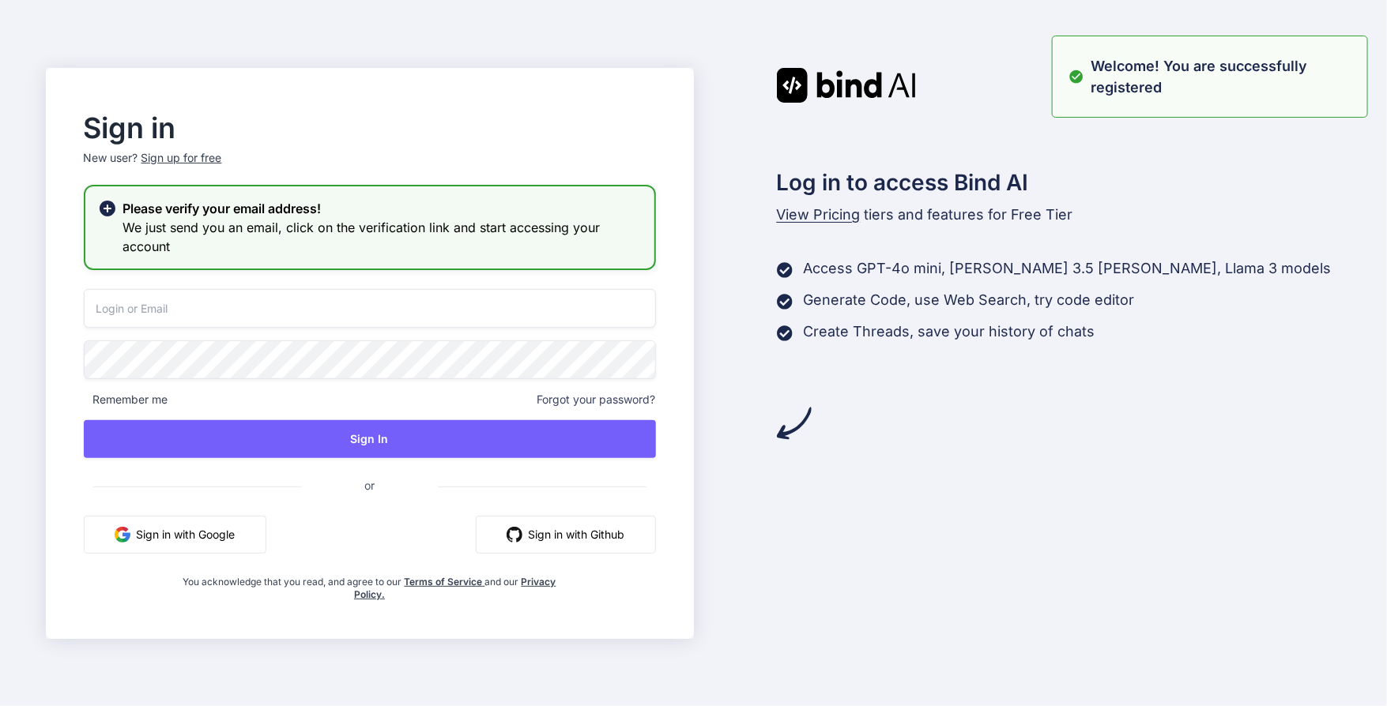
type input "[EMAIL_ADDRESS][DOMAIN_NAME]"
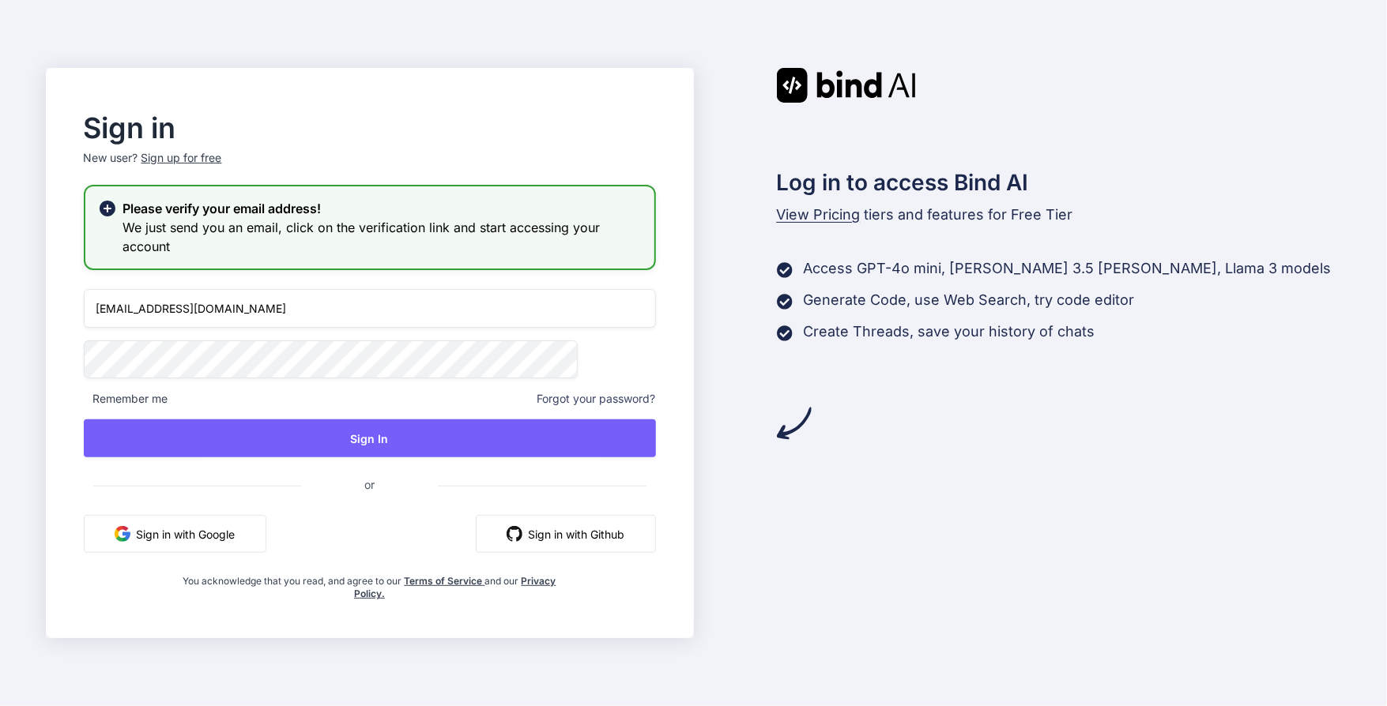
click at [376, 303] on input "[EMAIL_ADDRESS][DOMAIN_NAME]" at bounding box center [370, 308] width 572 height 39
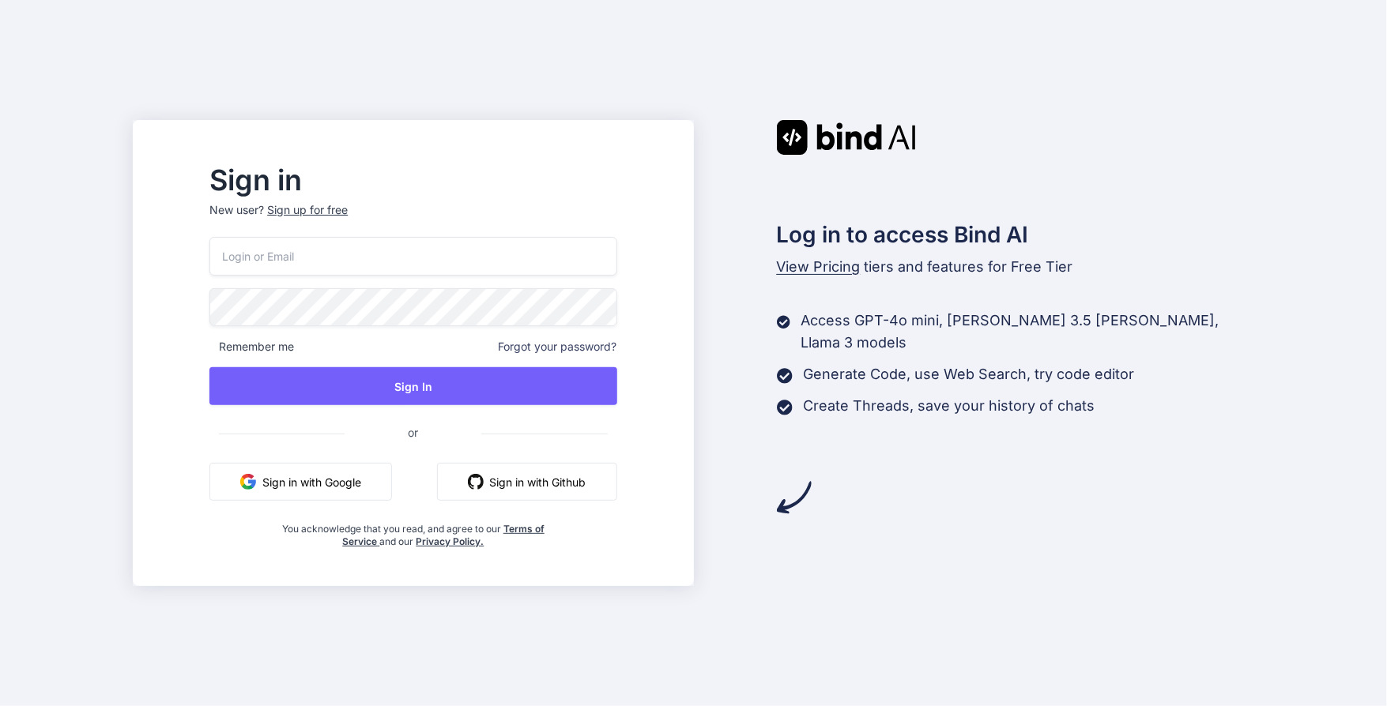
type input "[EMAIL_ADDRESS][DOMAIN_NAME]"
click at [367, 259] on input "[EMAIL_ADDRESS][DOMAIN_NAME]" at bounding box center [412, 256] width 407 height 39
click at [367, 258] on input "[EMAIL_ADDRESS][DOMAIN_NAME]" at bounding box center [412, 256] width 407 height 39
paste input "7@plp2"
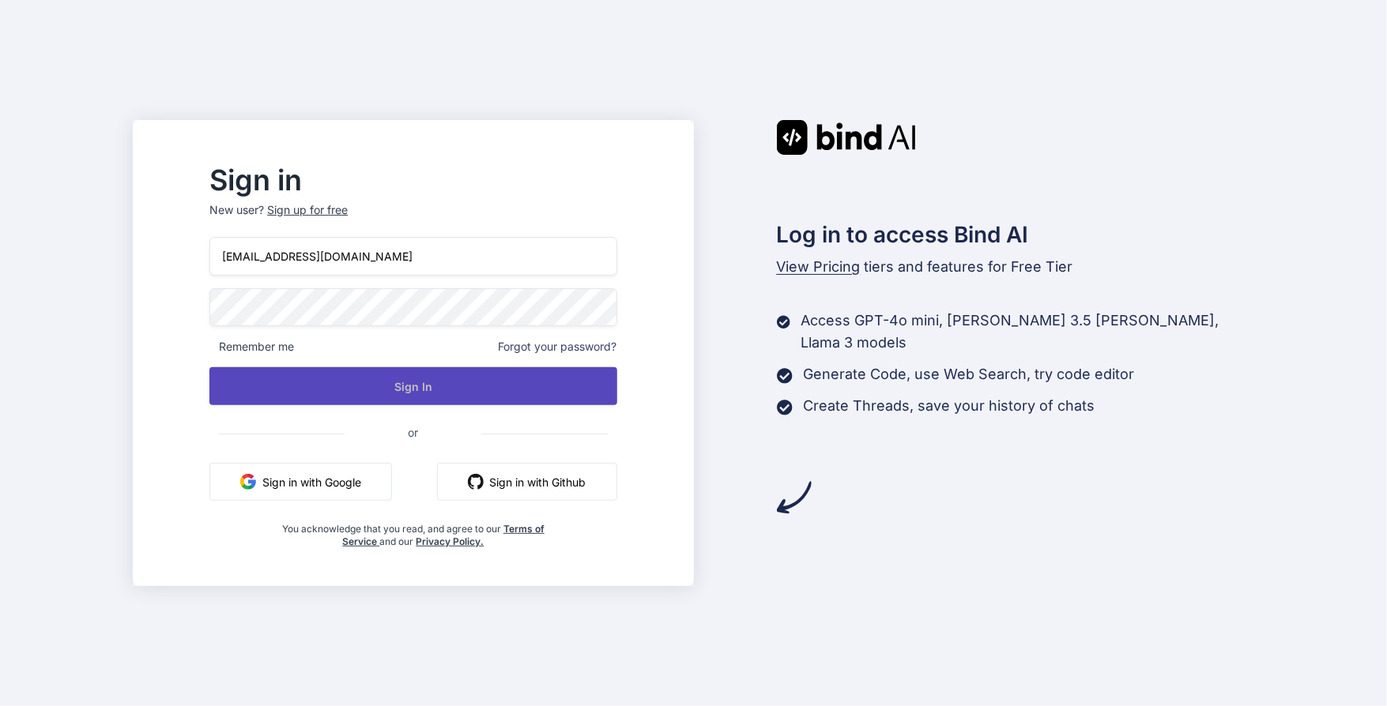
type input "[EMAIL_ADDRESS][DOMAIN_NAME]"
click at [446, 379] on button "Sign In" at bounding box center [412, 386] width 407 height 38
